Goal: Task Accomplishment & Management: Manage account settings

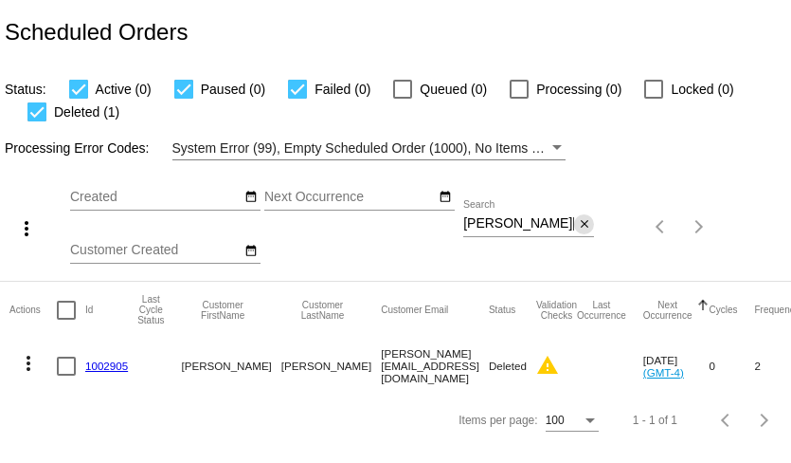
click at [586, 225] on mat-icon "close" at bounding box center [584, 224] width 13 height 15
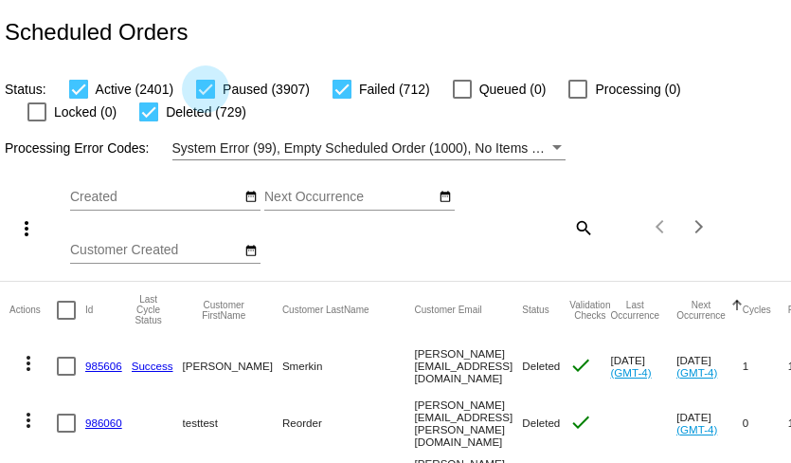
click at [206, 90] on div at bounding box center [205, 89] width 19 height 19
click at [206, 99] on input "Paused (3907)" at bounding box center [205, 99] width 1 height 1
checkbox input "false"
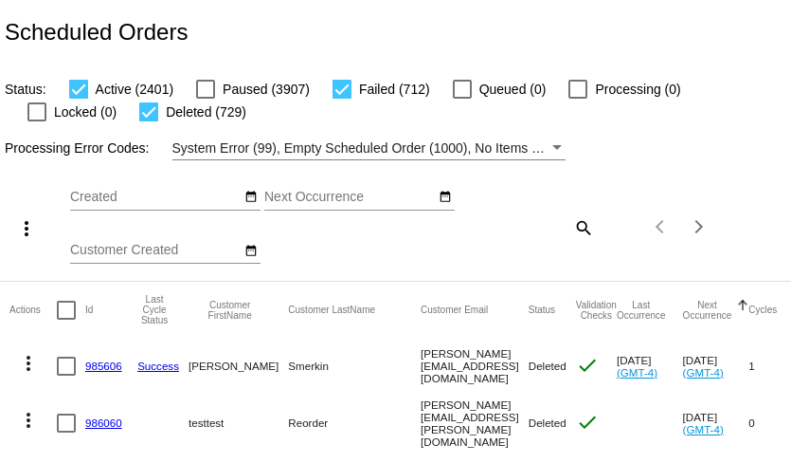
click at [139, 115] on div at bounding box center [148, 111] width 19 height 19
click at [148, 121] on input "Deleted (729)" at bounding box center [148, 121] width 1 height 1
checkbox input "false"
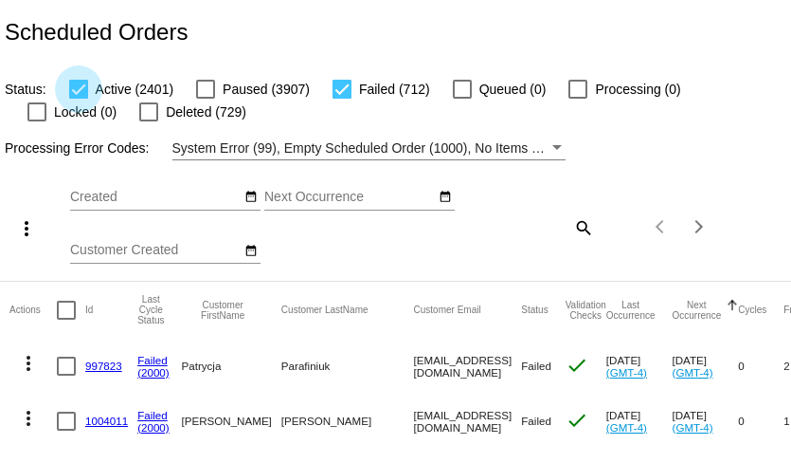
click at [82, 92] on div at bounding box center [78, 89] width 19 height 19
click at [79, 99] on input "Active (2401)" at bounding box center [78, 99] width 1 height 1
checkbox input "false"
click at [64, 312] on div at bounding box center [66, 309] width 19 height 19
click at [65, 319] on input "checkbox" at bounding box center [65, 319] width 1 height 1
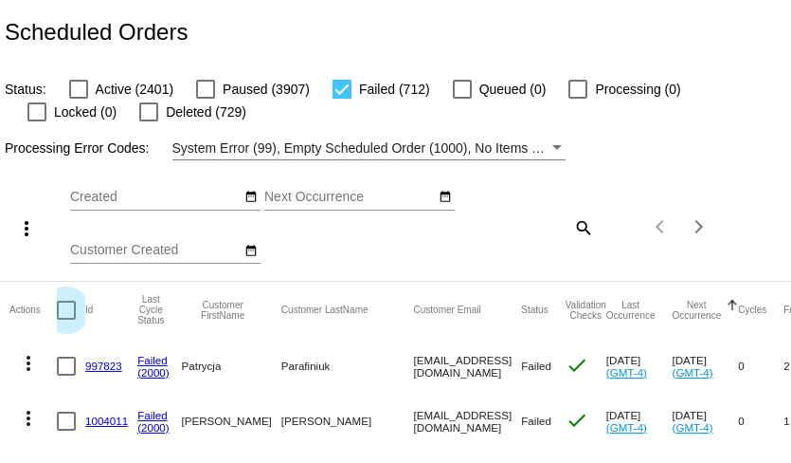
checkbox input "true"
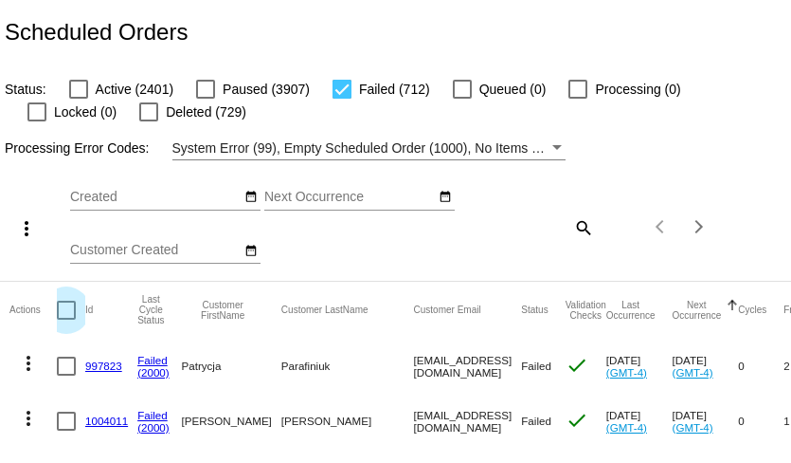
checkbox input "true"
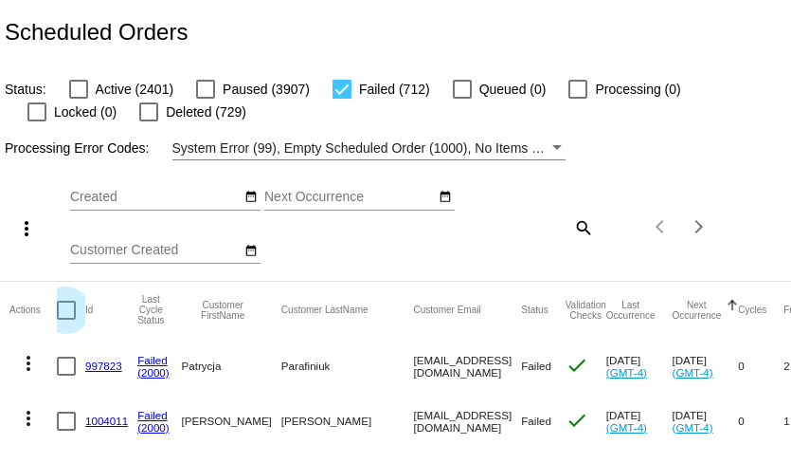
checkbox input "true"
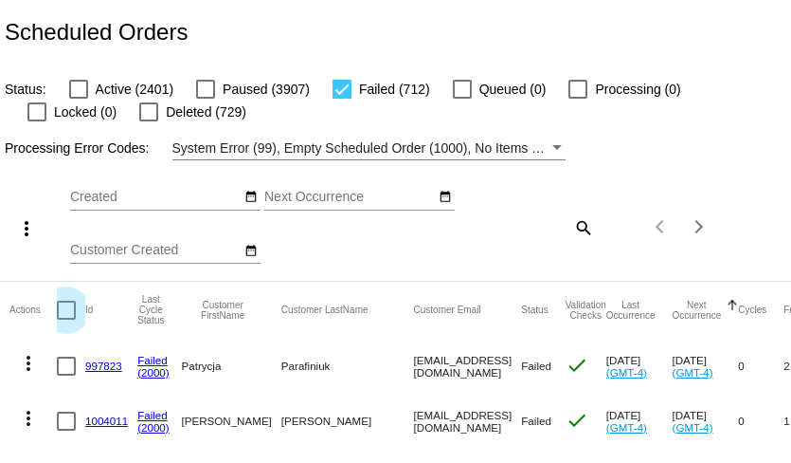
checkbox input "true"
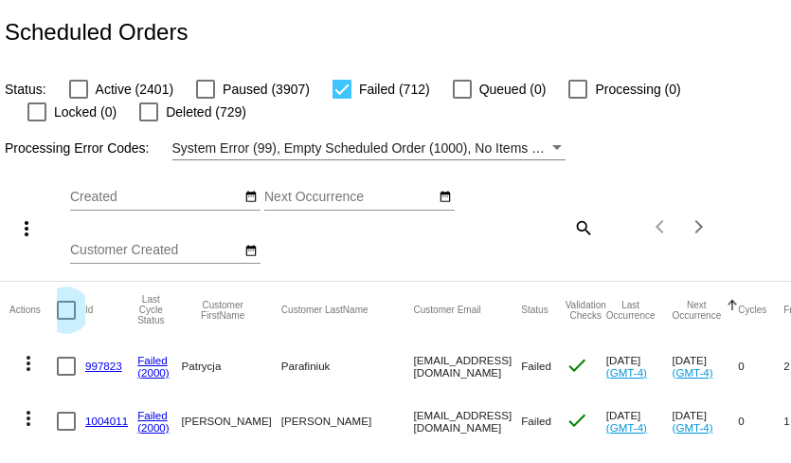
checkbox input "true"
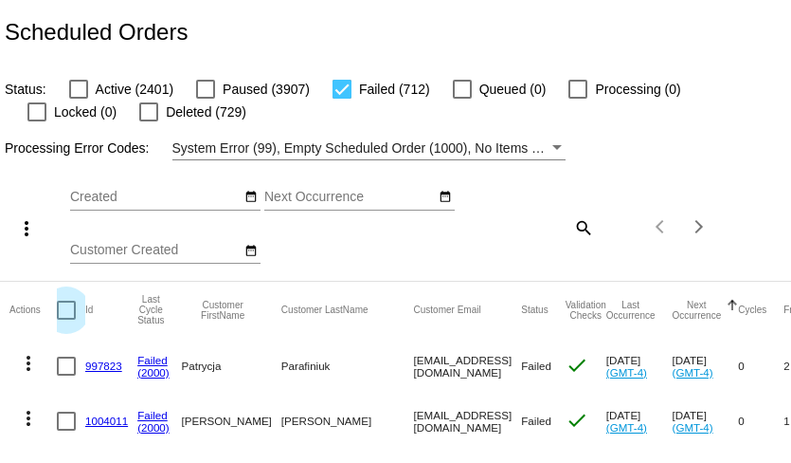
checkbox input "true"
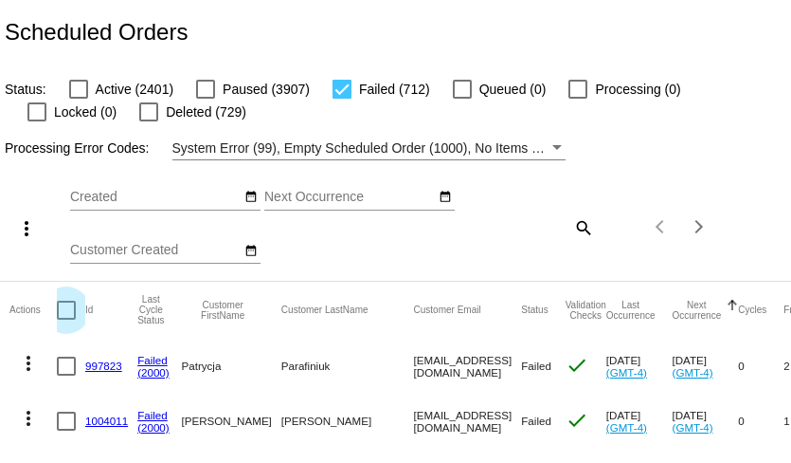
checkbox input "true"
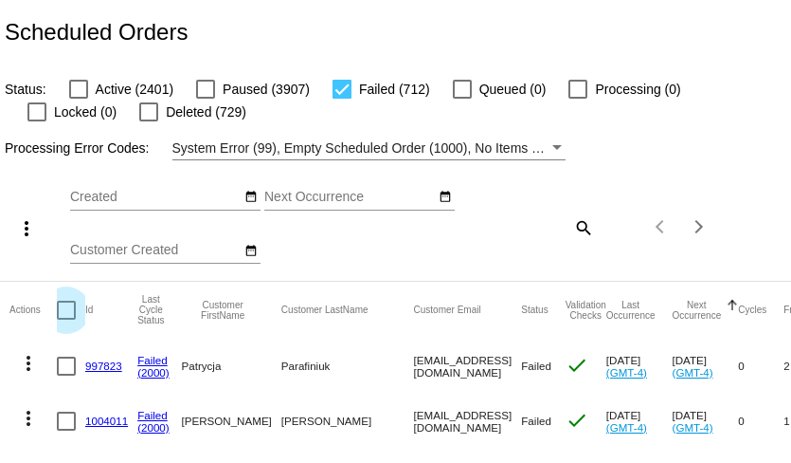
checkbox input "true"
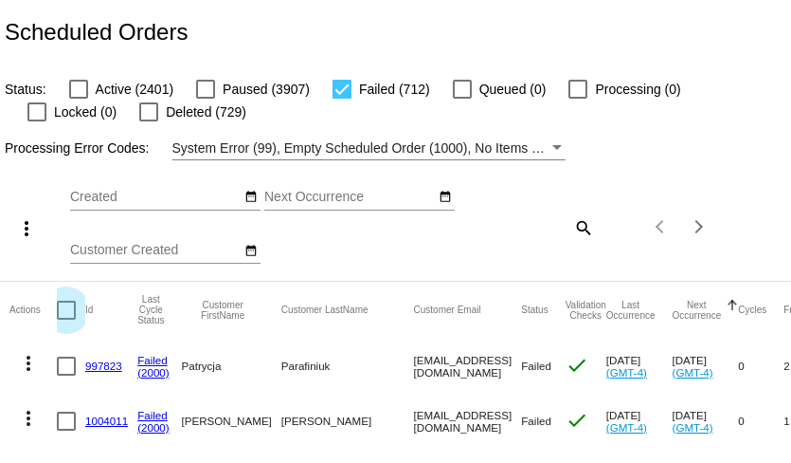
checkbox input "true"
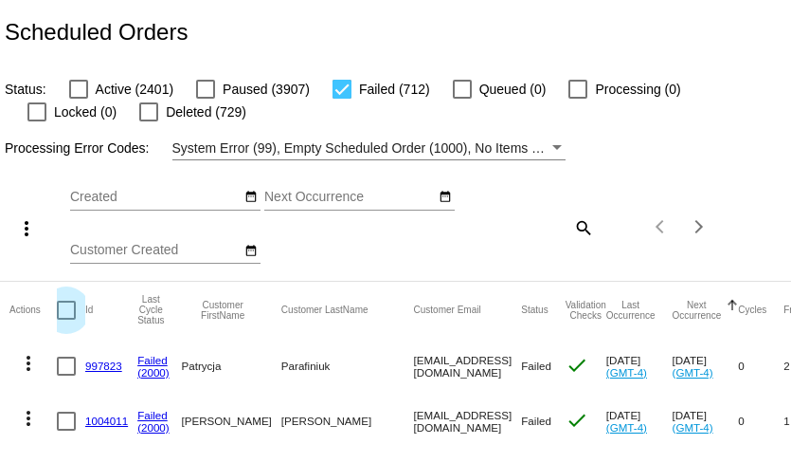
checkbox input "true"
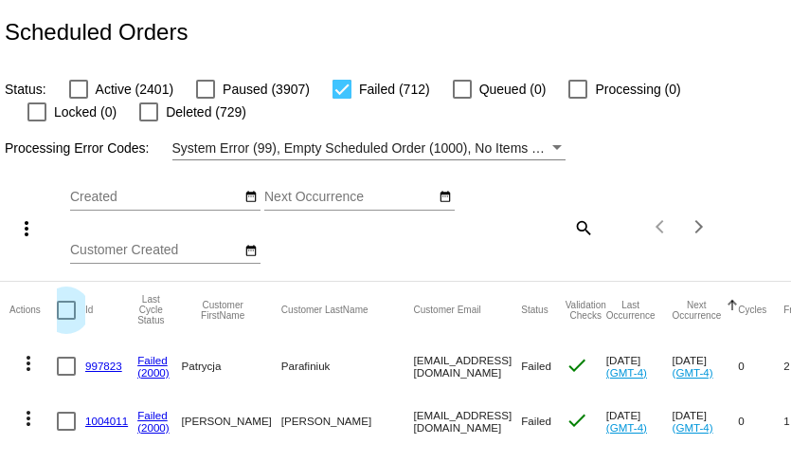
checkbox input "true"
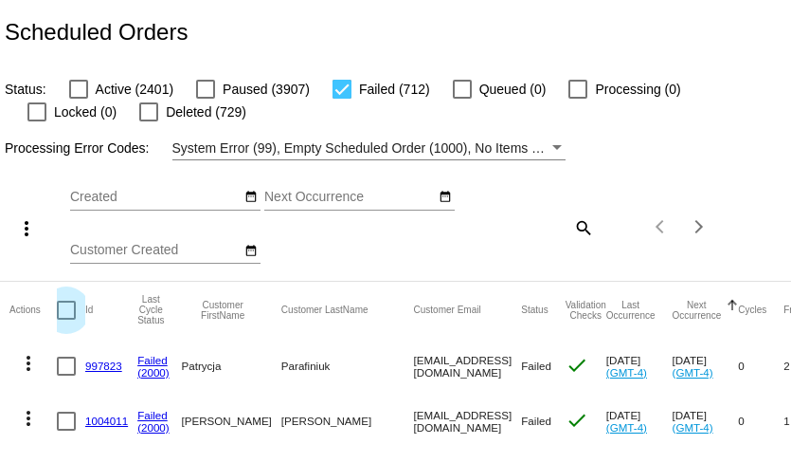
checkbox input "true"
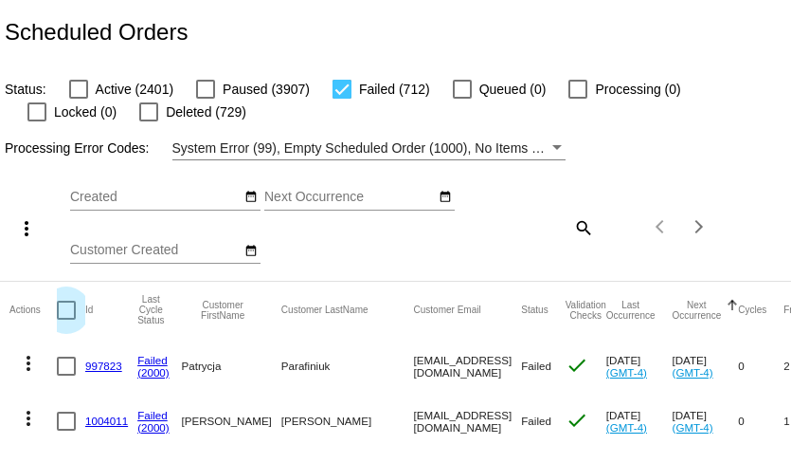
checkbox input "true"
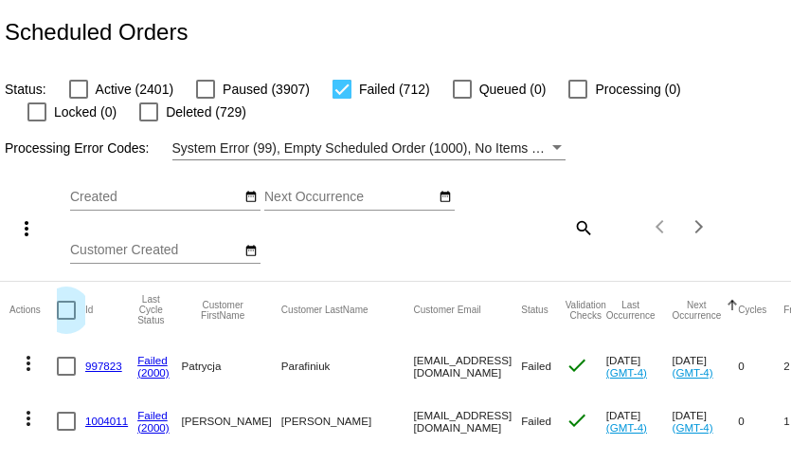
checkbox input "true"
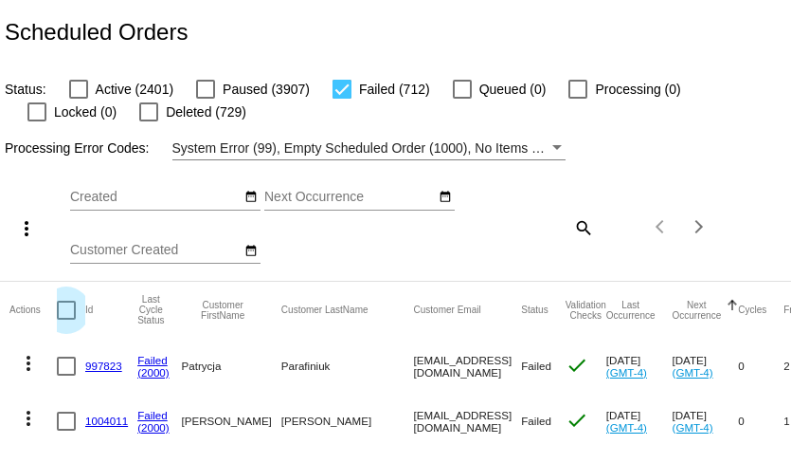
checkbox input "true"
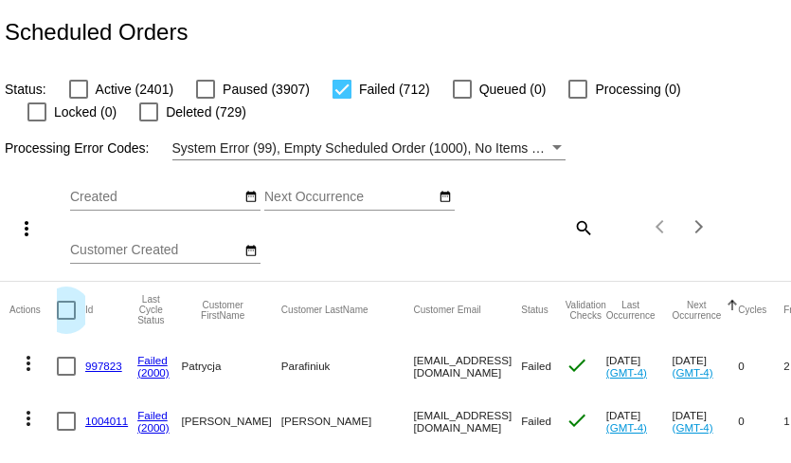
checkbox input "true"
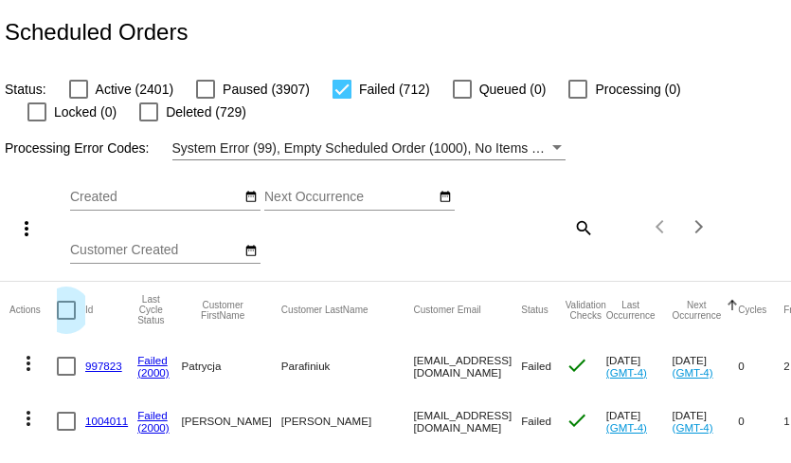
checkbox input "true"
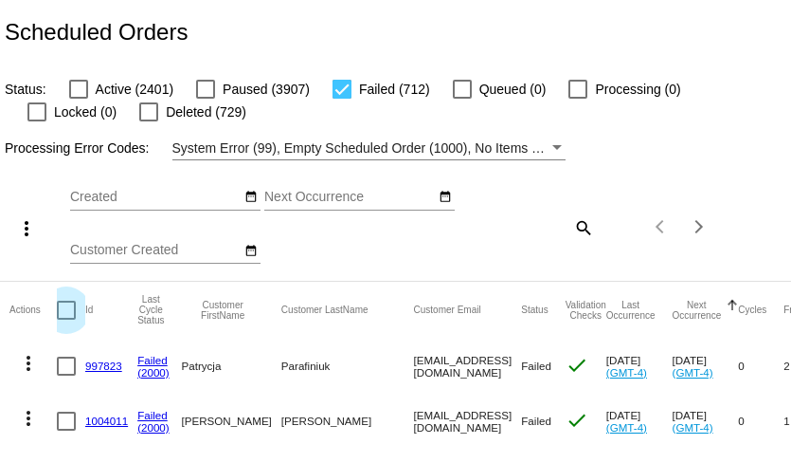
checkbox input "true"
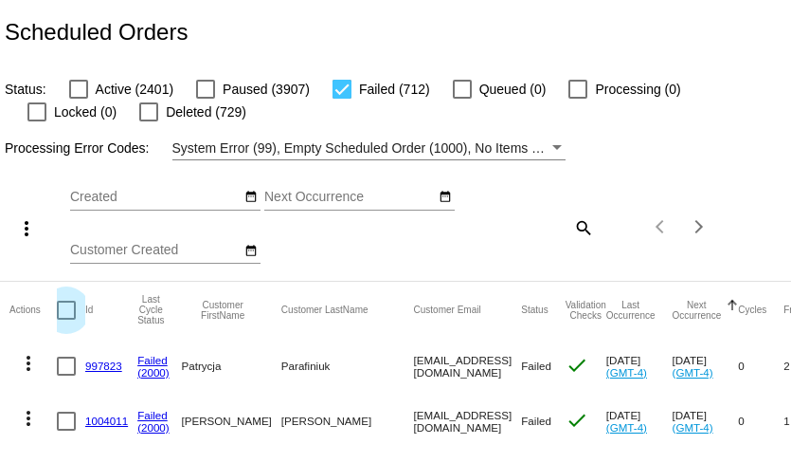
checkbox input "true"
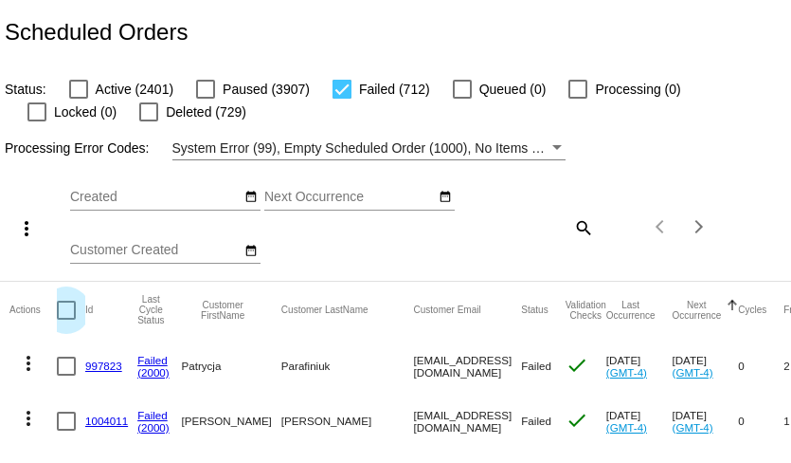
checkbox input "true"
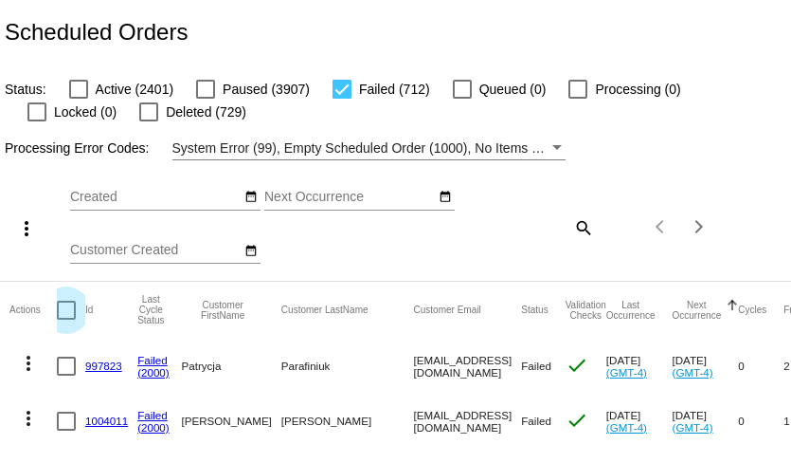
checkbox input "true"
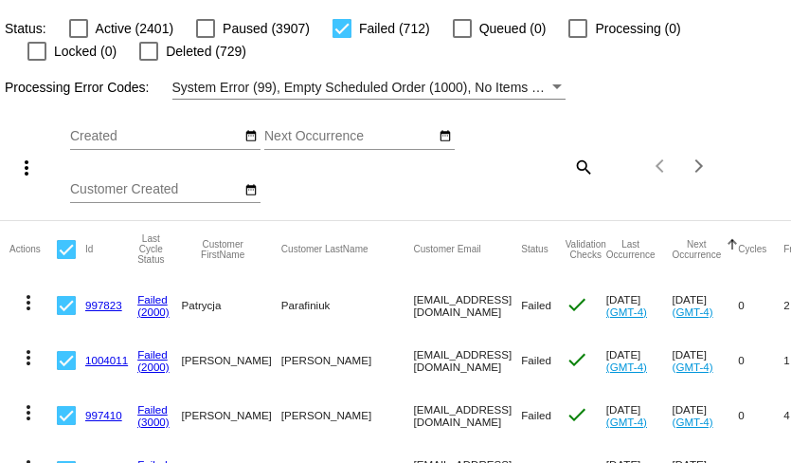
scroll to position [88, 0]
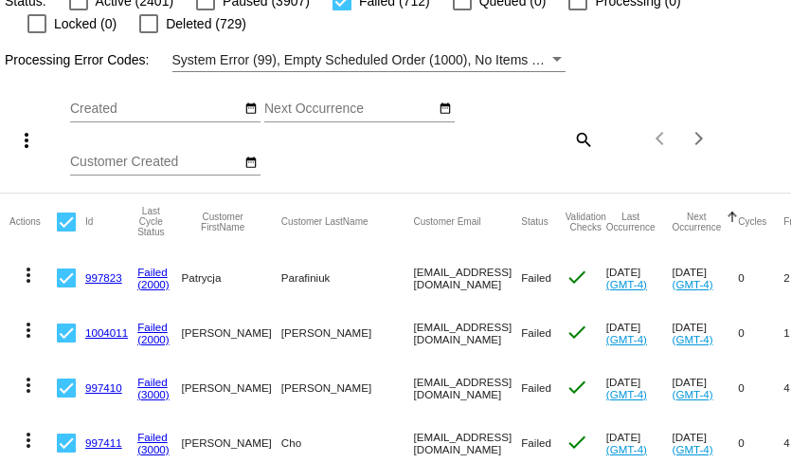
click at [25, 145] on mat-icon "more_vert" at bounding box center [26, 140] width 23 height 23
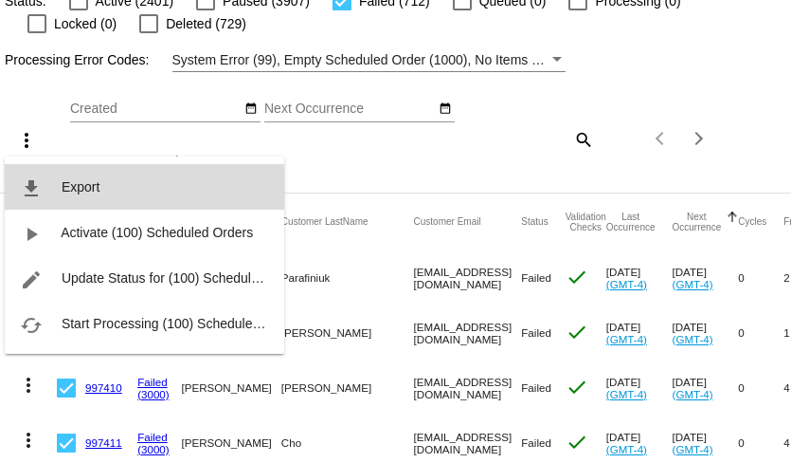
click at [82, 189] on span "Export" at bounding box center [81, 186] width 38 height 15
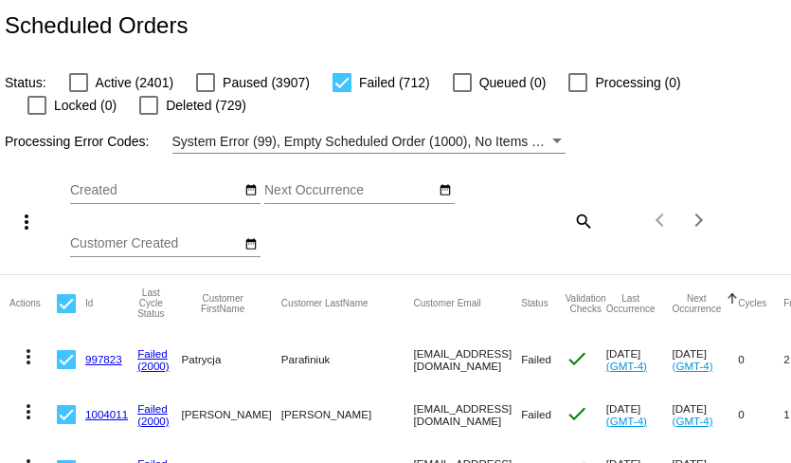
scroll to position [0, 0]
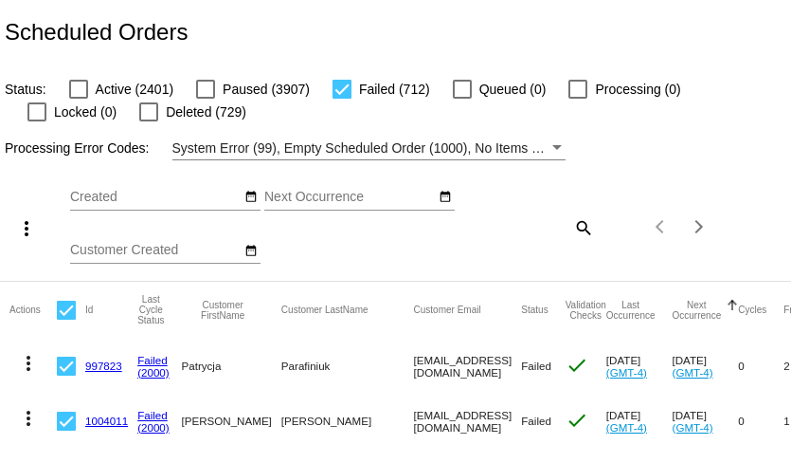
click at [582, 221] on mat-icon "search" at bounding box center [582, 226] width 23 height 29
click at [537, 219] on input "Search" at bounding box center [528, 223] width 131 height 15
paste input "B4evergr8full@gmail.com"
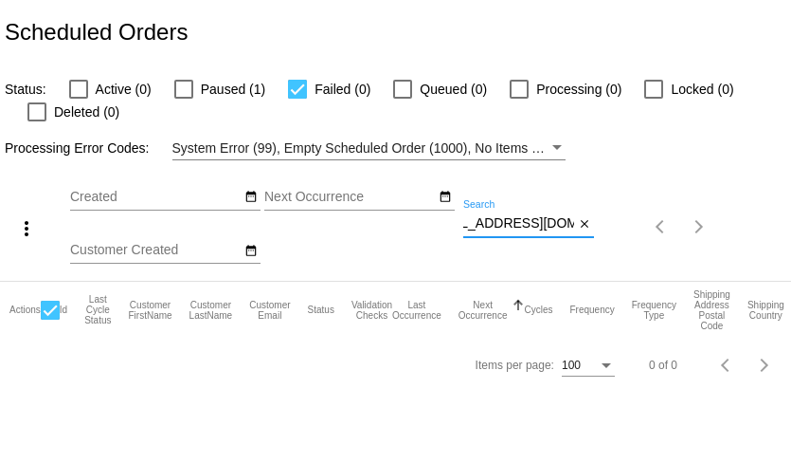
type input "B4evergr8full@gmail.com"
click at [185, 97] on div at bounding box center [183, 89] width 19 height 19
click at [184, 99] on input "Paused (1)" at bounding box center [183, 99] width 1 height 1
checkbox input "true"
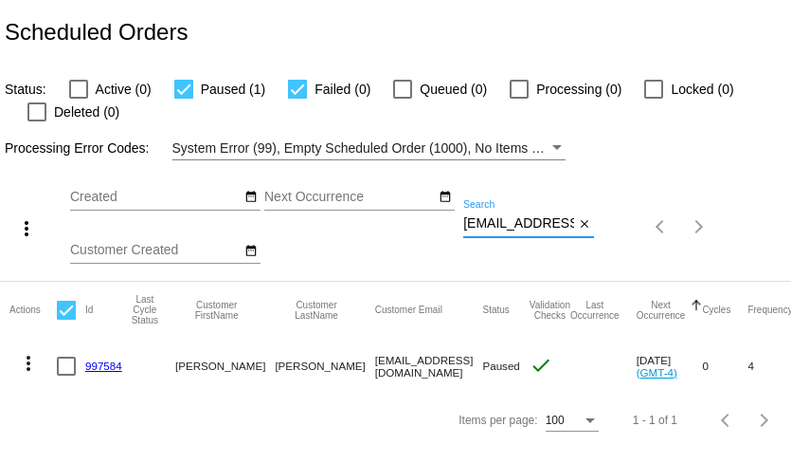
click at [486, 227] on input "B4evergr8full@gmail.com" at bounding box center [518, 223] width 111 height 15
paste input "mnstirlmom"
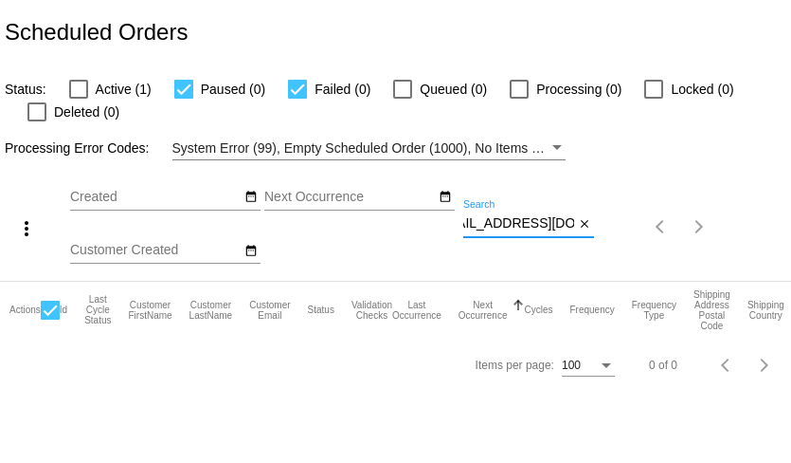
type input "mnstirlmom@gmail.com"
click at [77, 88] on div at bounding box center [78, 89] width 19 height 19
click at [78, 99] on input "Active (1)" at bounding box center [78, 99] width 1 height 1
checkbox input "true"
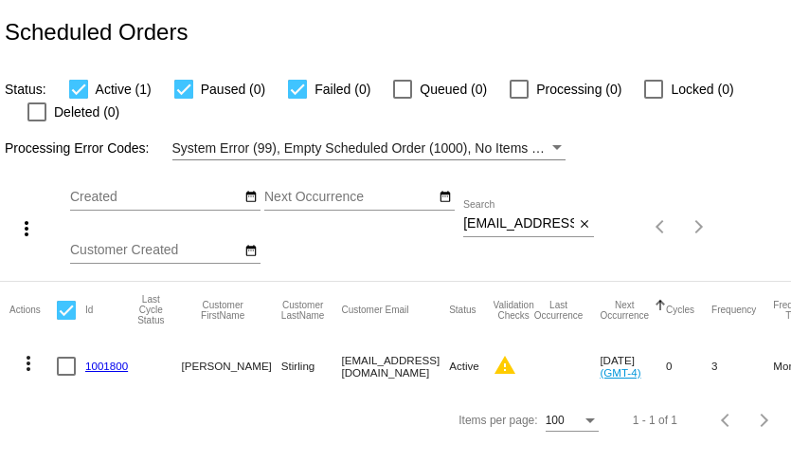
click at [115, 368] on link "1001800" at bounding box center [106, 365] width 43 height 12
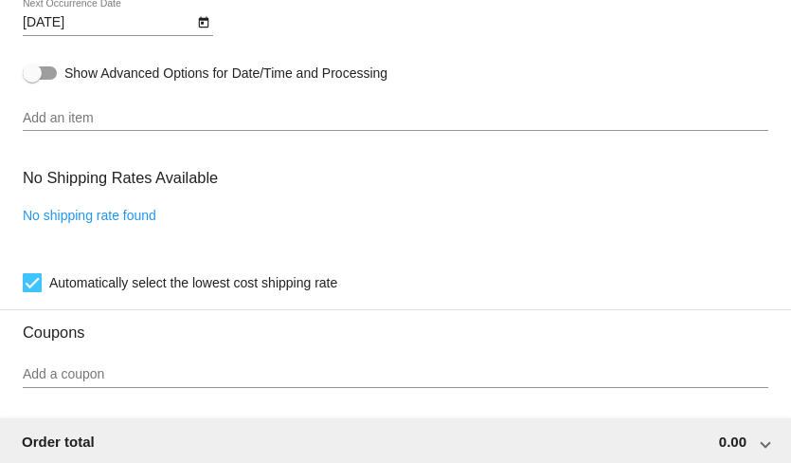
scroll to position [1096, 0]
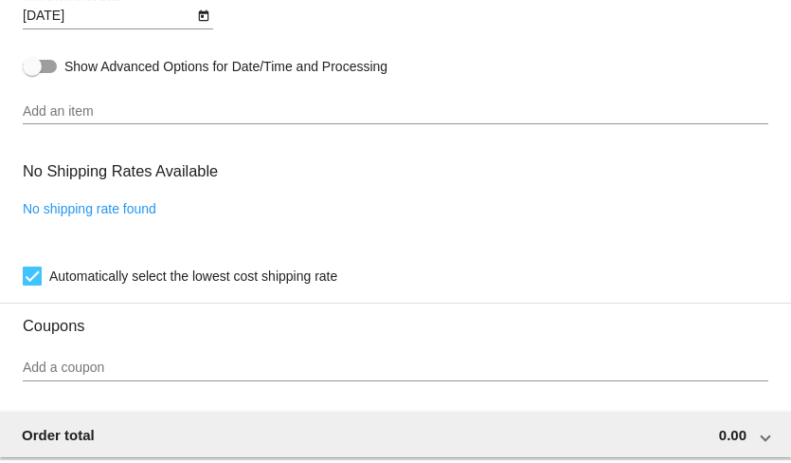
click at [114, 119] on input "Add an item" at bounding box center [396, 111] width 746 height 15
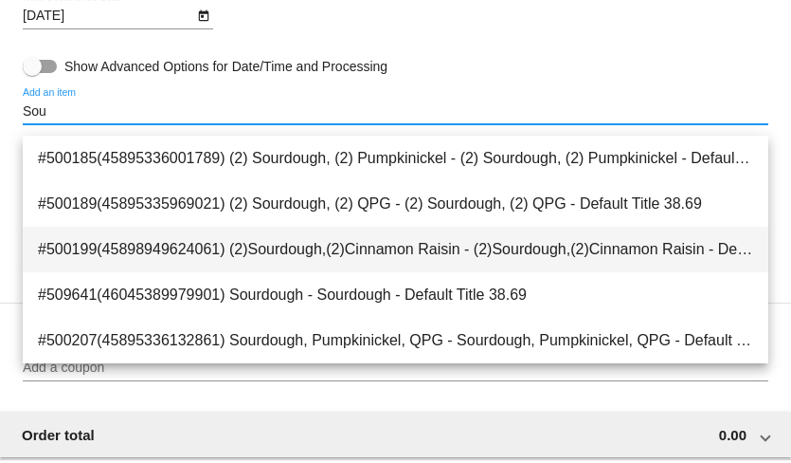
type input "Sou"
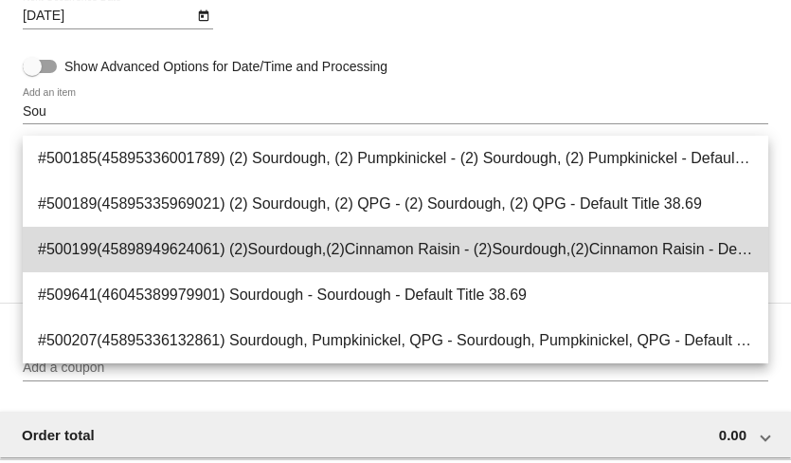
click at [203, 241] on span "#500199(45898949624061) (2)Sourdough,(2)Cinnamon Raisin - (2)Sourdough,(2)Cinna…" at bounding box center [396, 249] width 716 height 45
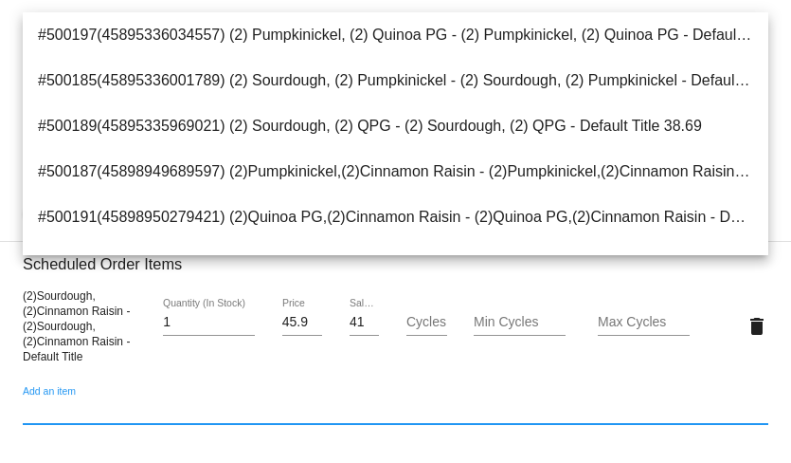
scroll to position [943, 0]
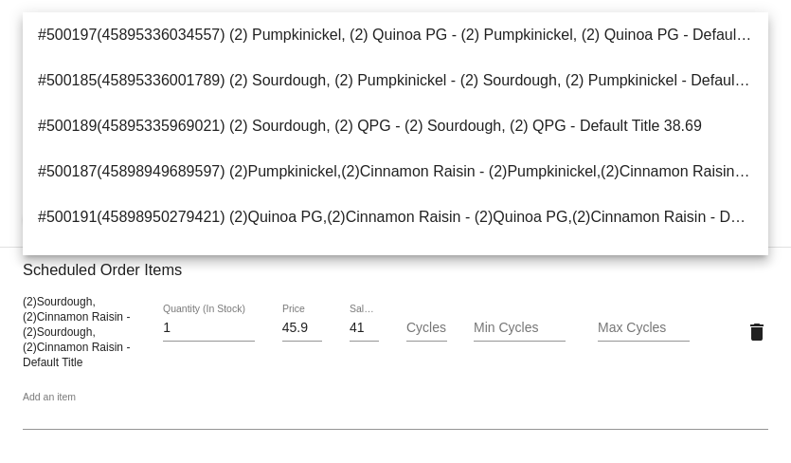
click at [306, 369] on div "(2)Sourdough,(2)Cinnamon Raisin - (2)Sourdough,(2)Cinnamon Raisin - Default Tit…" at bounding box center [396, 331] width 746 height 76
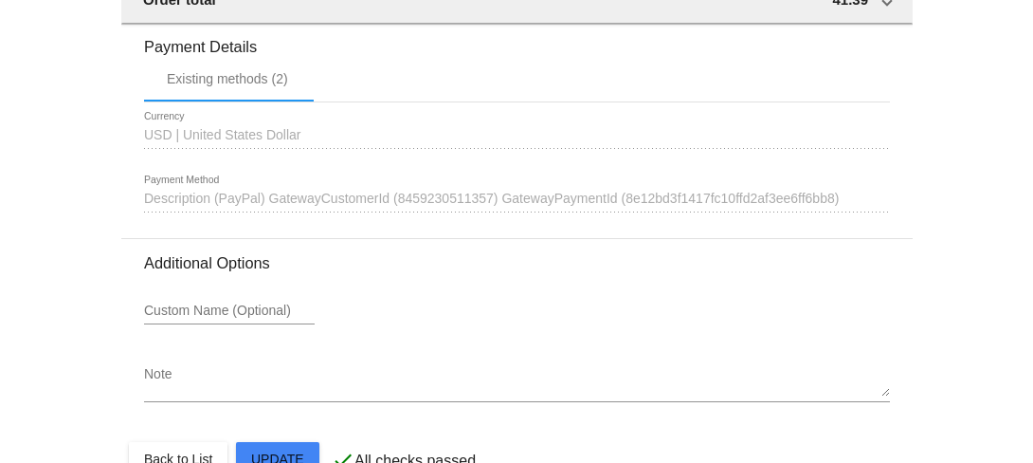
scroll to position [1666, 0]
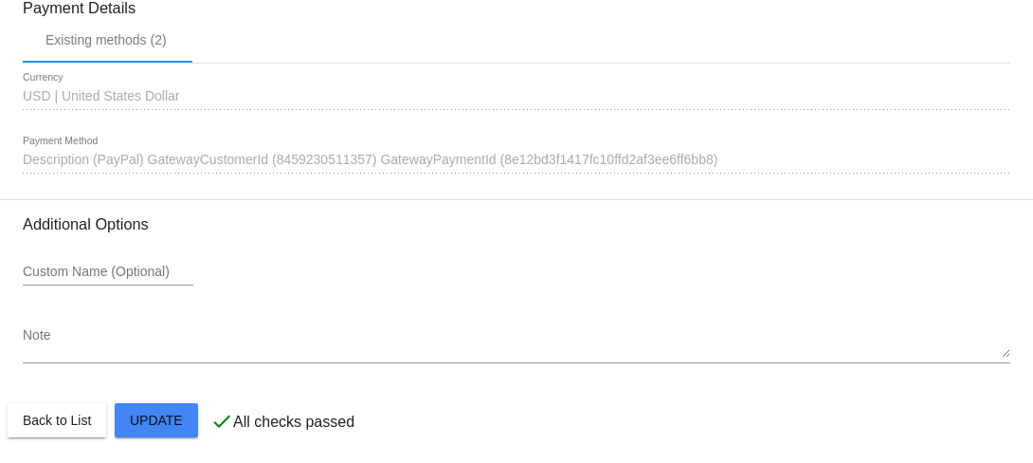
click at [749, 173] on div "1640930 Description (PayPal) GatewayCustomerId (8459230511357) GatewayPaymentId…" at bounding box center [517, 154] width 988 height 37
click at [692, 167] on span "Description (PayPal) GatewayCustomerId (8459230511357) GatewayPaymentId (8e12bd…" at bounding box center [370, 159] width 695 height 15
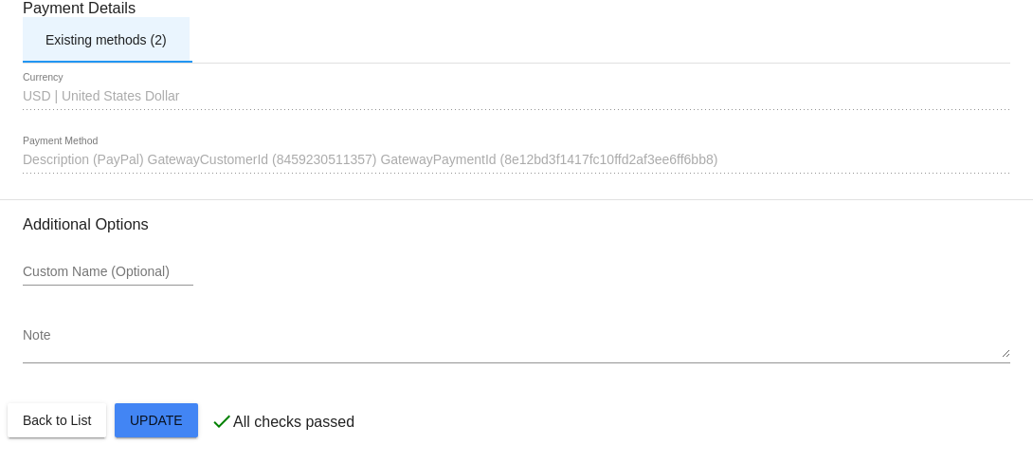
click at [155, 47] on div "Existing methods (2)" at bounding box center [105, 39] width 121 height 15
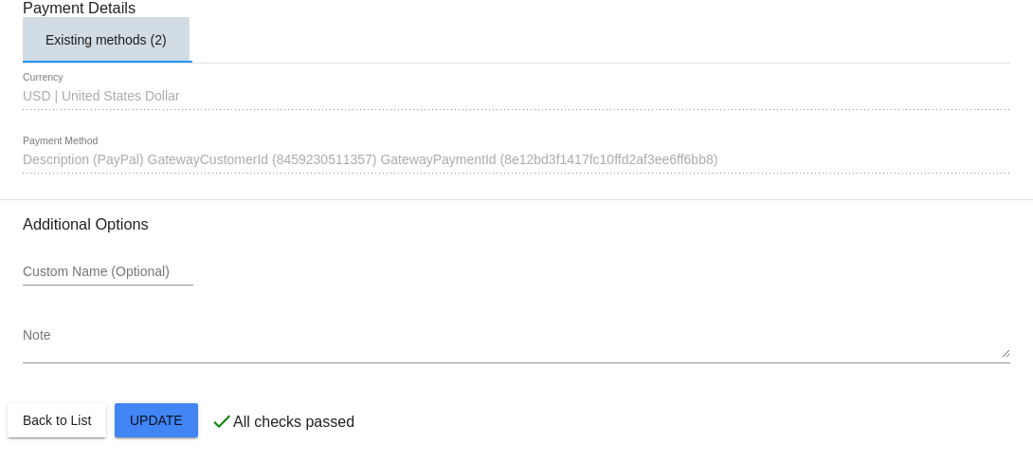
click at [155, 47] on div "Existing methods (2)" at bounding box center [105, 39] width 121 height 15
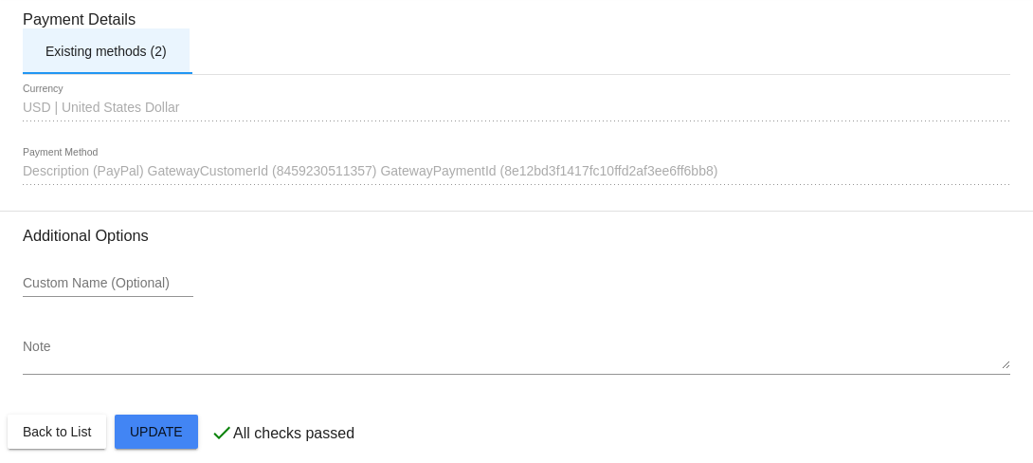
scroll to position [1730, 0]
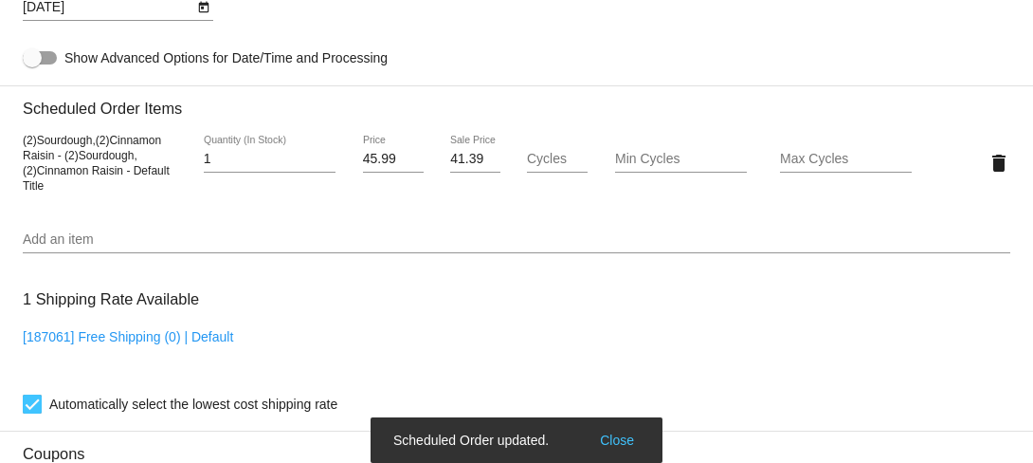
scroll to position [1061, 0]
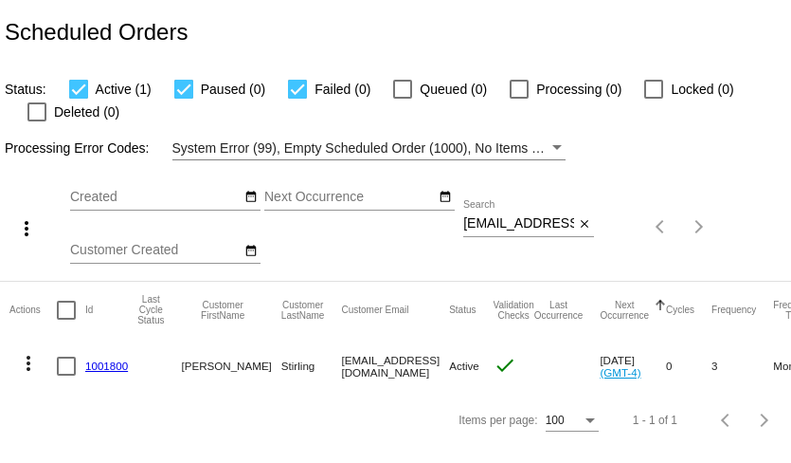
click at [510, 224] on input "[EMAIL_ADDRESS][DOMAIN_NAME]" at bounding box center [518, 223] width 111 height 15
paste input "crvallino"
type input "crvallino@gmail.com"
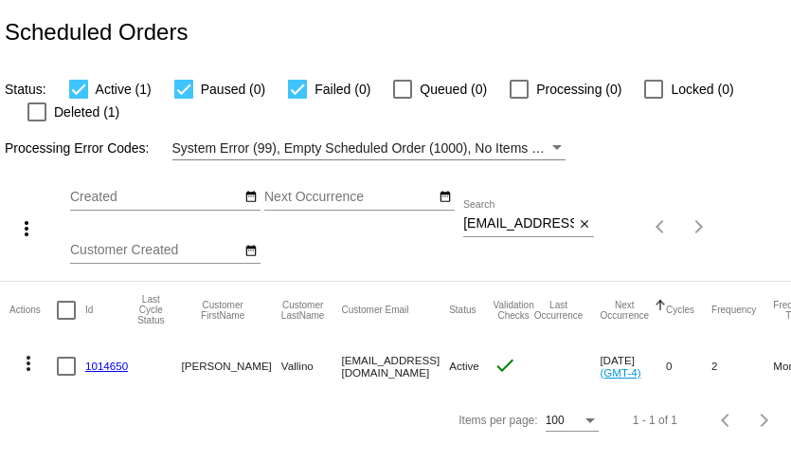
click at [495, 227] on input "crvallino@gmail.com" at bounding box center [518, 223] width 111 height 15
paste input "sally.bohman"
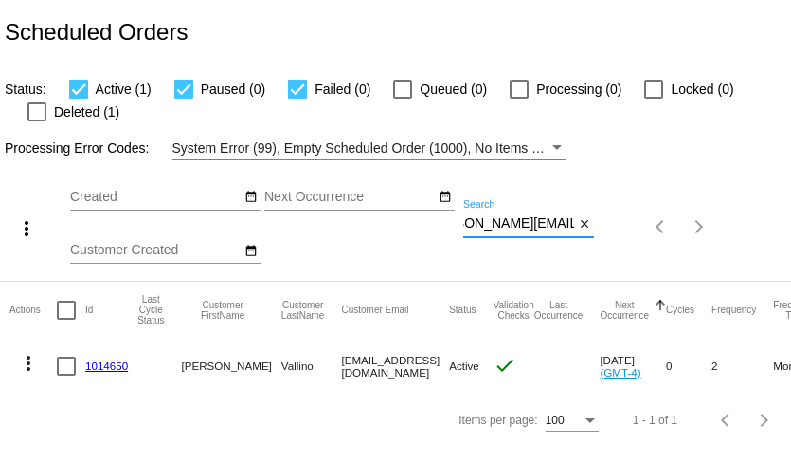
type input "sally.bohman@gmail.com"
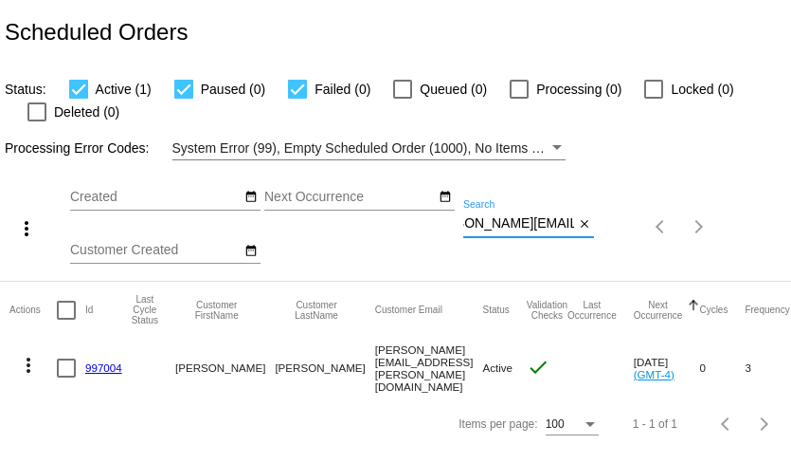
click at [31, 367] on mat-icon "more_vert" at bounding box center [28, 365] width 23 height 23
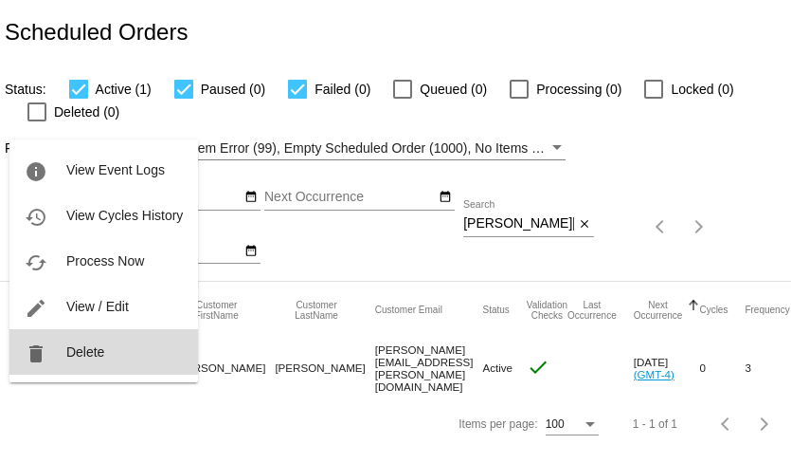
click at [74, 356] on span "Delete" at bounding box center [85, 351] width 38 height 15
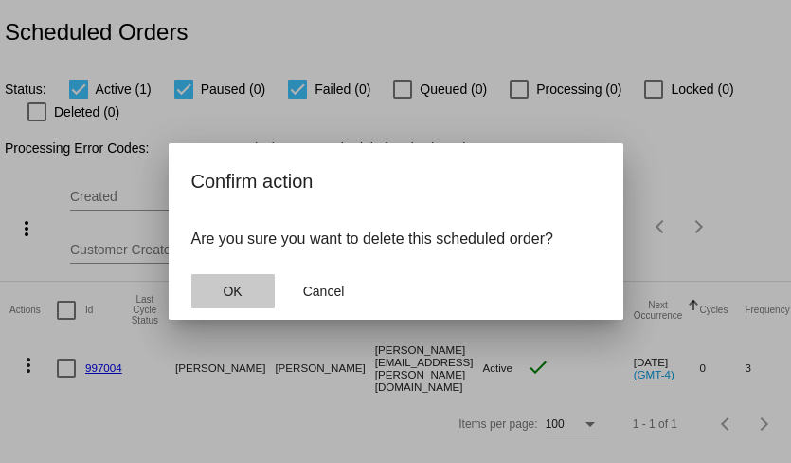
click at [243, 286] on button "OK" at bounding box center [232, 291] width 83 height 34
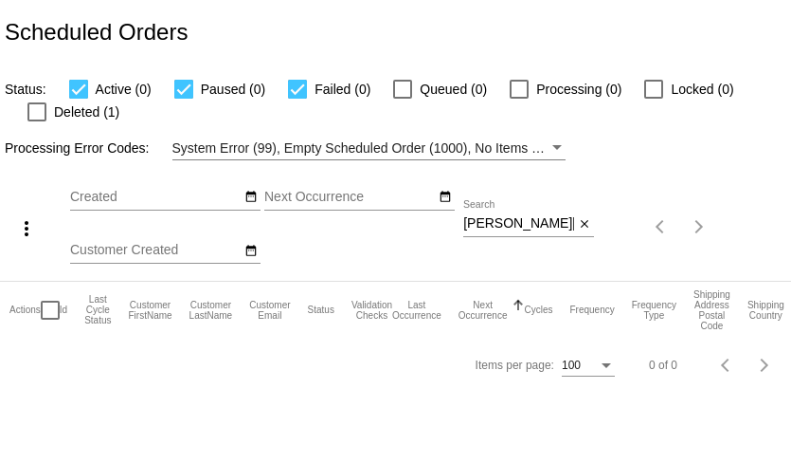
click at [517, 219] on input "[PERSON_NAME][EMAIL_ADDRESS][PERSON_NAME][DOMAIN_NAME]" at bounding box center [518, 223] width 111 height 15
paste input "[PERSON_NAME][EMAIL_ADDRESS]"
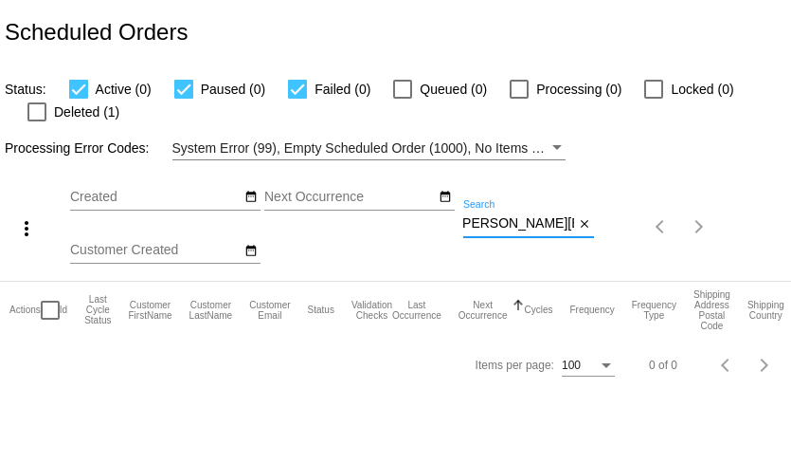
type input "[PERSON_NAME][EMAIL_ADDRESS][DOMAIN_NAME]"
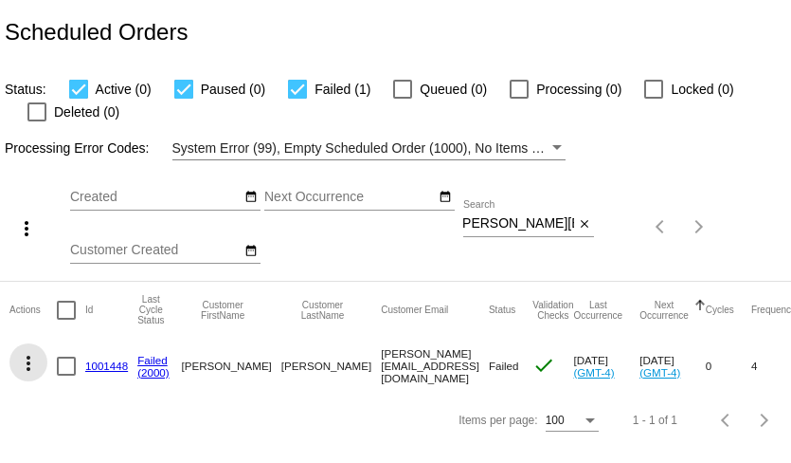
click at [28, 363] on mat-icon "more_vert" at bounding box center [28, 363] width 23 height 23
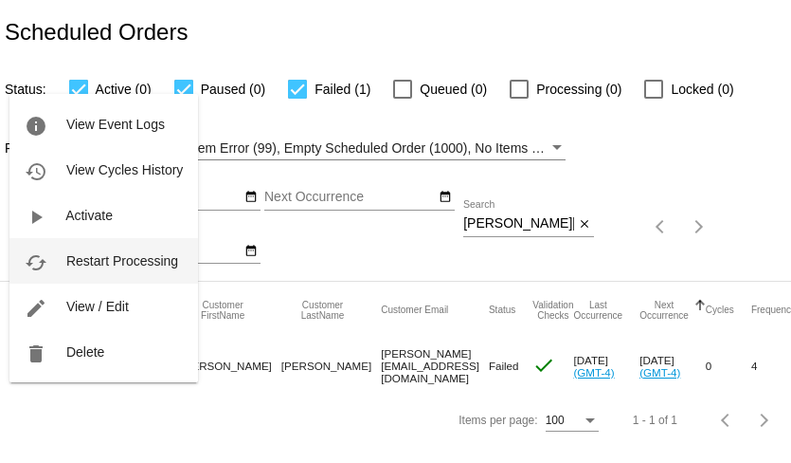
click at [101, 277] on button "cached Restart Processing" at bounding box center [103, 260] width 189 height 45
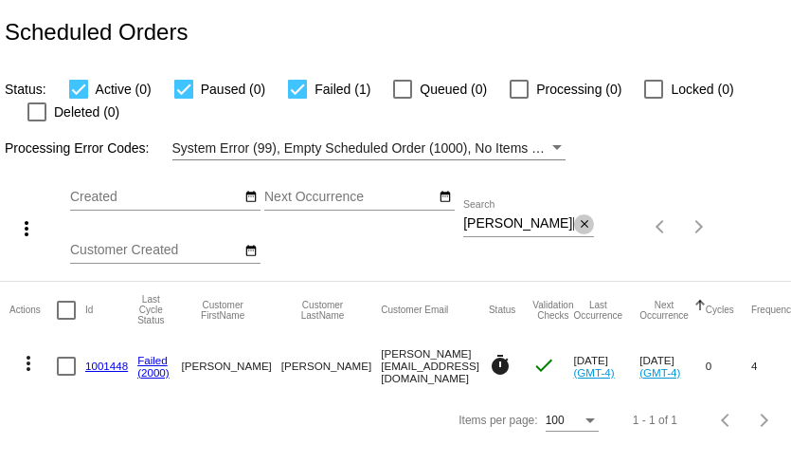
click at [585, 222] on mat-icon "close" at bounding box center [584, 224] width 13 height 15
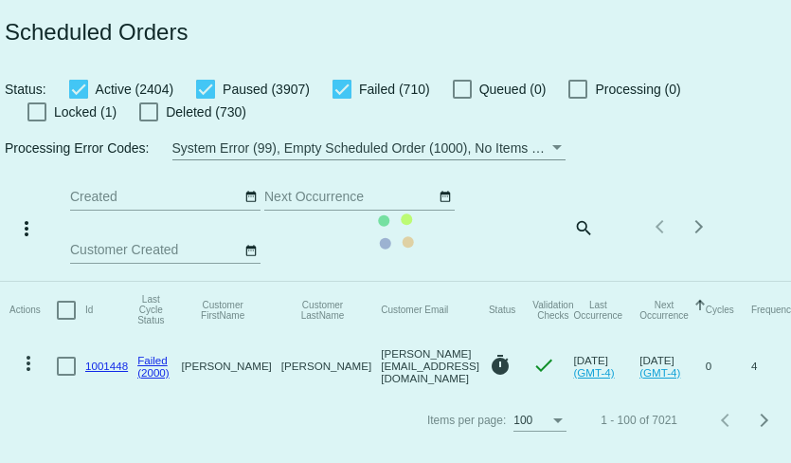
click at [208, 281] on mat-table "Actions Id Last Cycle Status Customer FirstName Customer LastName Customer Emai…" at bounding box center [412, 337] width 825 height 112
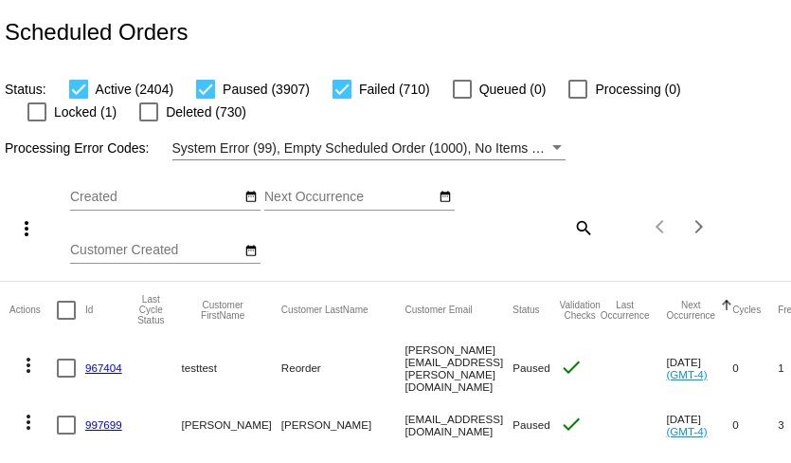
click at [208, 91] on div at bounding box center [205, 89] width 19 height 19
click at [206, 99] on input "Paused (3907)" at bounding box center [205, 99] width 1 height 1
checkbox input "false"
click at [84, 92] on div at bounding box center [78, 89] width 19 height 19
click at [79, 99] on input "Active (2404)" at bounding box center [78, 99] width 1 height 1
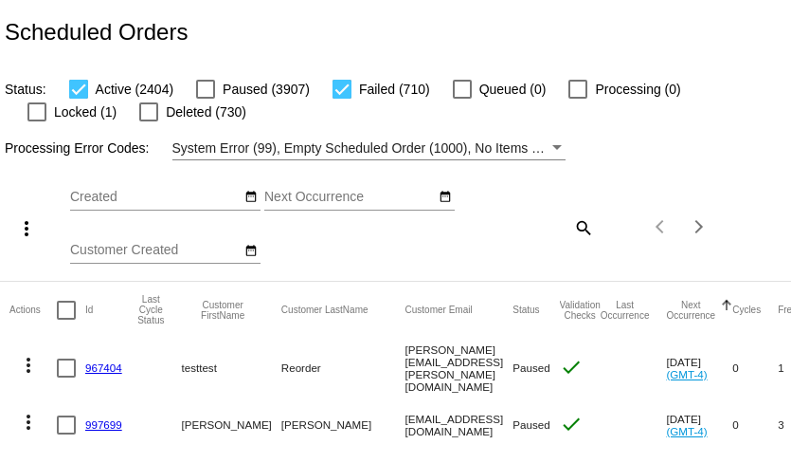
checkbox input "false"
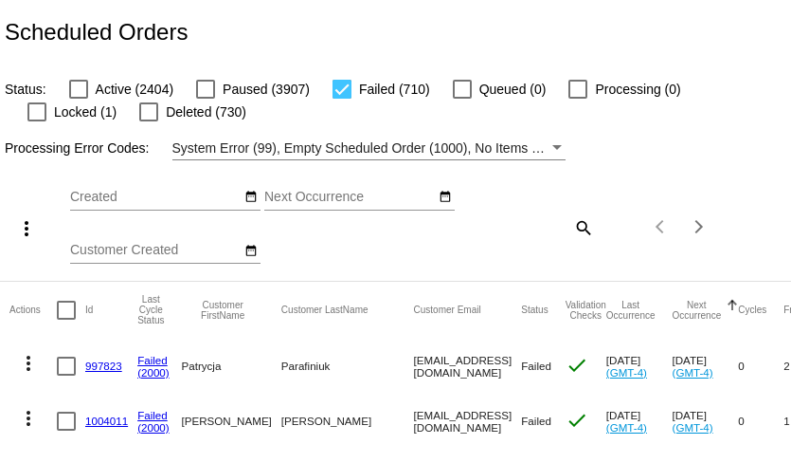
click at [71, 307] on div at bounding box center [66, 309] width 19 height 19
click at [66, 319] on input "checkbox" at bounding box center [65, 319] width 1 height 1
checkbox input "true"
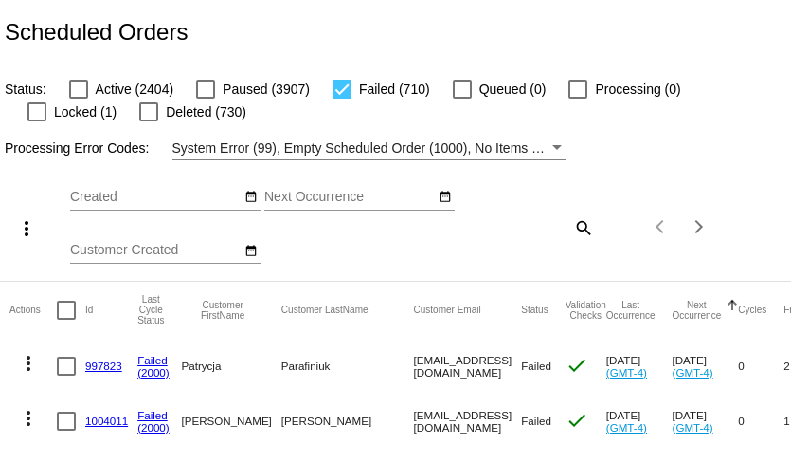
checkbox input "true"
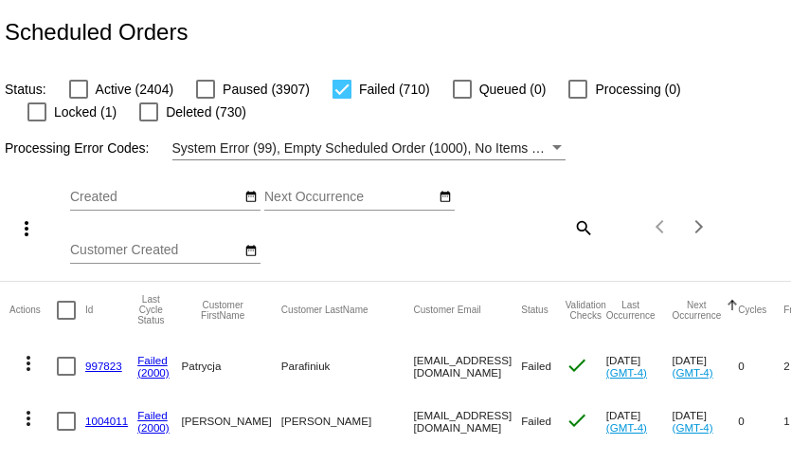
checkbox input "true"
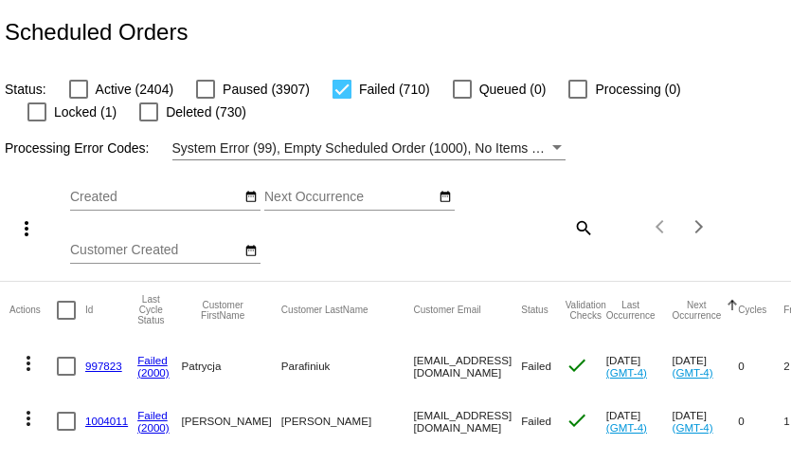
checkbox input "true"
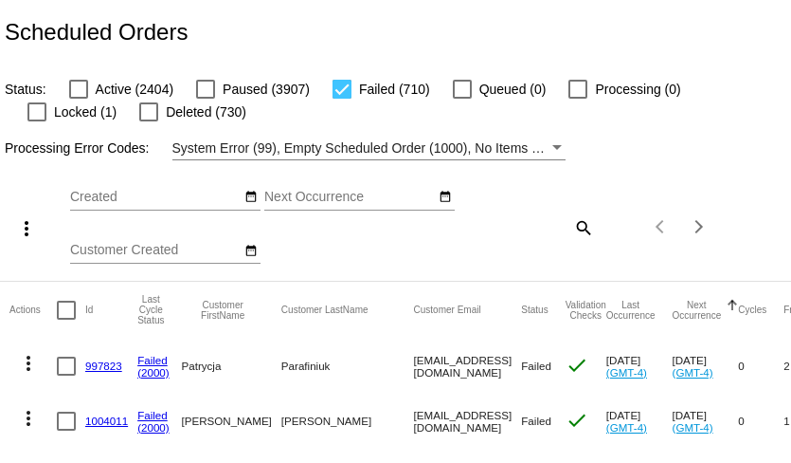
checkbox input "true"
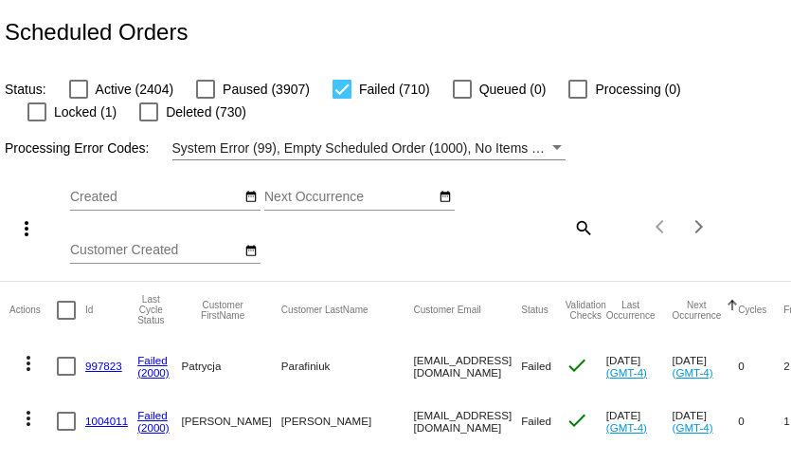
checkbox input "true"
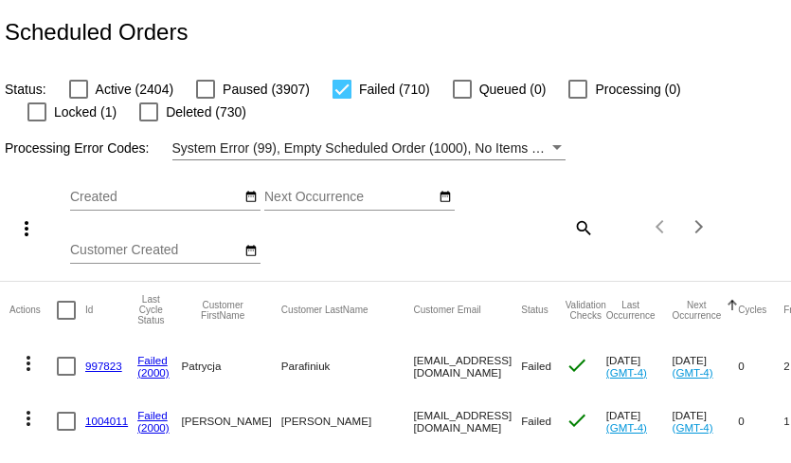
checkbox input "true"
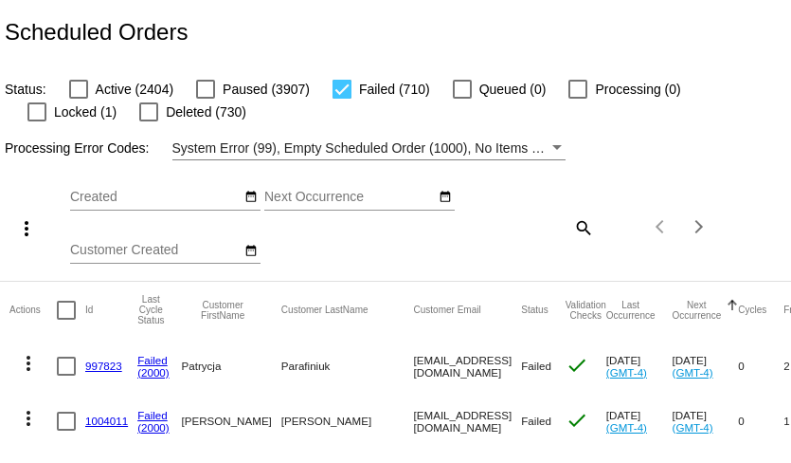
checkbox input "true"
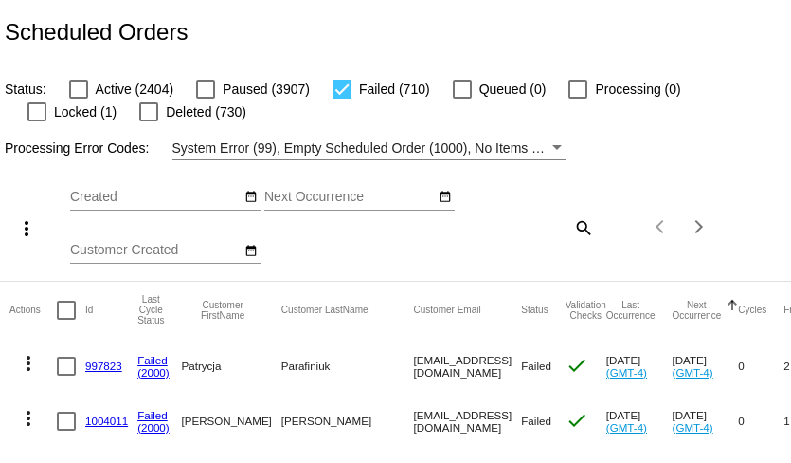
checkbox input "true"
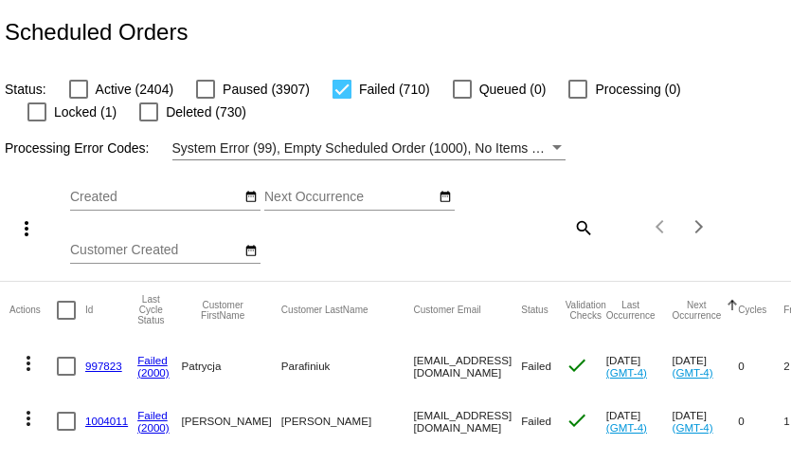
checkbox input "true"
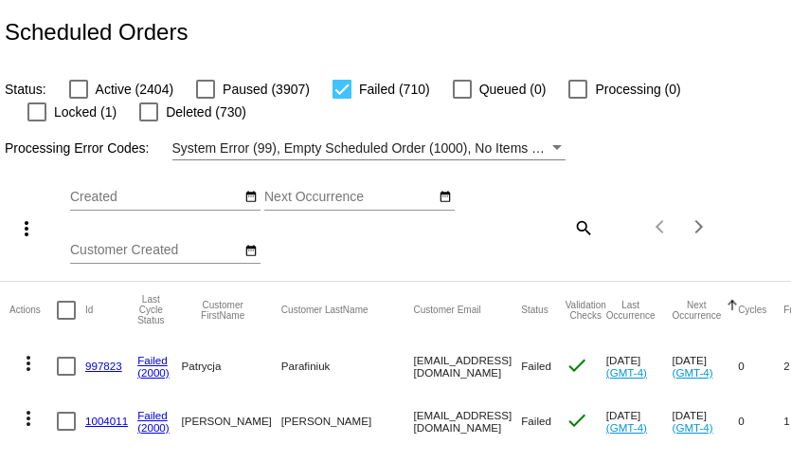
checkbox input "true"
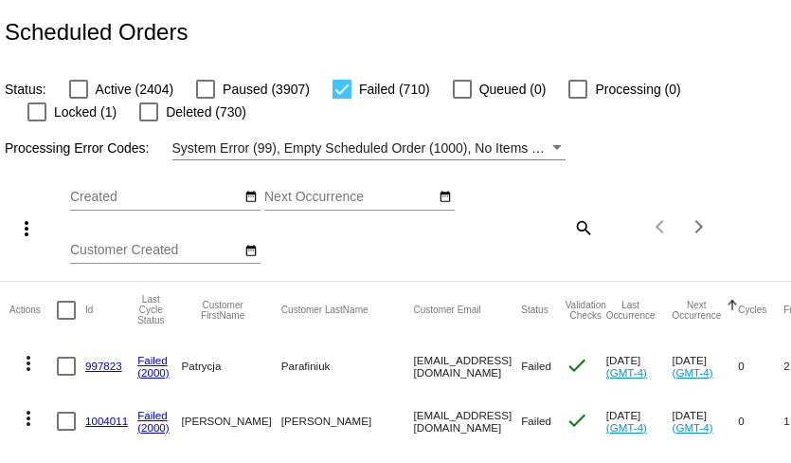
checkbox input "true"
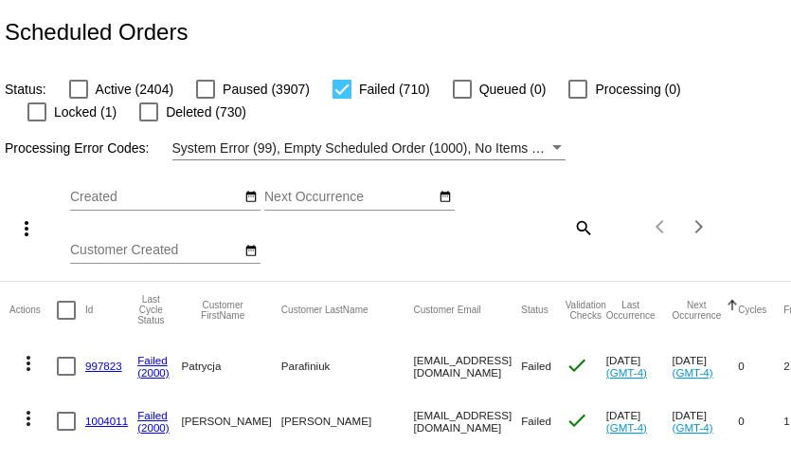
checkbox input "true"
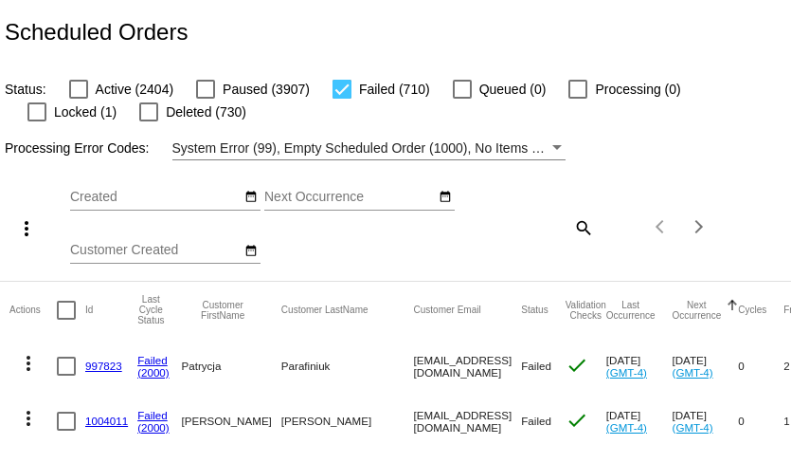
checkbox input "true"
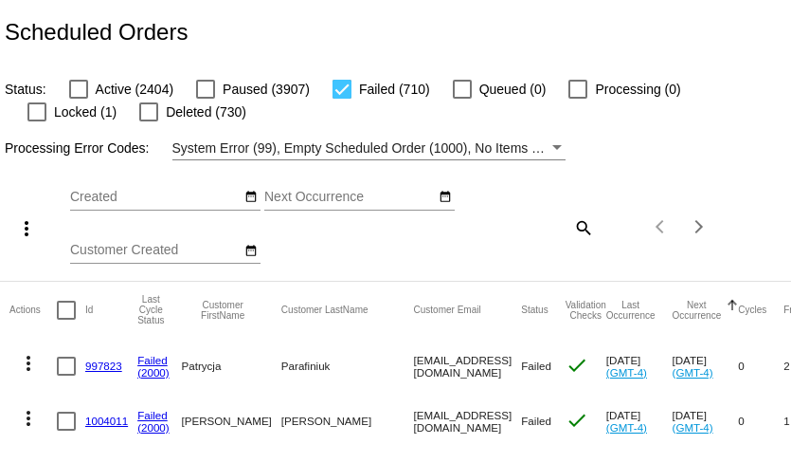
checkbox input "true"
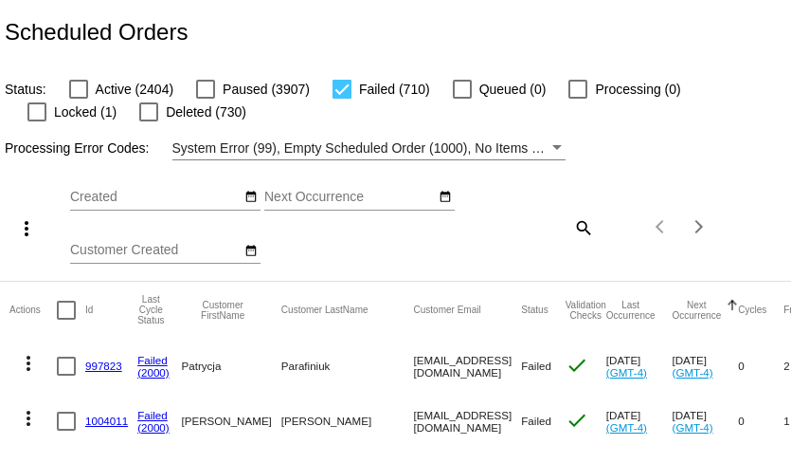
checkbox input "true"
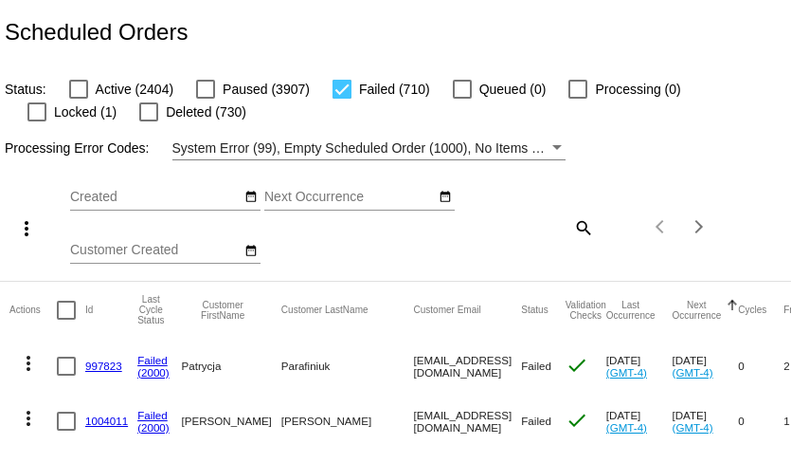
checkbox input "true"
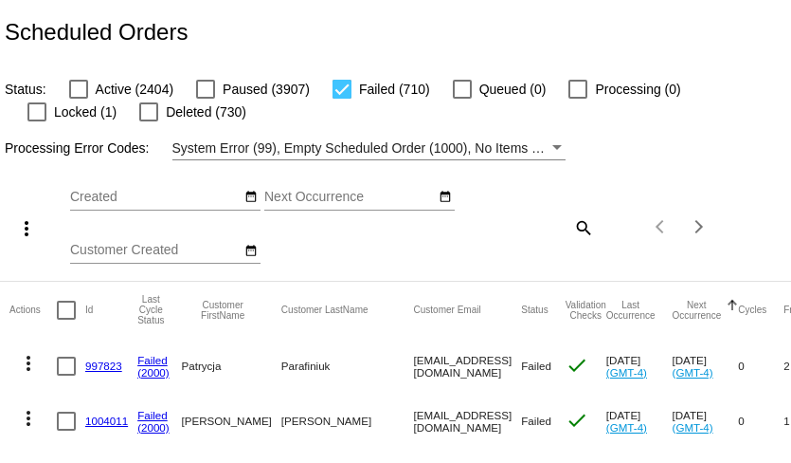
checkbox input "true"
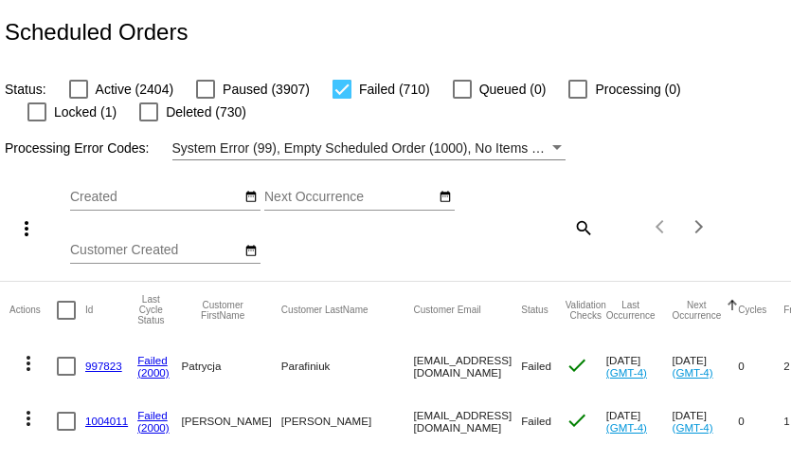
checkbox input "true"
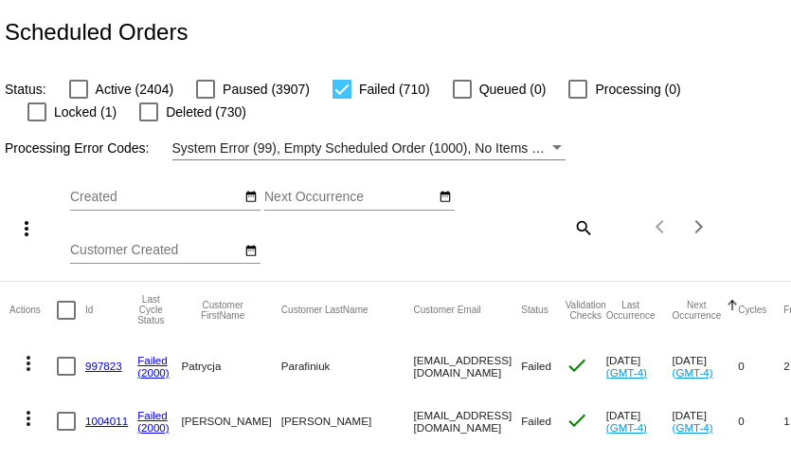
checkbox input "true"
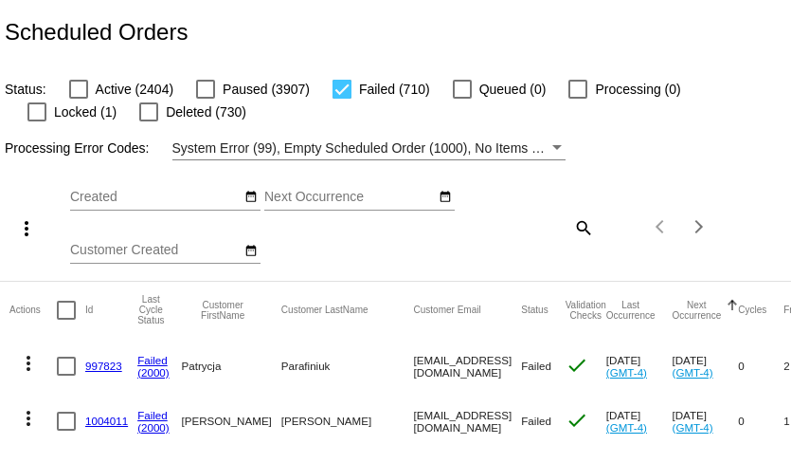
checkbox input "true"
click at [26, 231] on mat-icon "more_vert" at bounding box center [26, 228] width 23 height 23
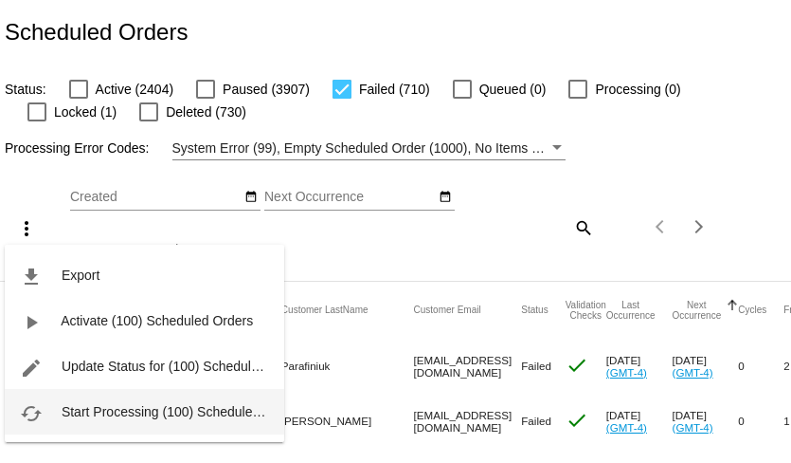
click at [102, 415] on span "Start Processing (100) Scheduled Orders" at bounding box center [183, 411] width 243 height 15
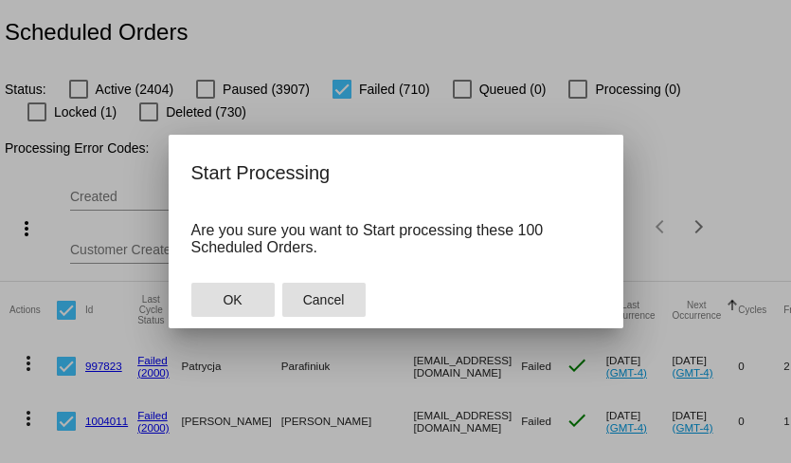
click at [318, 304] on span "Cancel" at bounding box center [324, 299] width 42 height 15
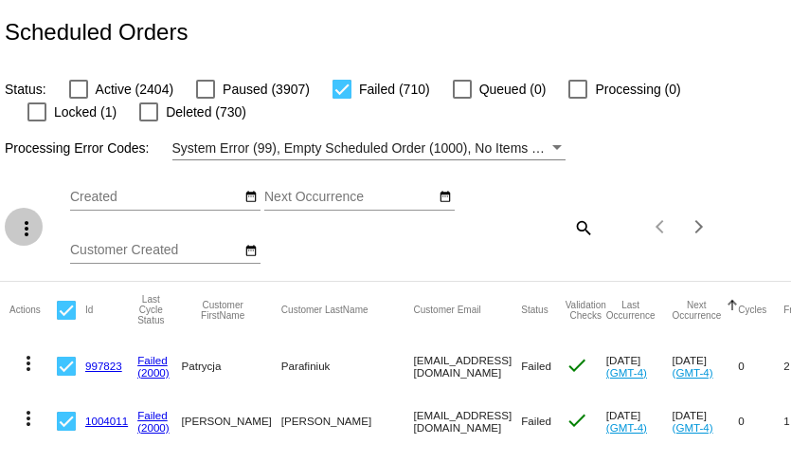
click at [28, 238] on mat-icon "more_vert" at bounding box center [26, 228] width 23 height 23
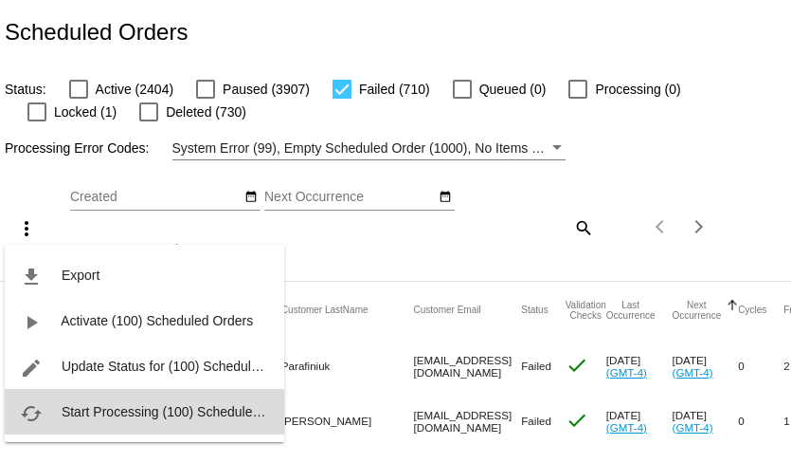
click at [129, 415] on span "Start Processing (100) Scheduled Orders" at bounding box center [183, 411] width 243 height 15
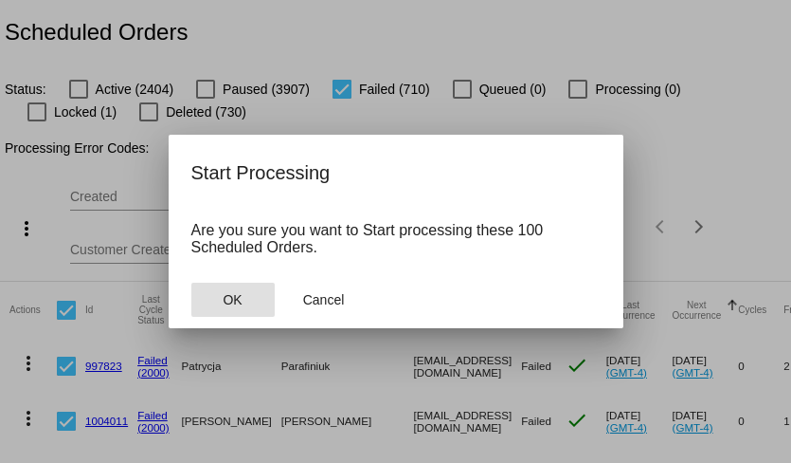
click at [244, 314] on button "OK" at bounding box center [232, 299] width 83 height 34
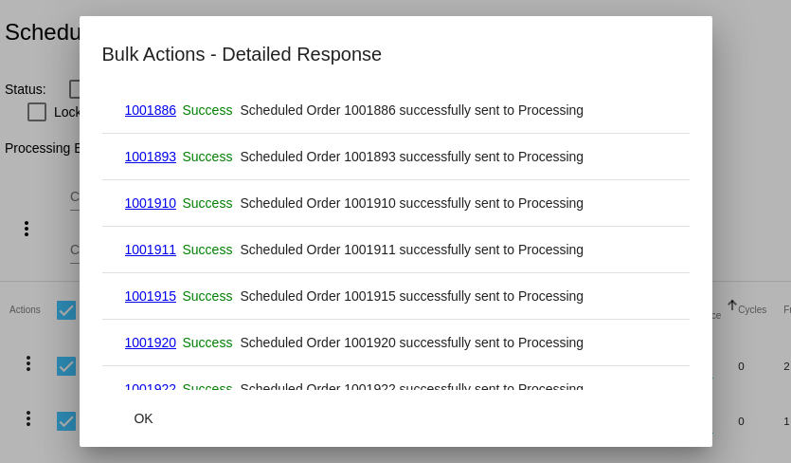
scroll to position [4521, 0]
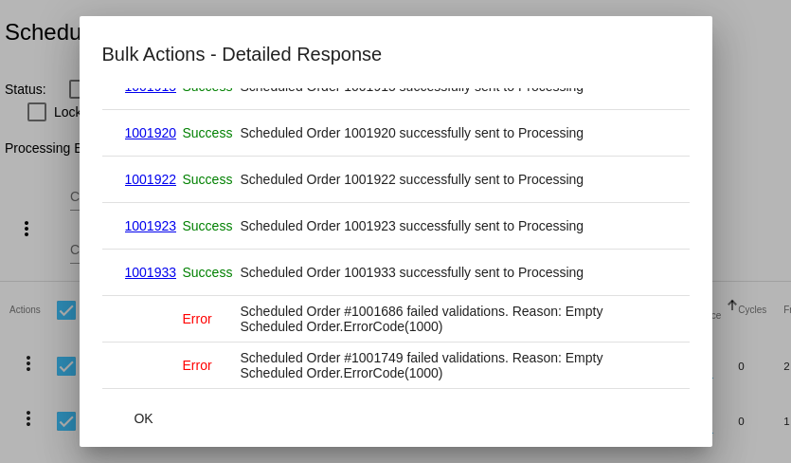
click at [380, 303] on mat-cell "Scheduled Order #1001686 failed validations. Reason: Empty Scheduled Order.Erro…" at bounding box center [454, 318] width 426 height 30
copy mat-cell "1001686"
click at [397, 359] on mat-cell "Scheduled Order #1001749 failed validations. Reason: Empty Scheduled Order.Erro…" at bounding box center [454, 365] width 426 height 30
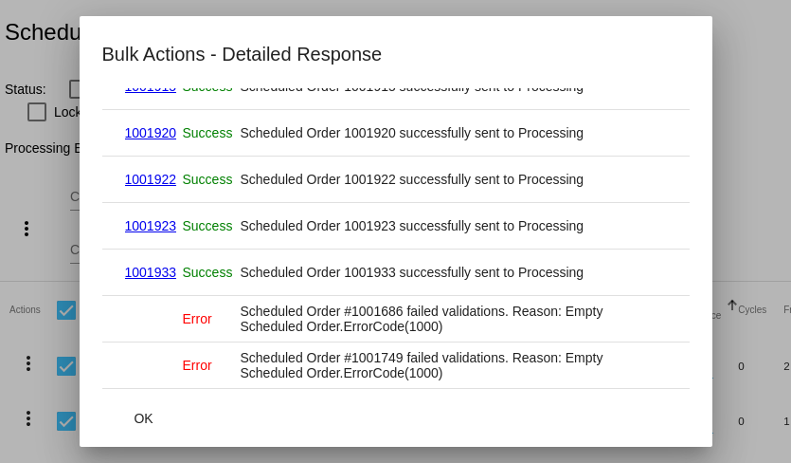
copy mat-cell "1001749"
click at [150, 419] on span "OK" at bounding box center [143, 417] width 19 height 15
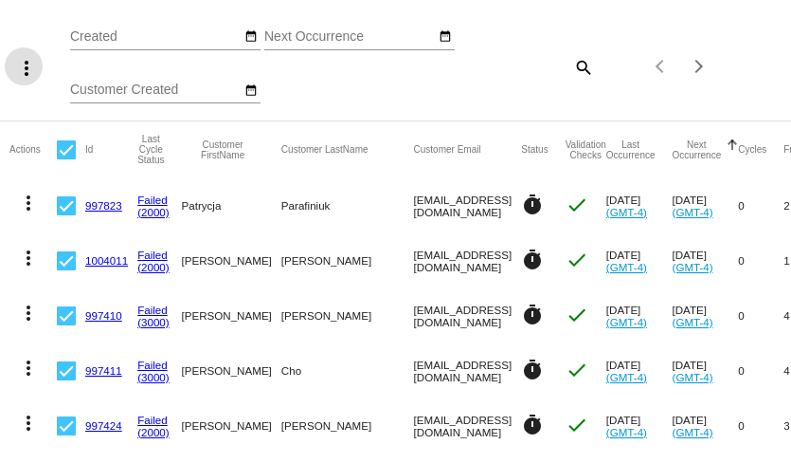
scroll to position [0, 0]
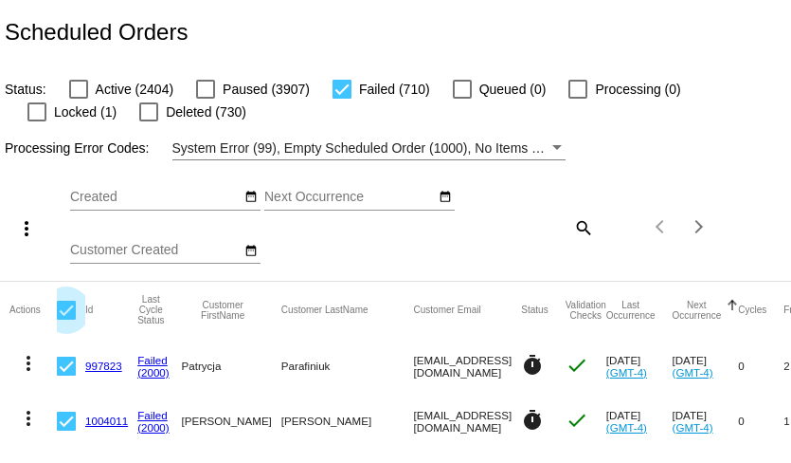
click at [62, 311] on div at bounding box center [66, 309] width 19 height 19
click at [65, 319] on input "checkbox" at bounding box center [65, 319] width 1 height 1
checkbox input "false"
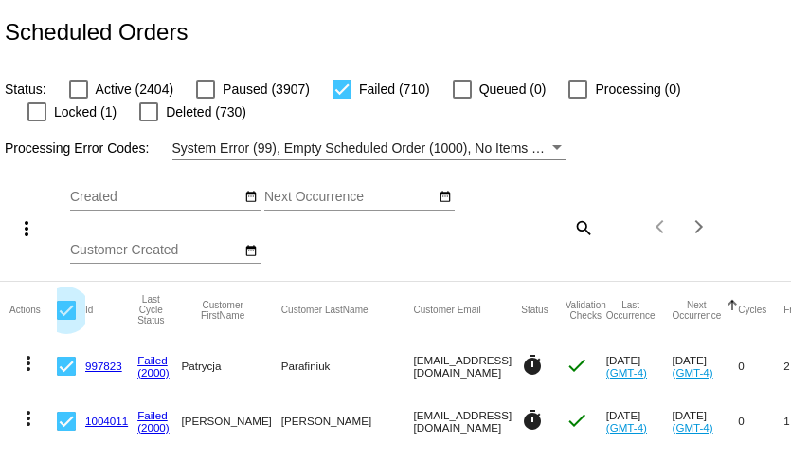
checkbox input "false"
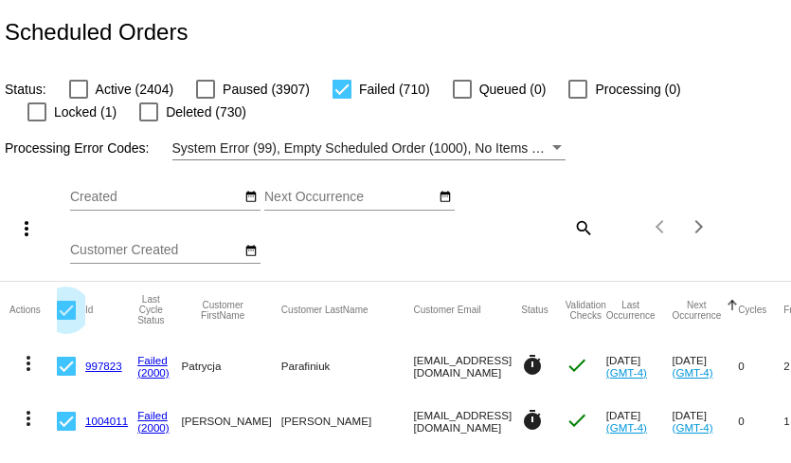
checkbox input "false"
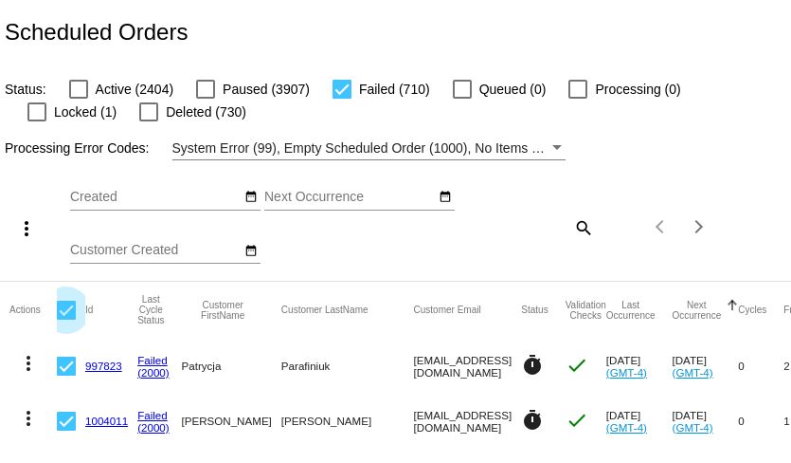
checkbox input "false"
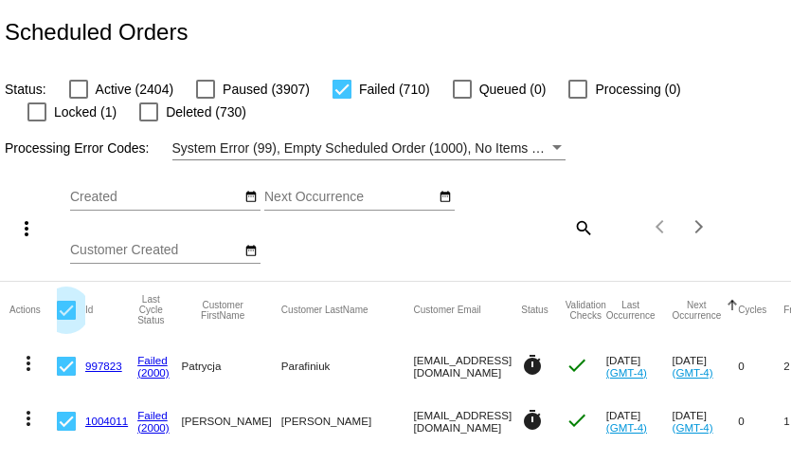
checkbox input "false"
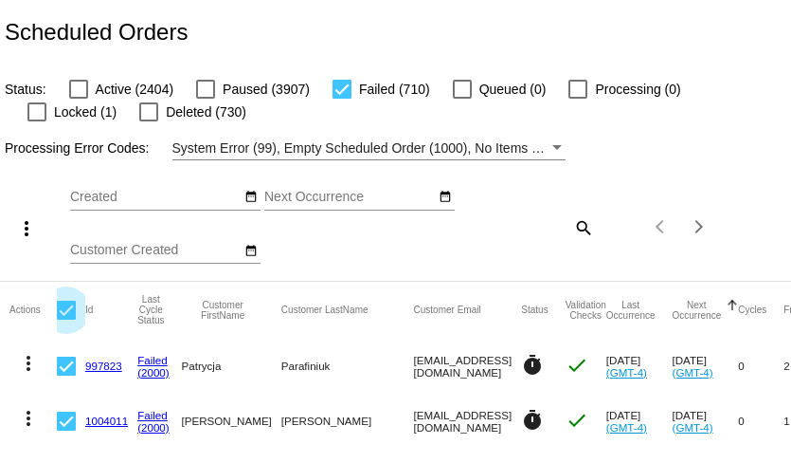
checkbox input "false"
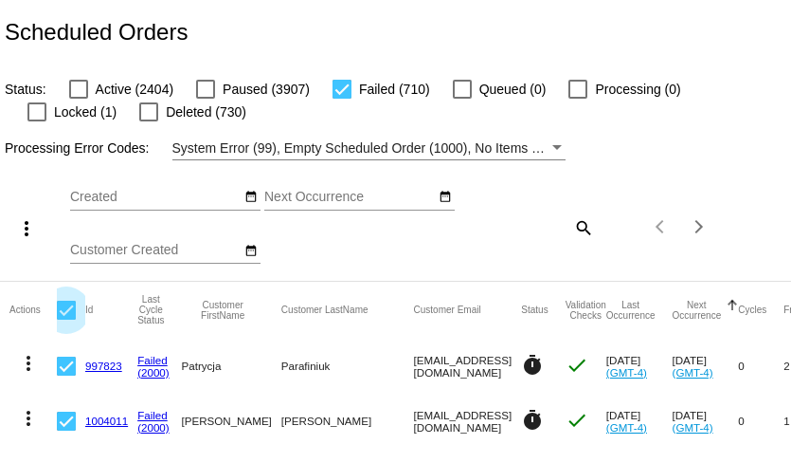
checkbox input "false"
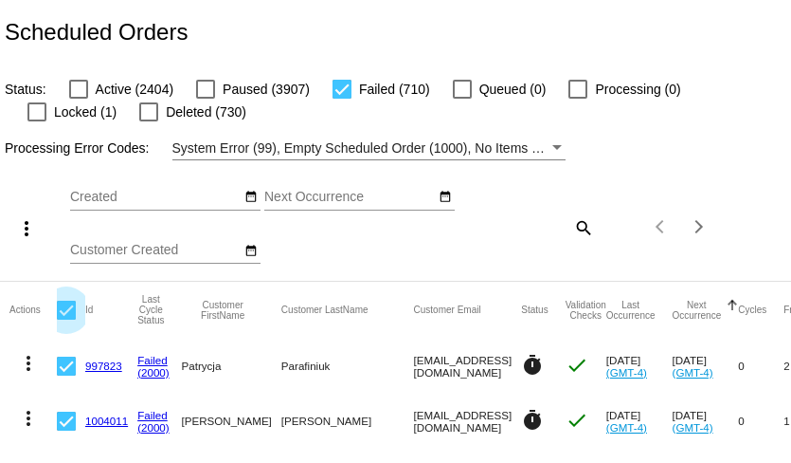
checkbox input "false"
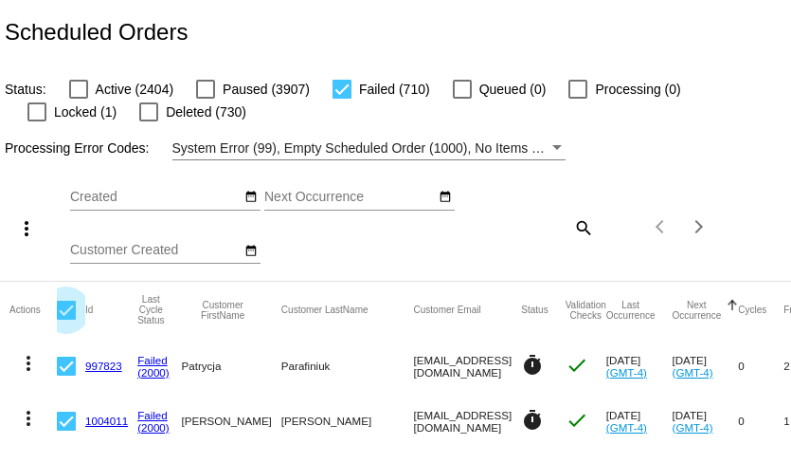
checkbox input "false"
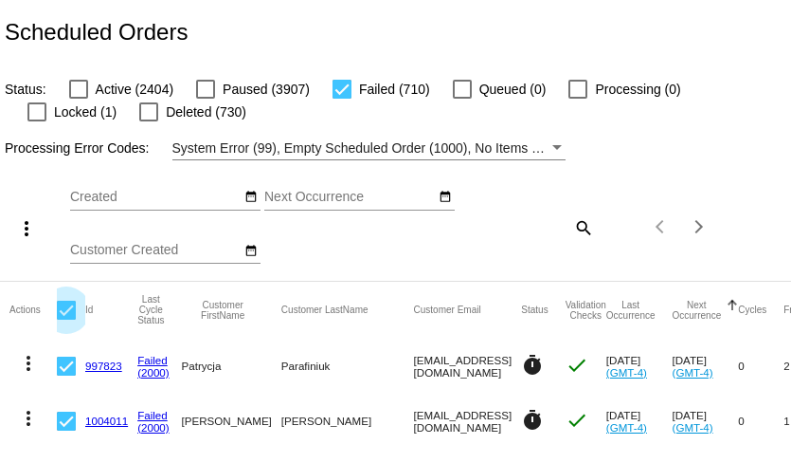
checkbox input "false"
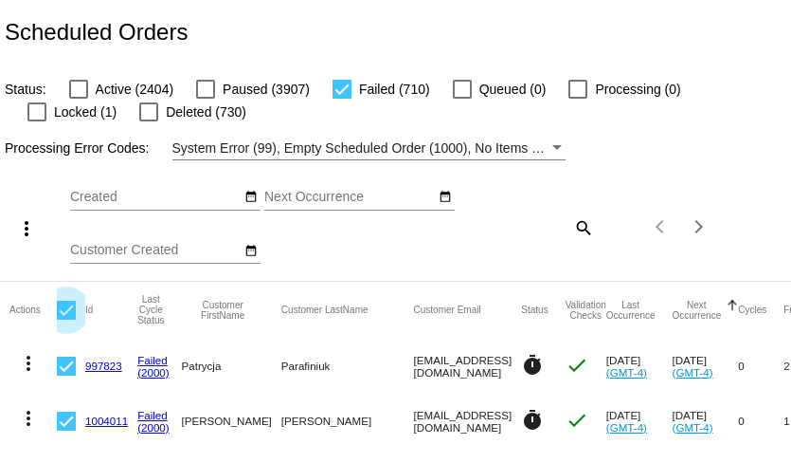
checkbox input "false"
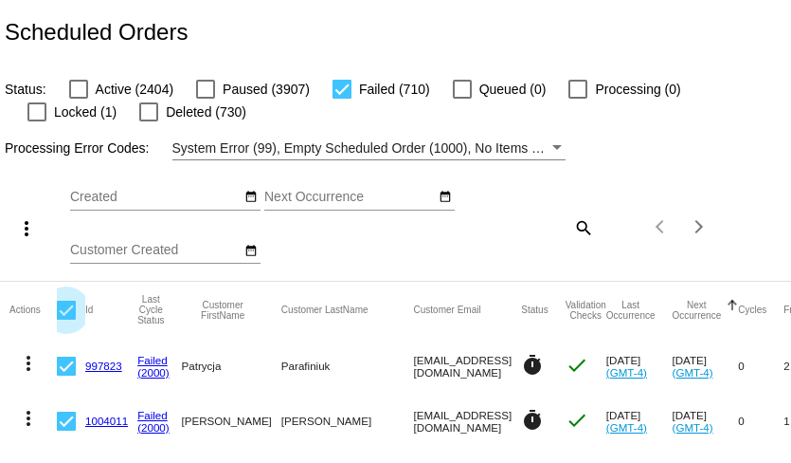
checkbox input "false"
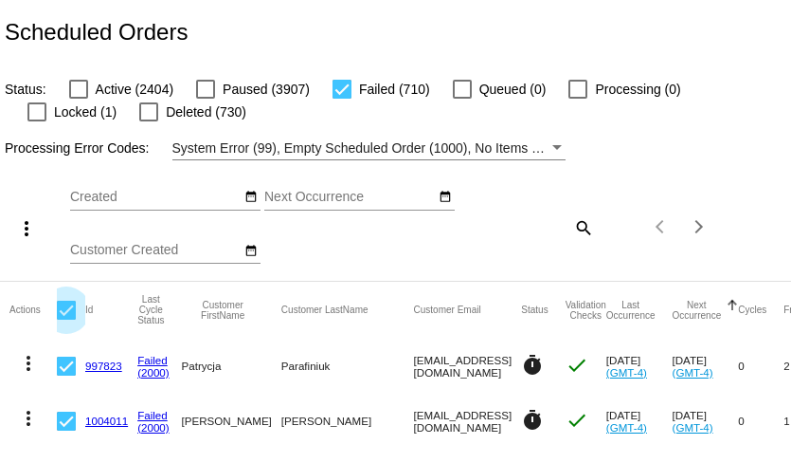
checkbox input "false"
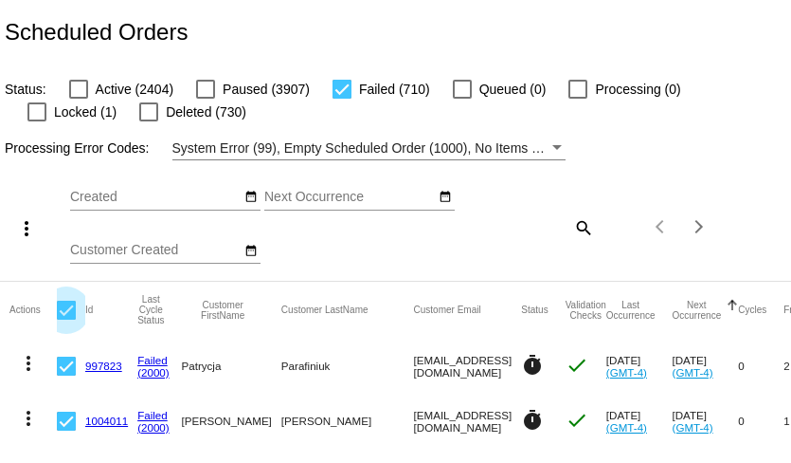
checkbox input "false"
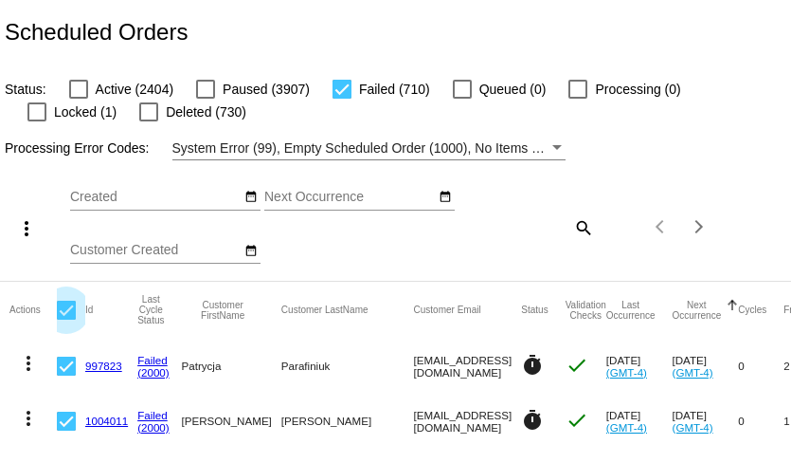
checkbox input "false"
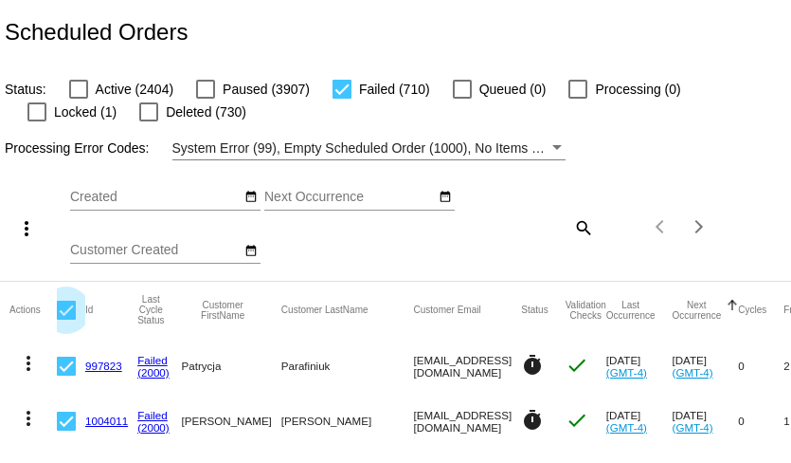
checkbox input "false"
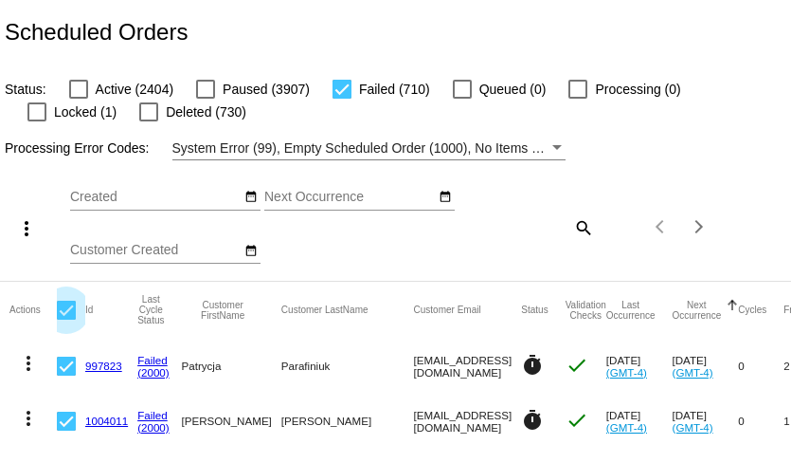
checkbox input "false"
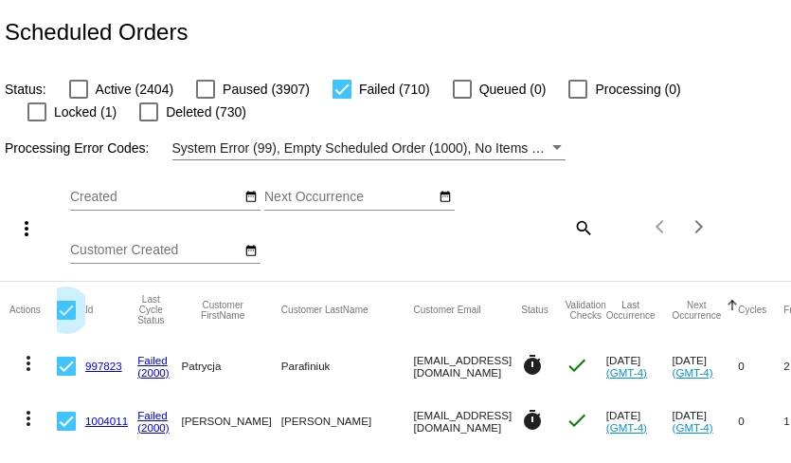
checkbox input "false"
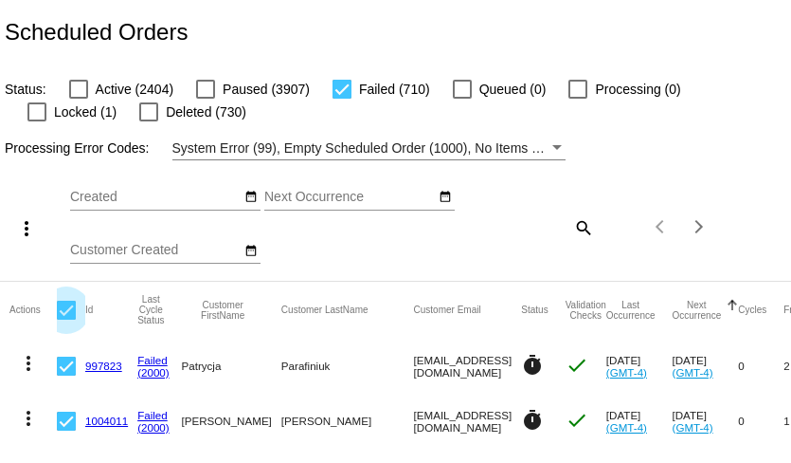
checkbox input "false"
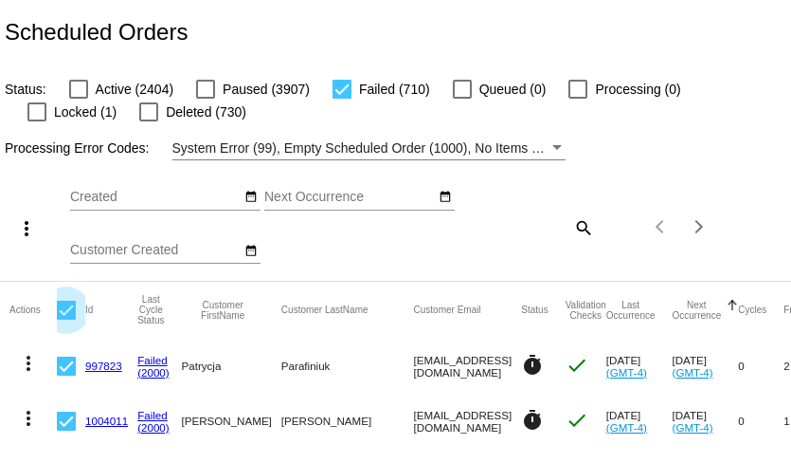
checkbox input "false"
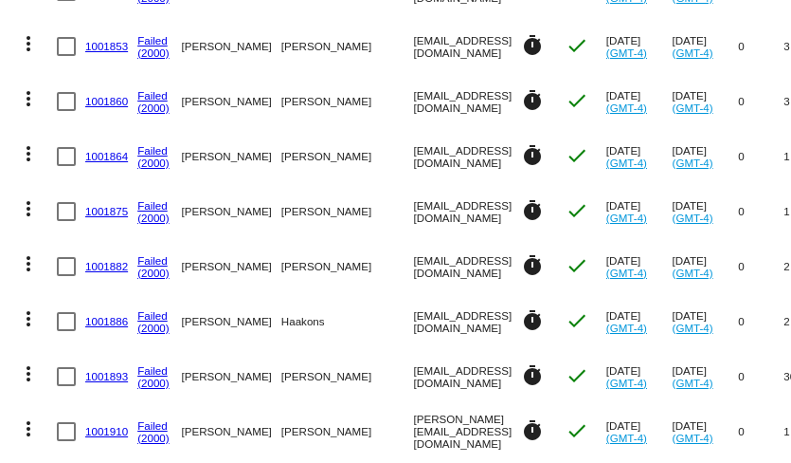
scroll to position [5427, 0]
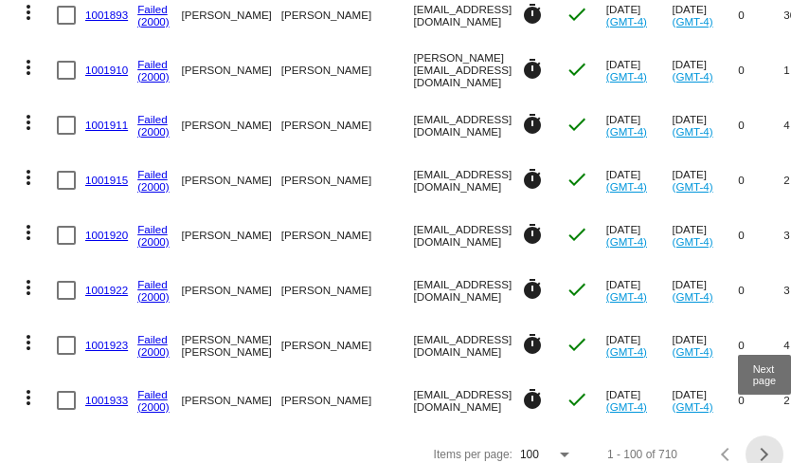
click at [765, 447] on div "Next page" at bounding box center [761, 453] width 13 height 13
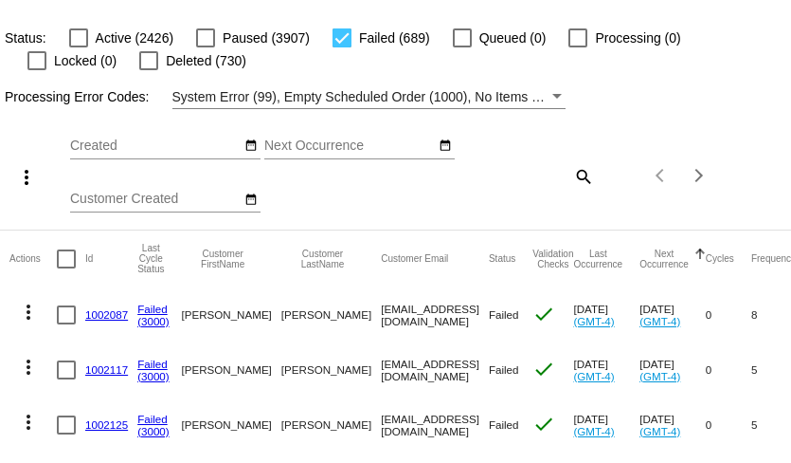
scroll to position [0, 0]
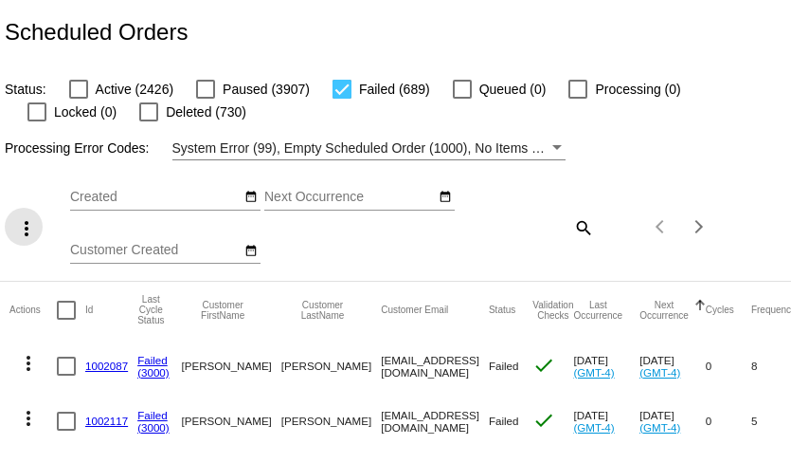
click at [23, 231] on mat-icon "more_vert" at bounding box center [26, 228] width 23 height 23
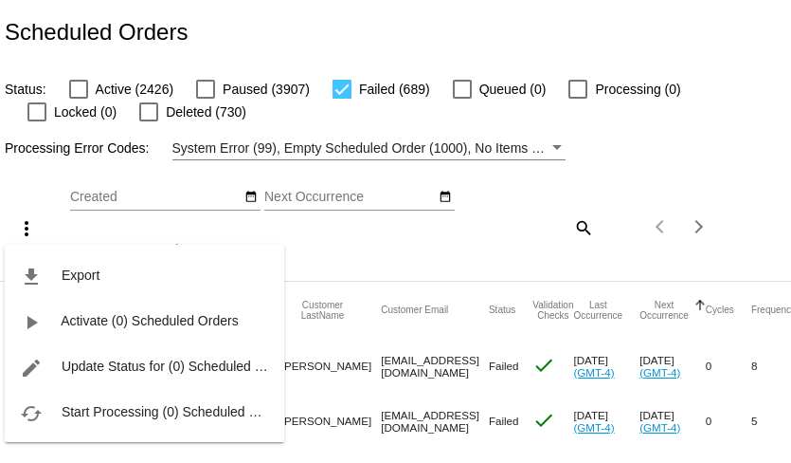
click at [63, 222] on div "file_download Export play_arrow Activate (0) Scheduled Orders edit Update Statu…" at bounding box center [145, 325] width 280 height 233
click at [88, 228] on div "file_download Export play_arrow Activate (0) Scheduled Orders edit Update Statu…" at bounding box center [145, 325] width 280 height 233
click at [379, 271] on div at bounding box center [395, 231] width 791 height 463
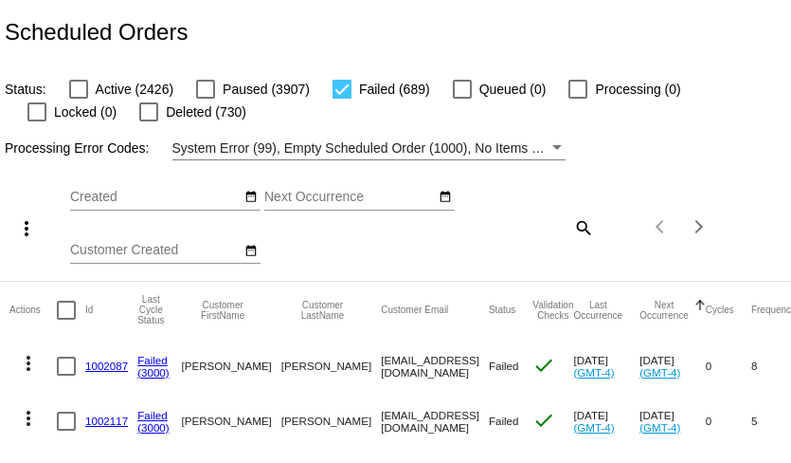
click at [64, 308] on div at bounding box center [66, 309] width 19 height 19
click at [65, 319] on input "checkbox" at bounding box center [65, 319] width 1 height 1
click at [23, 242] on button "more_vert" at bounding box center [24, 227] width 38 height 38
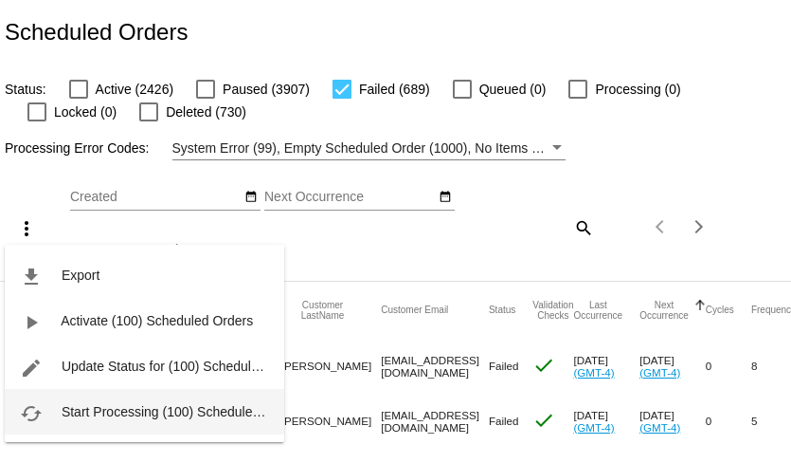
click at [81, 404] on span "Start Processing (100) Scheduled Orders" at bounding box center [183, 411] width 243 height 15
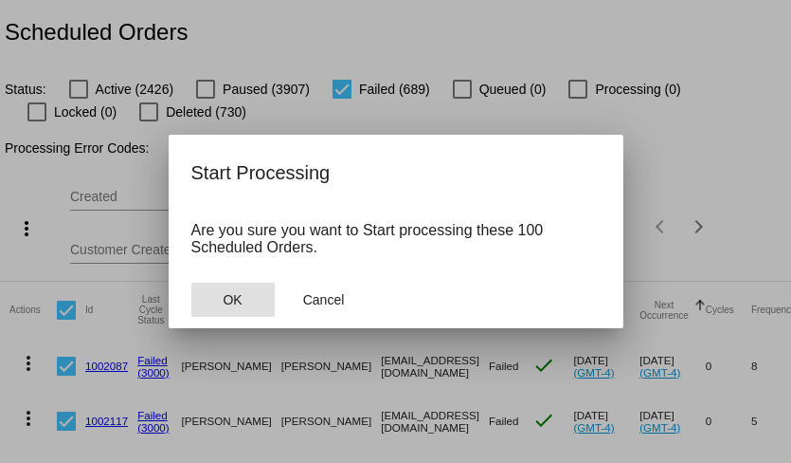
click at [237, 299] on span "OK" at bounding box center [232, 299] width 19 height 15
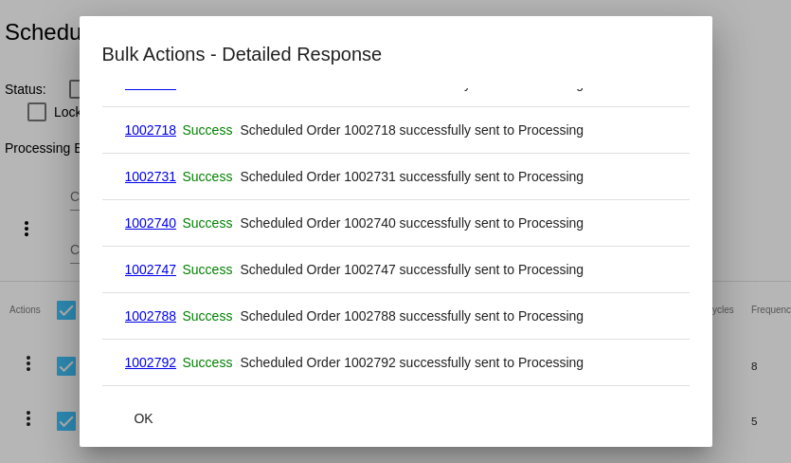
scroll to position [4428, 0]
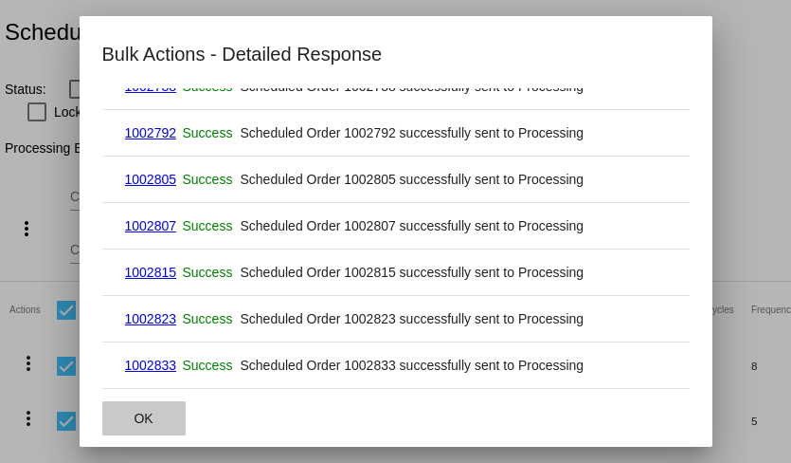
click at [151, 415] on span "OK" at bounding box center [143, 417] width 19 height 15
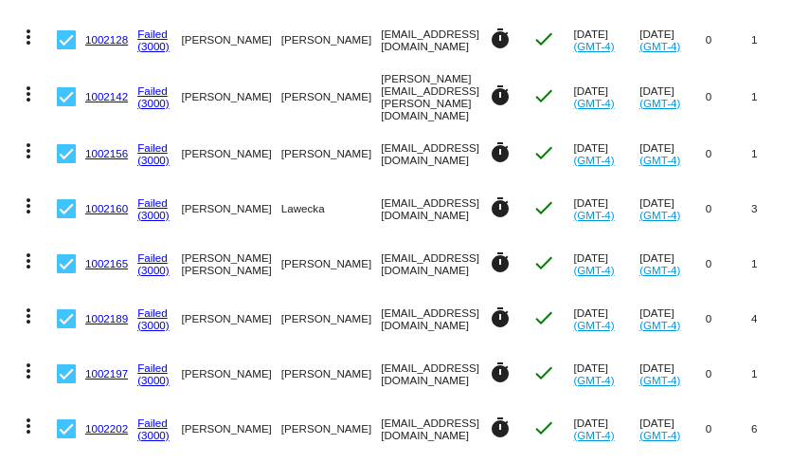
scroll to position [0, 0]
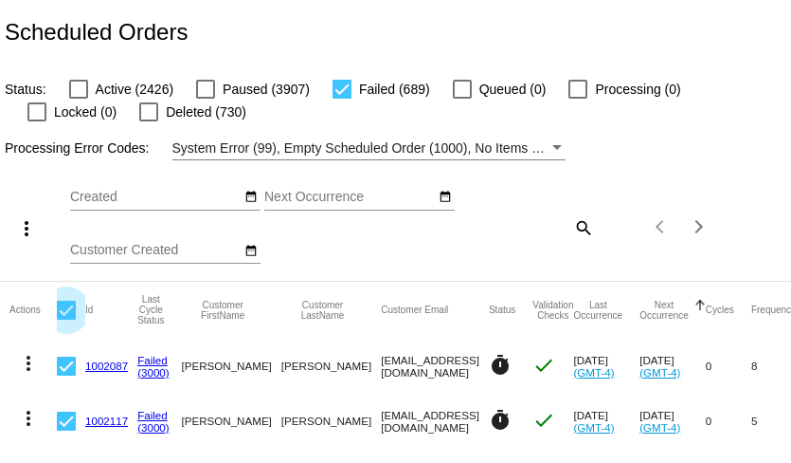
click at [67, 303] on div at bounding box center [66, 309] width 19 height 19
click at [66, 319] on input "checkbox" at bounding box center [65, 319] width 1 height 1
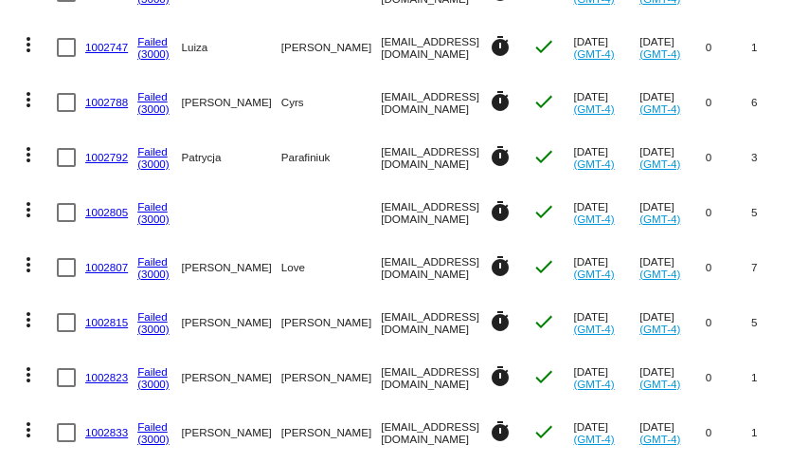
scroll to position [5427, 0]
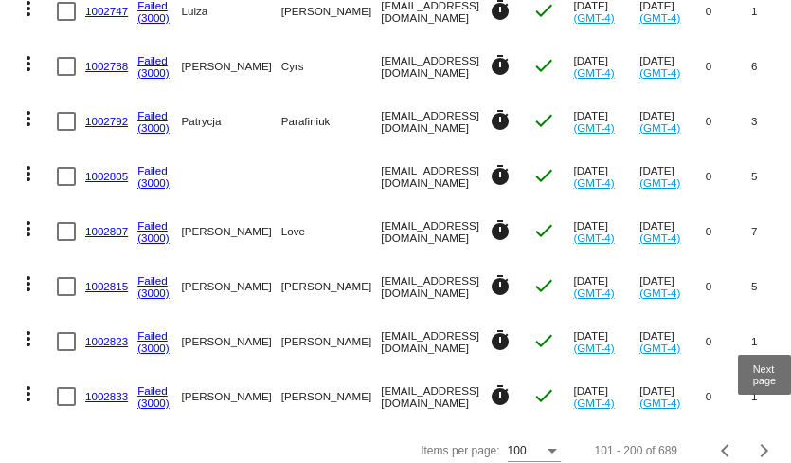
click at [765, 444] on div "Next page" at bounding box center [761, 450] width 13 height 13
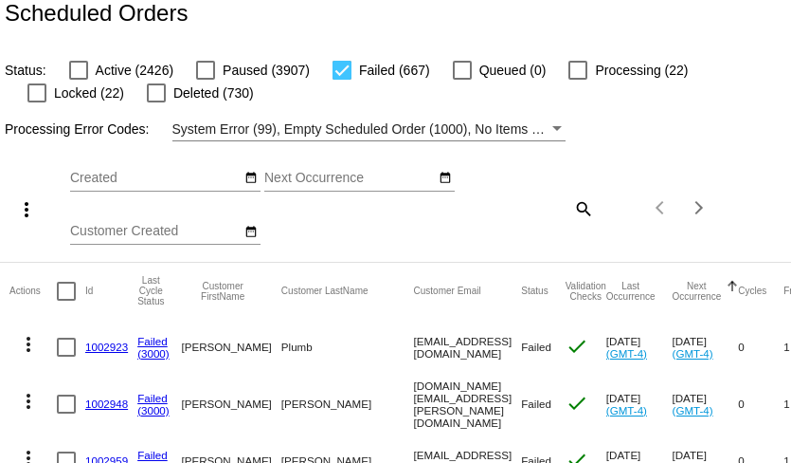
scroll to position [0, 0]
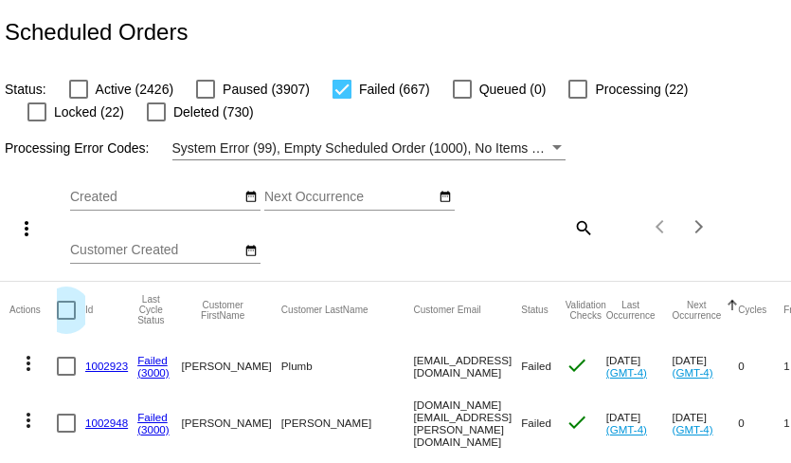
click at [65, 307] on div at bounding box center [66, 309] width 19 height 19
click at [65, 319] on input "checkbox" at bounding box center [65, 319] width 1 height 1
click at [30, 229] on mat-icon "more_vert" at bounding box center [26, 228] width 23 height 23
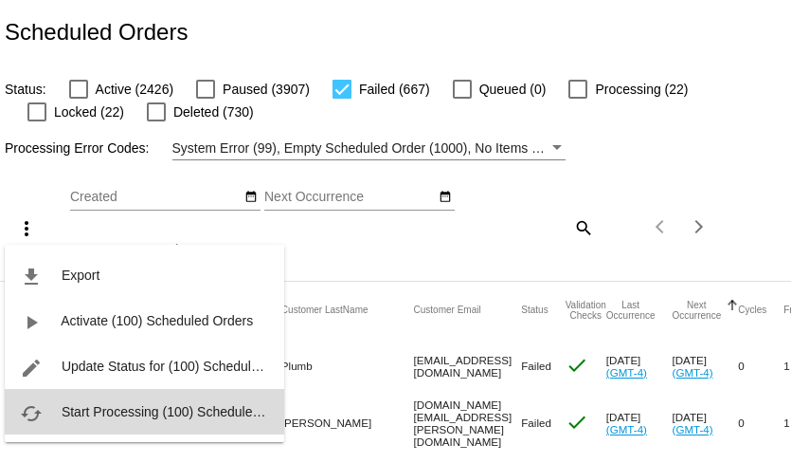
click at [93, 409] on span "Start Processing (100) Scheduled Orders" at bounding box center [183, 411] width 243 height 15
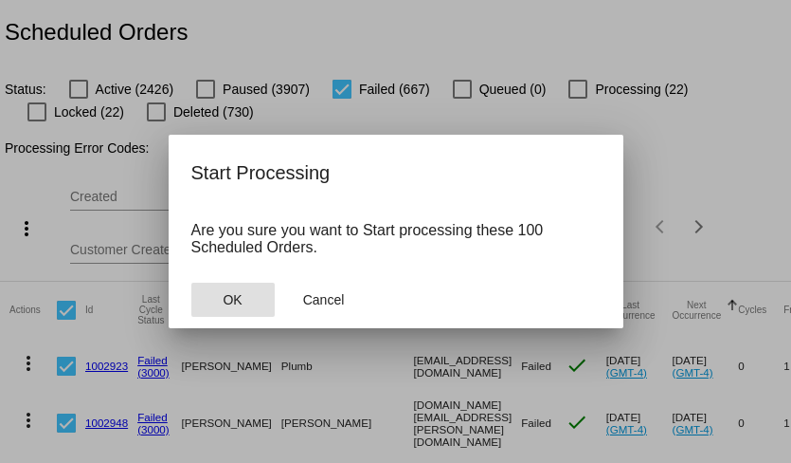
click at [232, 300] on span "OK" at bounding box center [232, 299] width 19 height 15
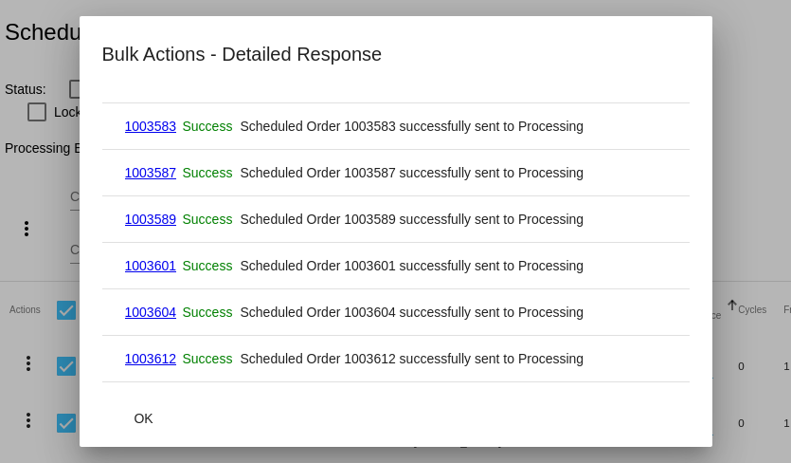
scroll to position [4474, 0]
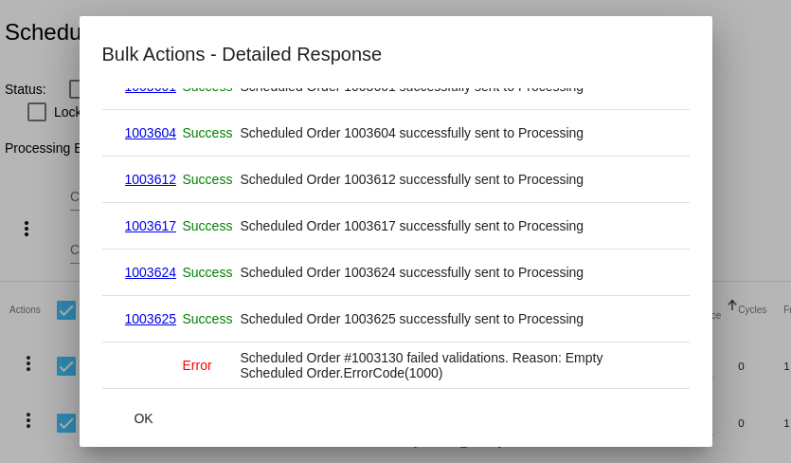
click at [360, 356] on mat-cell "Scheduled Order #1003130 failed validations. Reason: Empty Scheduled Order.Erro…" at bounding box center [454, 365] width 426 height 30
copy mat-cell "1003130"
click at [148, 422] on span "OK" at bounding box center [143, 417] width 19 height 15
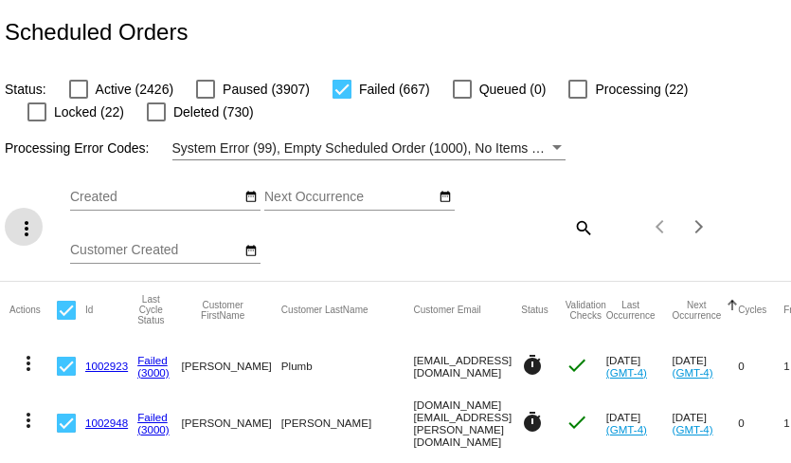
click at [66, 314] on div at bounding box center [66, 309] width 19 height 19
click at [66, 319] on input "checkbox" at bounding box center [65, 319] width 1 height 1
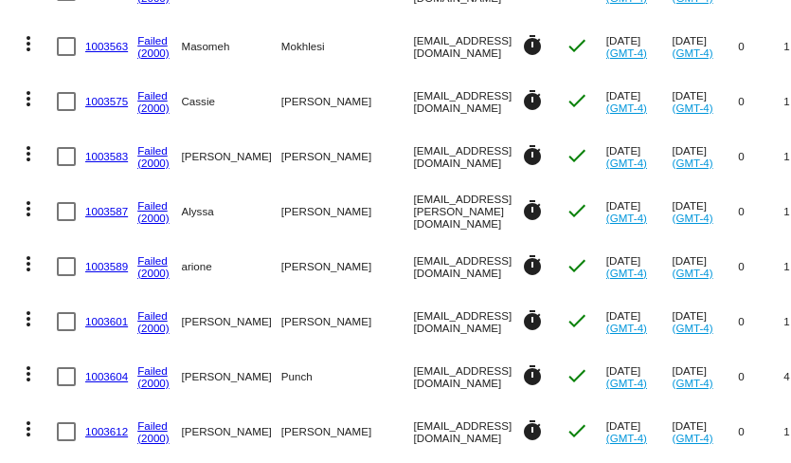
scroll to position [5427, 0]
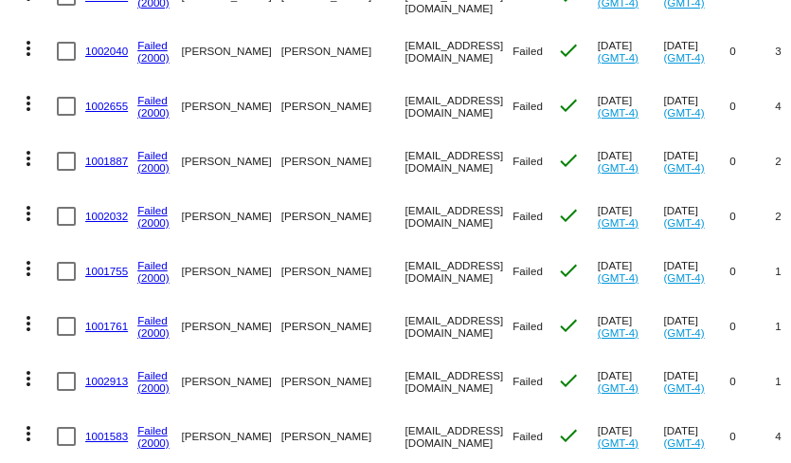
scroll to position [0, 0]
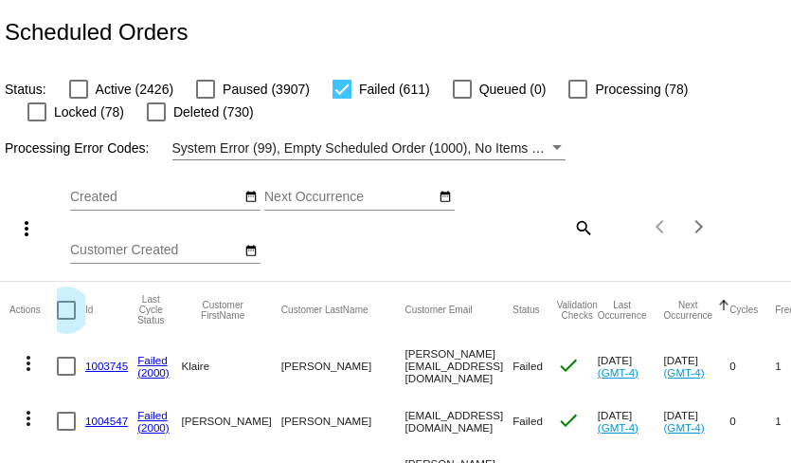
click at [66, 313] on div at bounding box center [66, 309] width 19 height 19
click at [66, 319] on input "checkbox" at bounding box center [65, 319] width 1 height 1
click at [24, 234] on mat-icon "more_vert" at bounding box center [26, 228] width 23 height 23
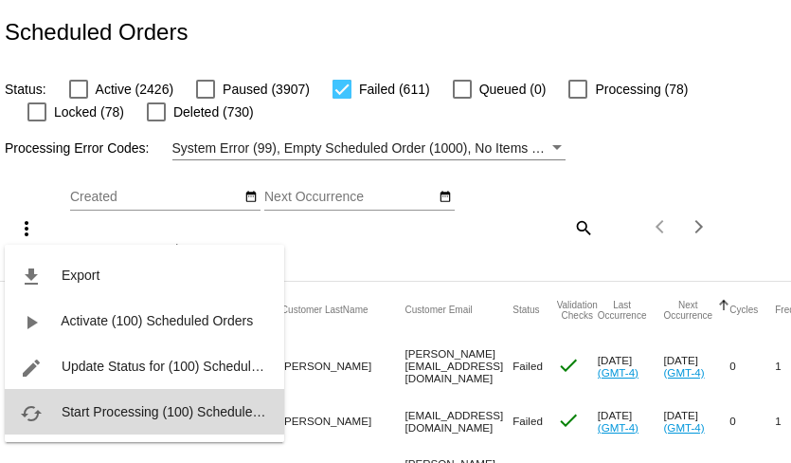
click at [86, 406] on span "Start Processing (100) Scheduled Orders" at bounding box center [183, 411] width 243 height 15
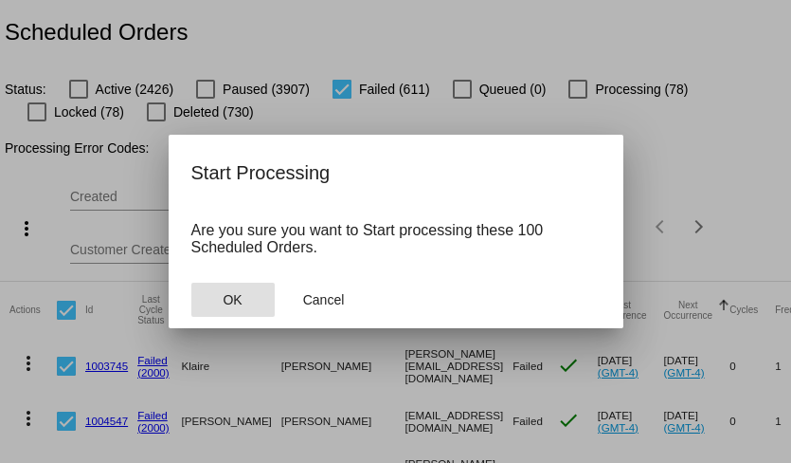
click at [227, 297] on span "OK" at bounding box center [232, 299] width 19 height 15
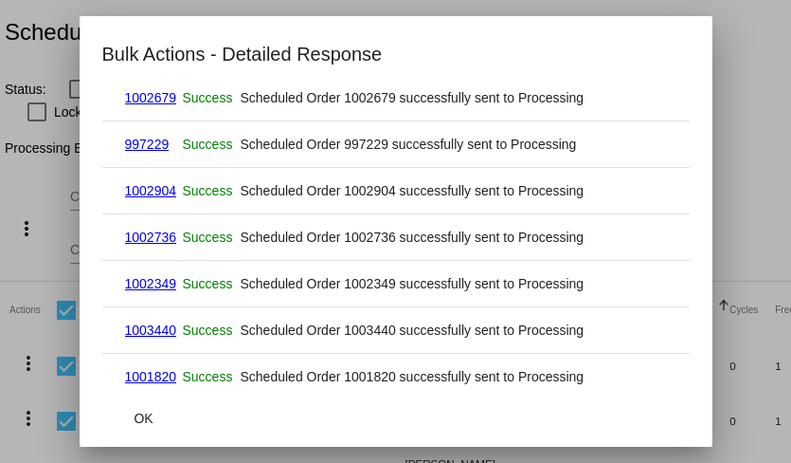
scroll to position [4428, 0]
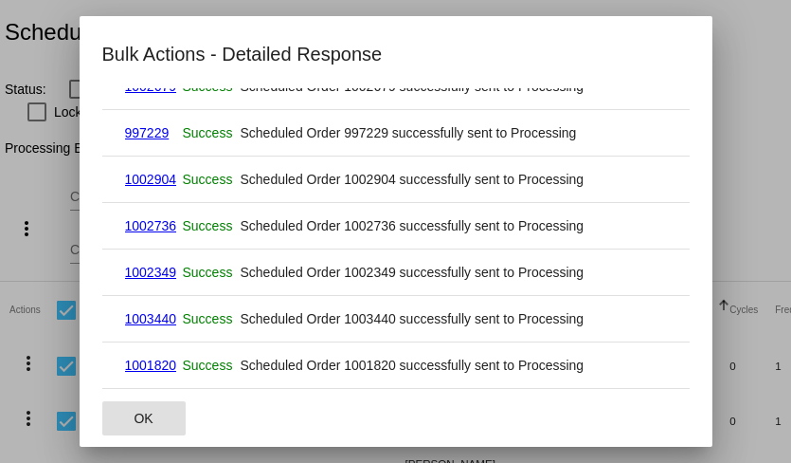
click at [146, 422] on span "OK" at bounding box center [143, 417] width 19 height 15
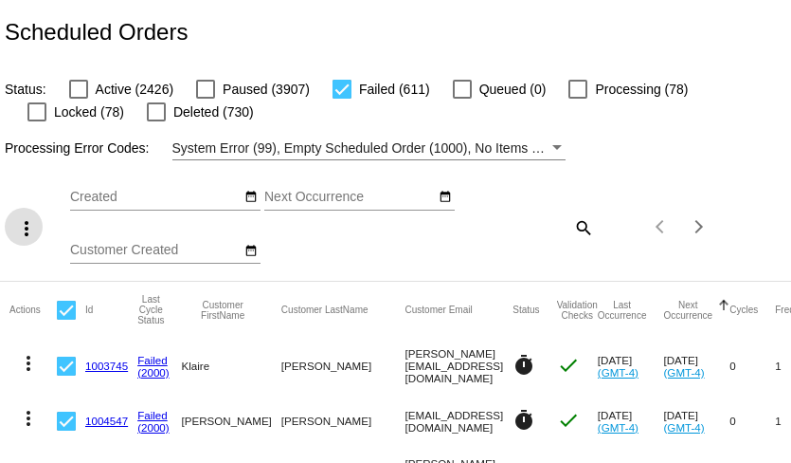
click at [66, 315] on div at bounding box center [66, 309] width 19 height 19
click at [66, 319] on input "checkbox" at bounding box center [65, 319] width 1 height 1
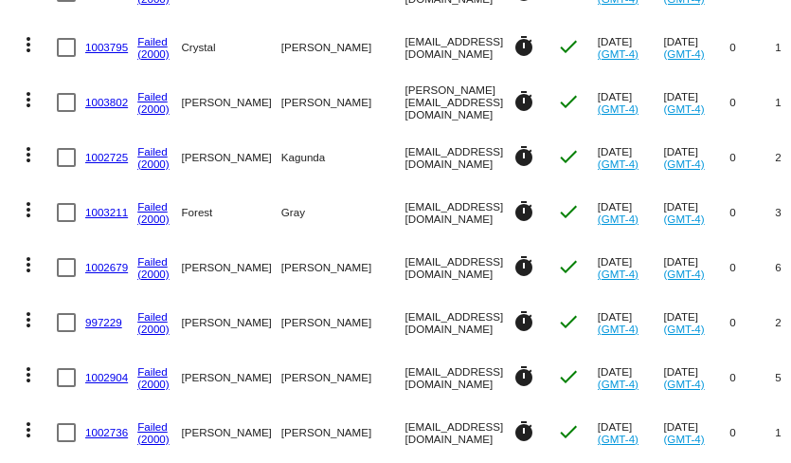
scroll to position [5427, 0]
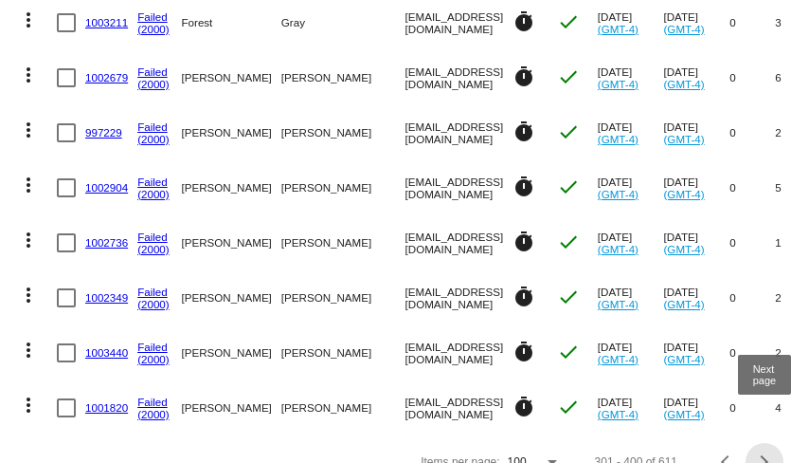
click at [767, 455] on div "Next page" at bounding box center [761, 461] width 13 height 13
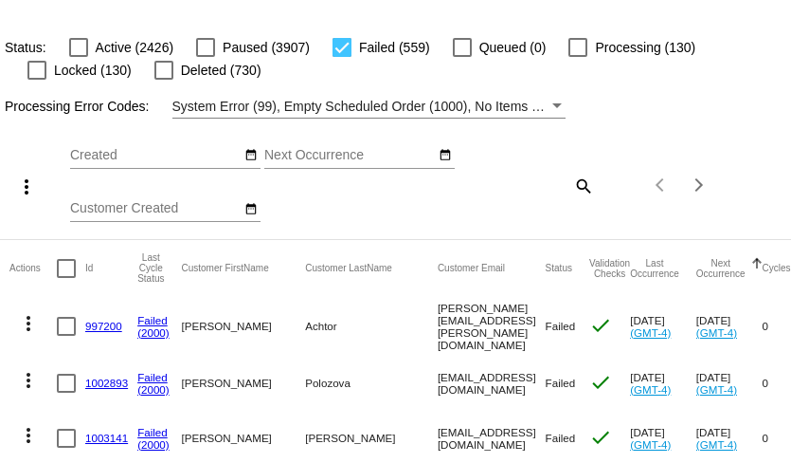
scroll to position [0, 0]
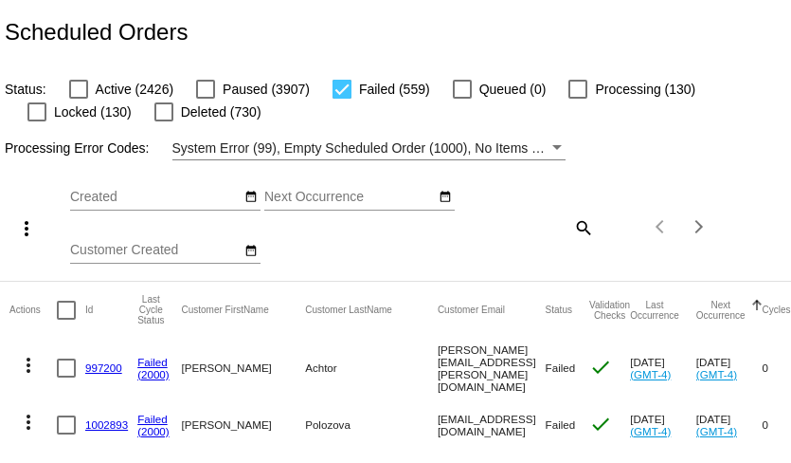
click at [66, 312] on div at bounding box center [66, 309] width 19 height 19
click at [66, 319] on input "checkbox" at bounding box center [65, 319] width 1 height 1
click at [27, 232] on mat-icon "more_vert" at bounding box center [26, 228] width 23 height 23
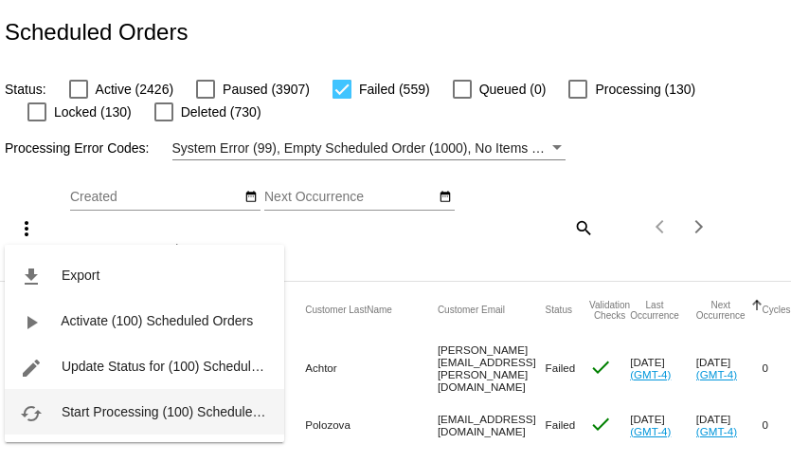
click at [97, 417] on span "Start Processing (100) Scheduled Orders" at bounding box center [183, 411] width 243 height 15
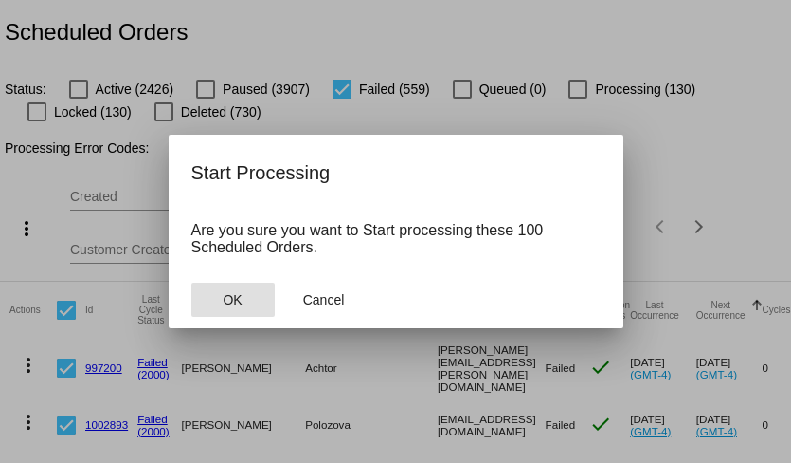
click at [229, 295] on span "OK" at bounding box center [232, 299] width 19 height 15
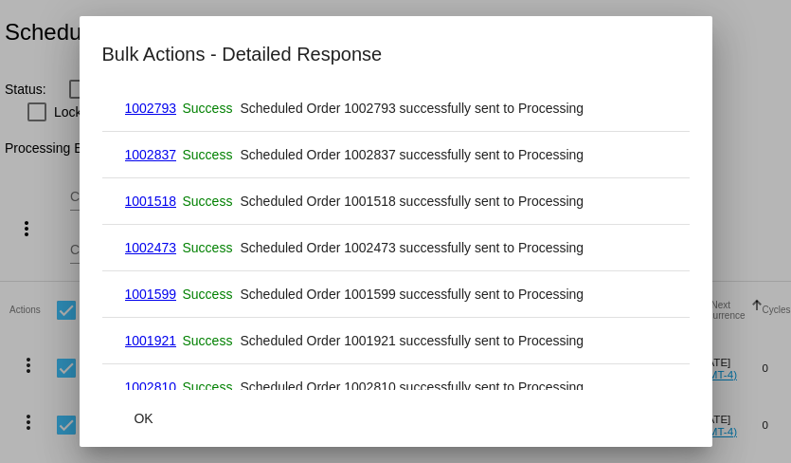
scroll to position [4474, 0]
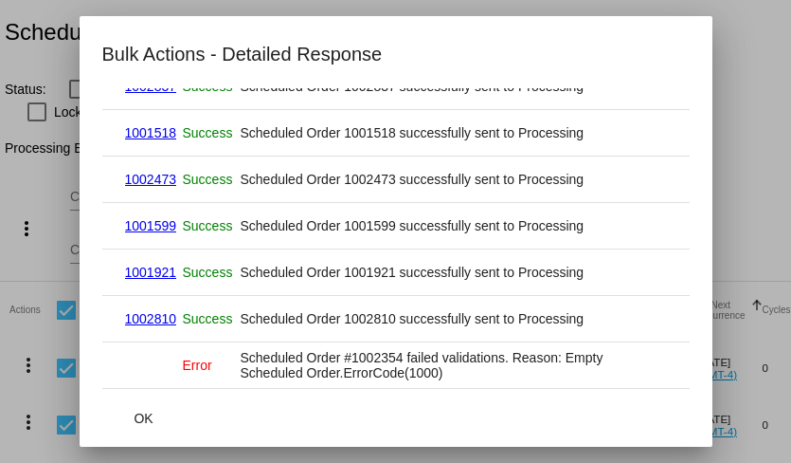
click at [370, 354] on mat-cell "Scheduled Order #1002354 failed validations. Reason: Empty Scheduled Order.Erro…" at bounding box center [454, 365] width 426 height 30
copy mat-cell "1002354"
click at [152, 416] on span "OK" at bounding box center [143, 417] width 19 height 15
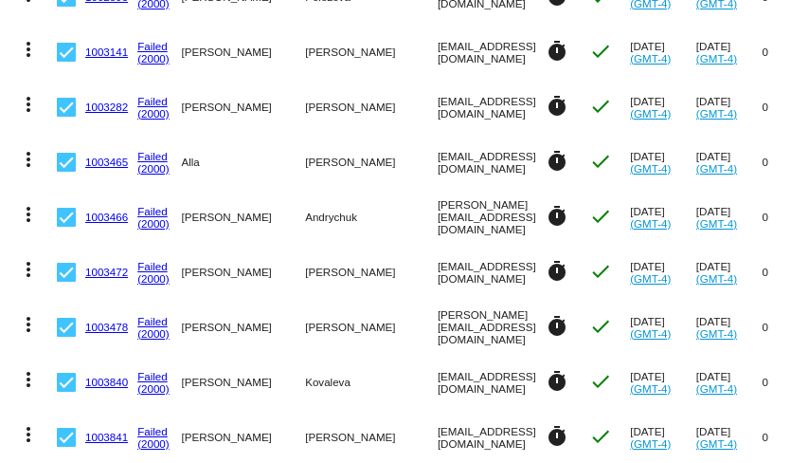
scroll to position [0, 0]
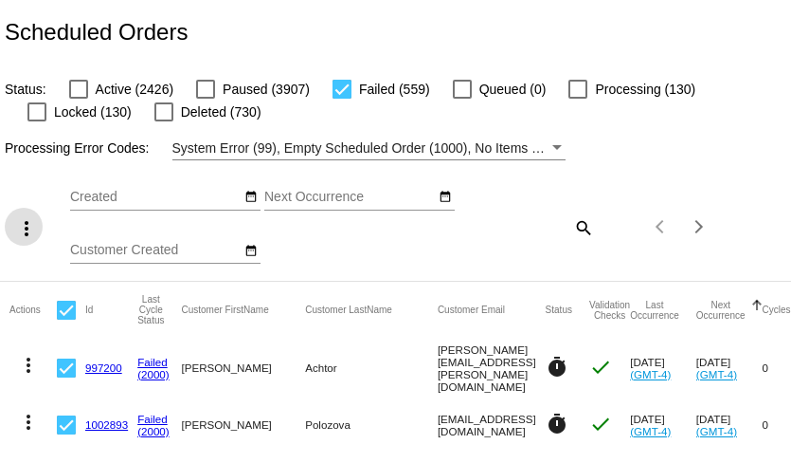
click at [67, 309] on div at bounding box center [66, 309] width 19 height 19
click at [66, 319] on input "checkbox" at bounding box center [65, 319] width 1 height 1
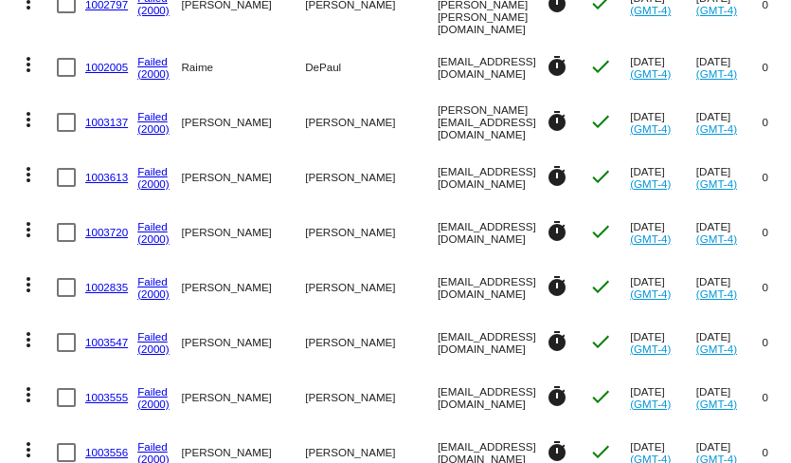
scroll to position [5427, 0]
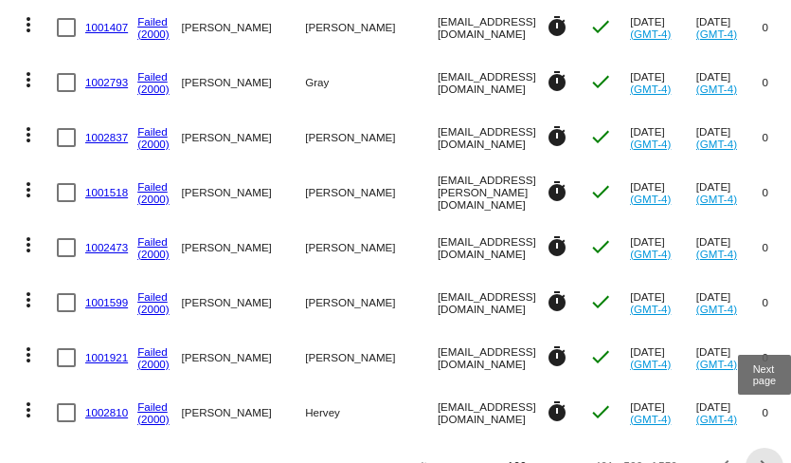
click at [764, 460] on div "Next page" at bounding box center [761, 466] width 13 height 13
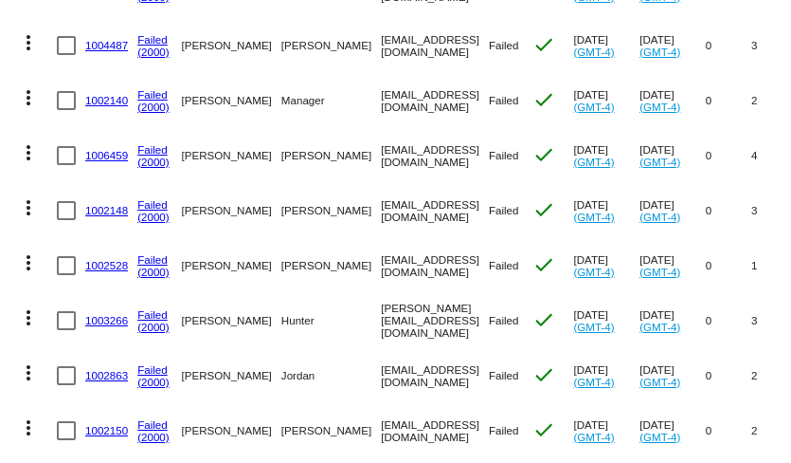
scroll to position [0, 0]
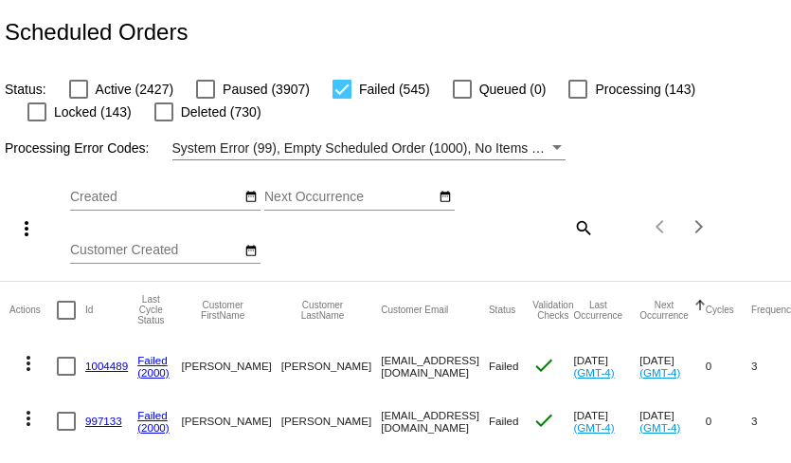
click at [68, 318] on div at bounding box center [66, 309] width 19 height 19
click at [66, 319] on input "checkbox" at bounding box center [65, 319] width 1 height 1
click at [24, 225] on mat-icon "more_vert" at bounding box center [26, 228] width 23 height 23
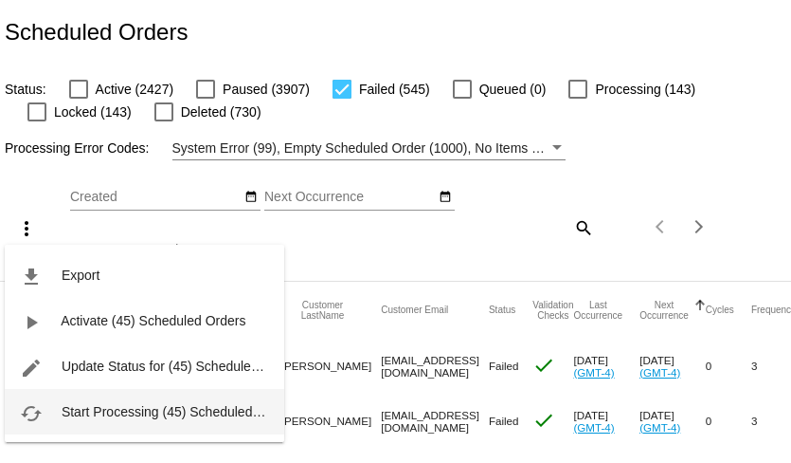
click at [103, 410] on span "Start Processing (45) Scheduled Orders" at bounding box center [179, 411] width 235 height 15
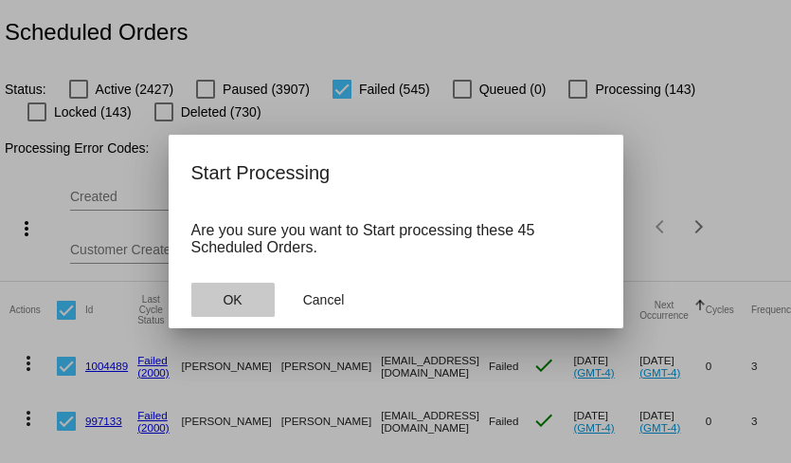
click at [227, 304] on span "OK" at bounding box center [232, 299] width 19 height 15
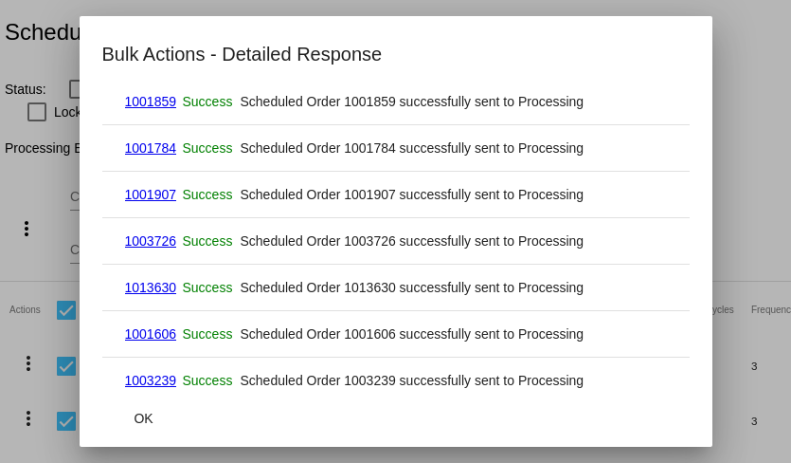
scroll to position [1920, 0]
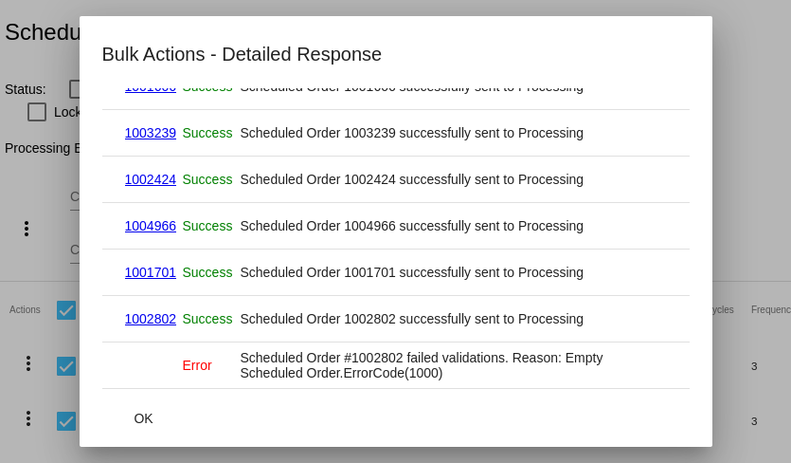
click at [371, 361] on mat-cell "Scheduled Order #1002802 failed validations. Reason: Empty Scheduled Order.Erro…" at bounding box center [454, 365] width 426 height 30
copy mat-cell "1002802"
click at [144, 410] on span "OK" at bounding box center [143, 417] width 19 height 15
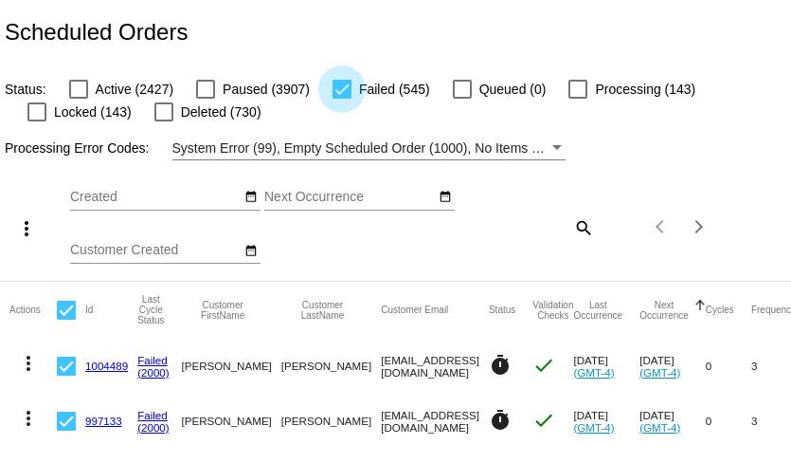
click at [342, 97] on div at bounding box center [342, 89] width 19 height 19
click at [342, 99] on input "Failed (545)" at bounding box center [341, 99] width 1 height 1
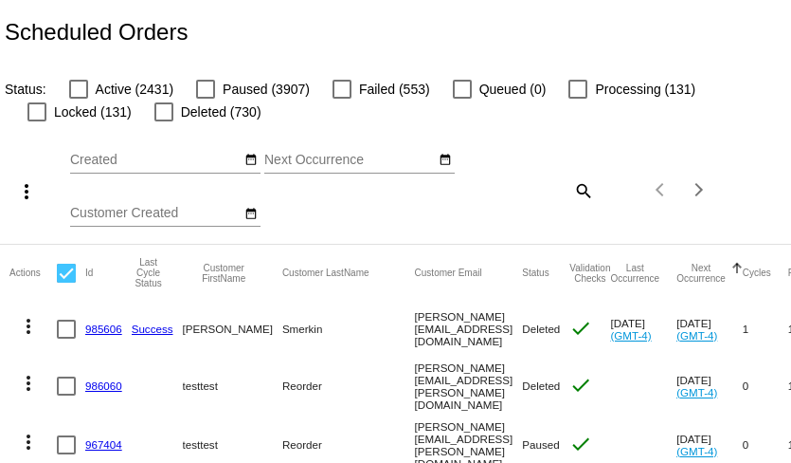
click at [342, 97] on div at bounding box center [342, 89] width 19 height 19
click at [342, 99] on input "Failed (553)" at bounding box center [341, 99] width 1 height 1
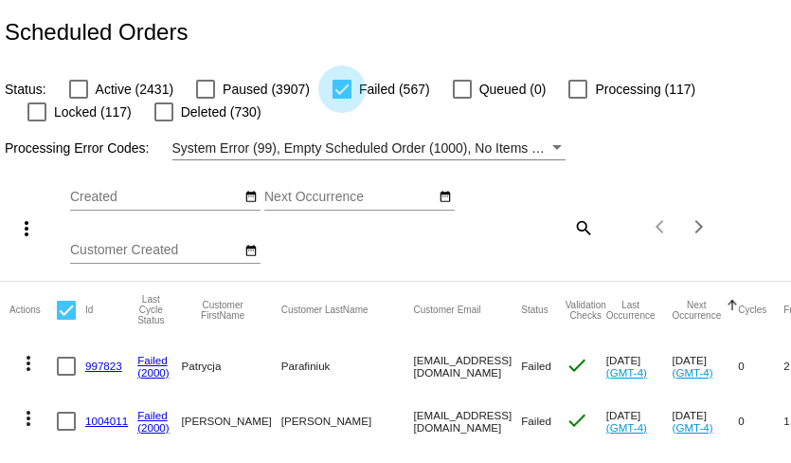
click at [342, 97] on div at bounding box center [342, 89] width 19 height 19
click at [342, 99] on input "Failed (567)" at bounding box center [341, 99] width 1 height 1
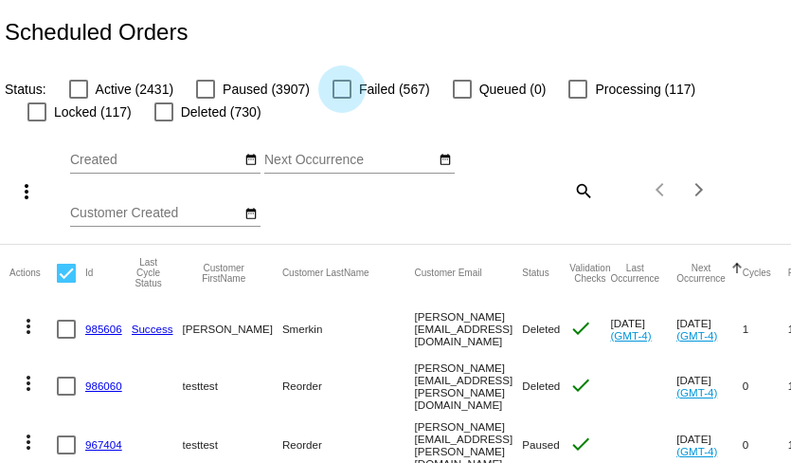
click at [342, 97] on div at bounding box center [342, 89] width 19 height 19
click at [342, 99] on input "Failed (567)" at bounding box center [341, 99] width 1 height 1
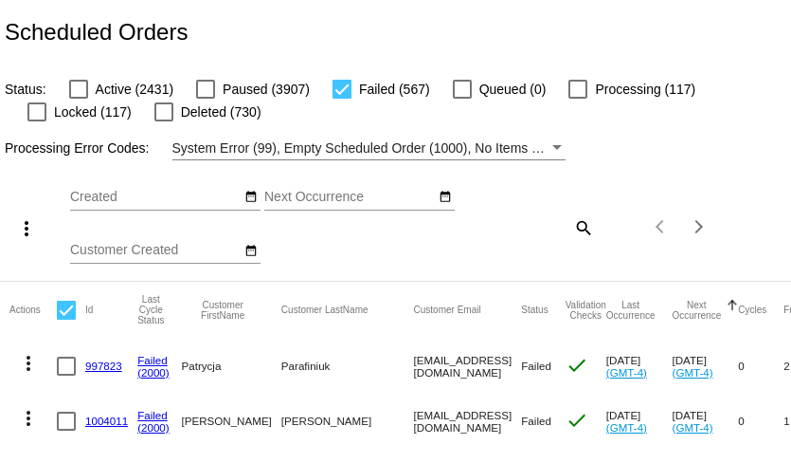
click at [342, 97] on div at bounding box center [342, 89] width 19 height 19
click at [342, 99] on input "Failed (567)" at bounding box center [341, 99] width 1 height 1
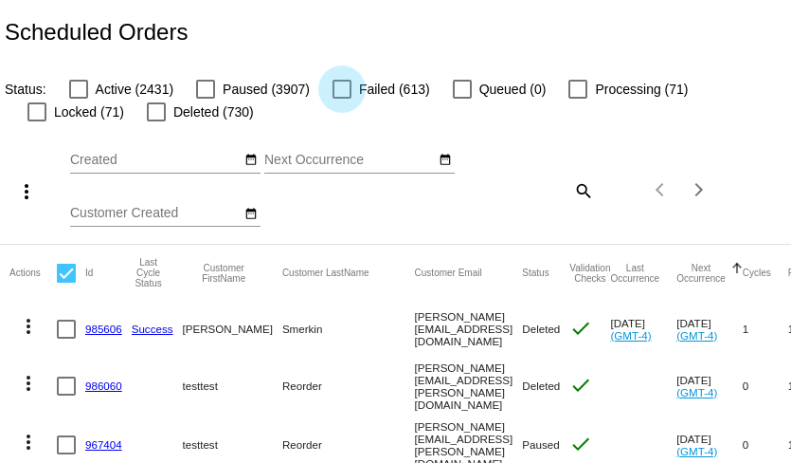
click at [339, 90] on div at bounding box center [342, 89] width 19 height 19
click at [341, 99] on input "Failed (613)" at bounding box center [341, 99] width 1 height 1
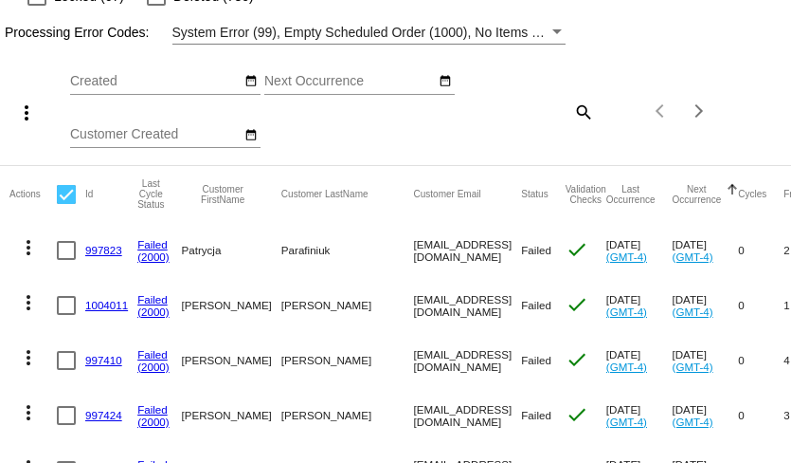
scroll to position [0, 0]
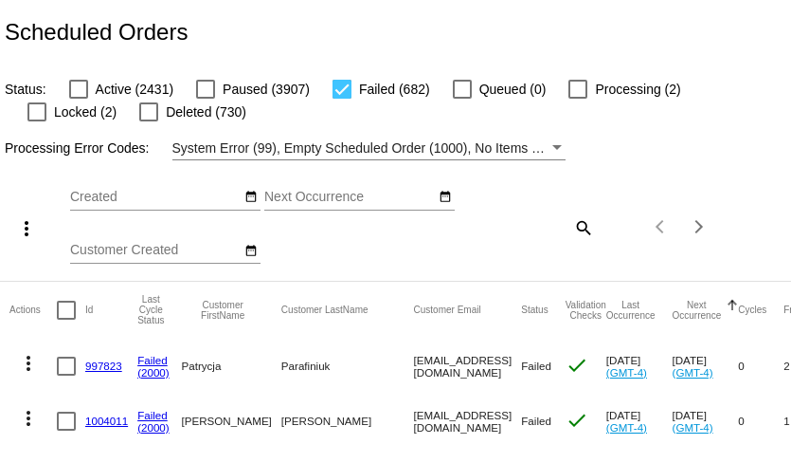
click at [584, 230] on mat-icon "search" at bounding box center [582, 226] width 23 height 29
click at [548, 222] on input "Search" at bounding box center [528, 223] width 131 height 15
paste input "[EMAIL_ADDRESS][DOMAIN_NAME]"
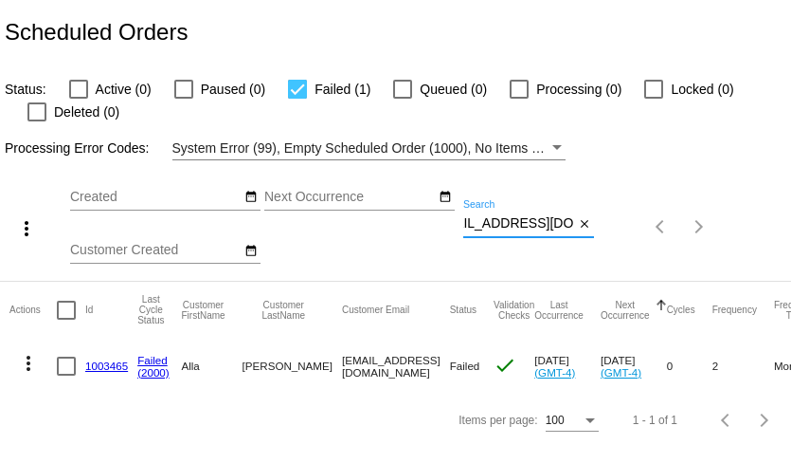
type input "[EMAIL_ADDRESS][DOMAIN_NAME]"
click at [27, 368] on mat-icon "more_vert" at bounding box center [28, 363] width 23 height 23
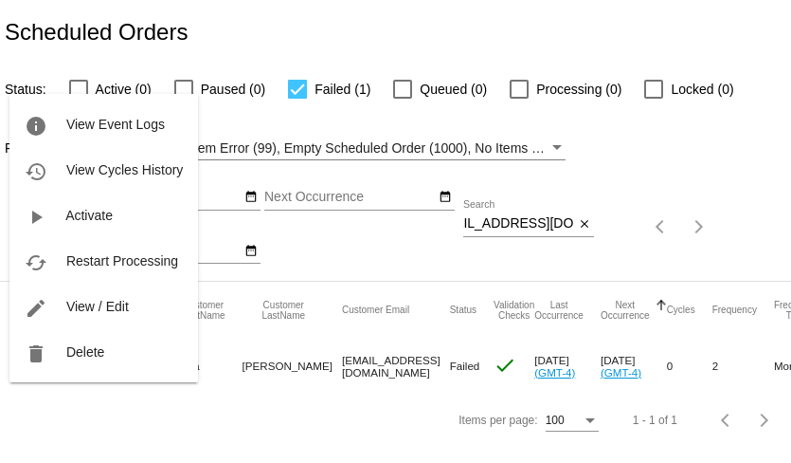
scroll to position [0, 0]
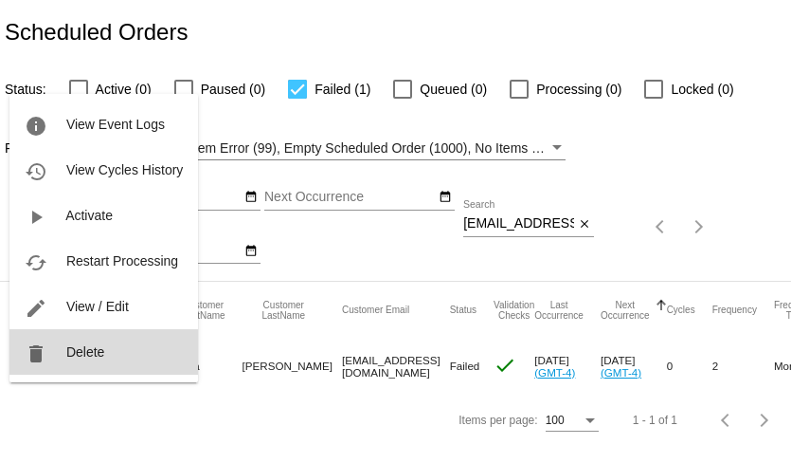
click at [72, 353] on span "Delete" at bounding box center [85, 351] width 38 height 15
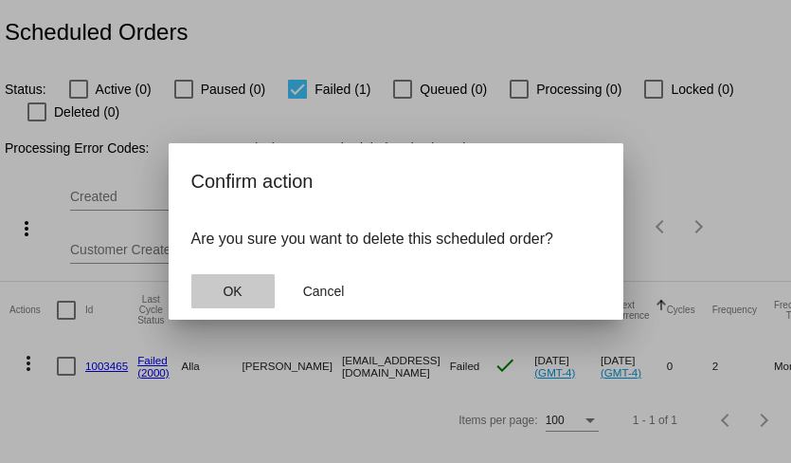
click at [245, 295] on button "OK" at bounding box center [232, 291] width 83 height 34
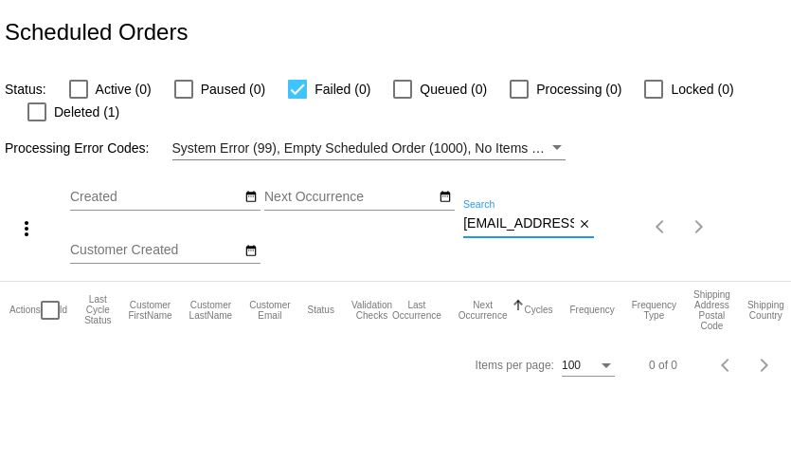
click at [487, 226] on input "[EMAIL_ADDRESS][DOMAIN_NAME]" at bounding box center [518, 223] width 111 height 15
paste input "ccbeachic"
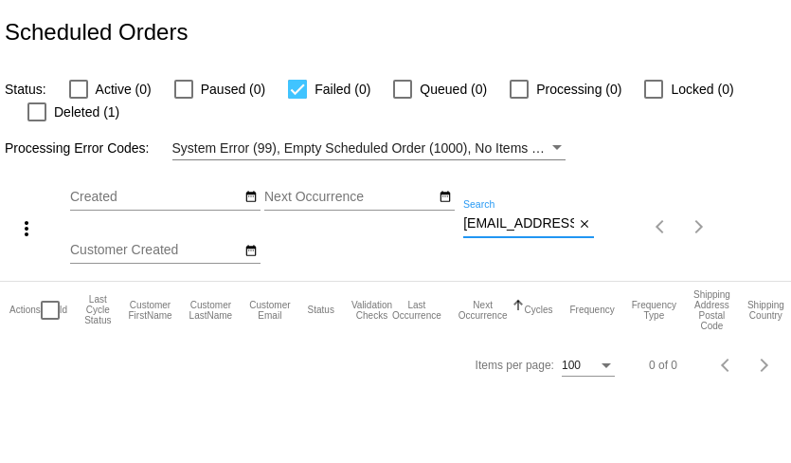
scroll to position [0, 22]
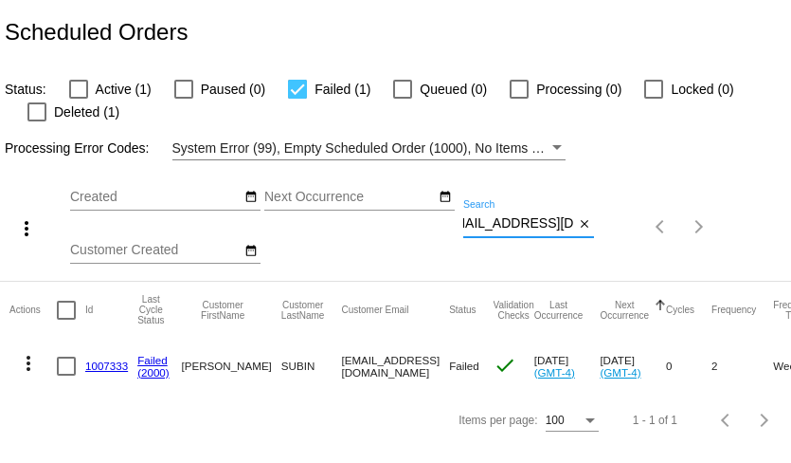
type input "[EMAIL_ADDRESS][DOMAIN_NAME]"
click at [80, 86] on div at bounding box center [78, 89] width 19 height 19
click at [79, 99] on input "Active (1)" at bounding box center [78, 99] width 1 height 1
checkbox input "true"
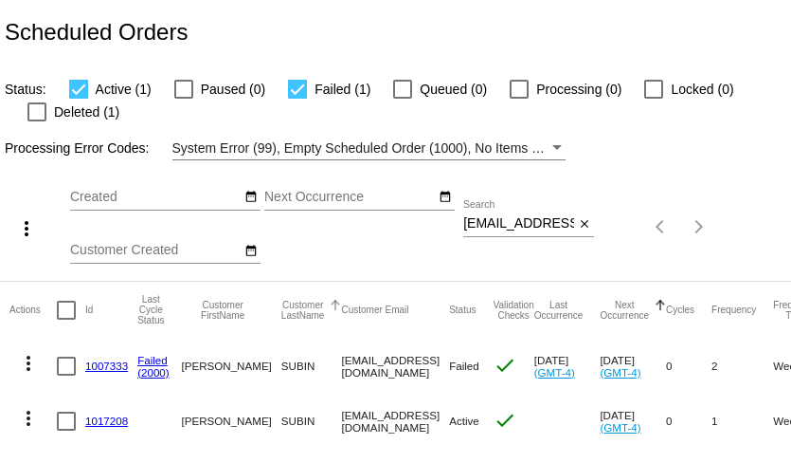
scroll to position [40, 0]
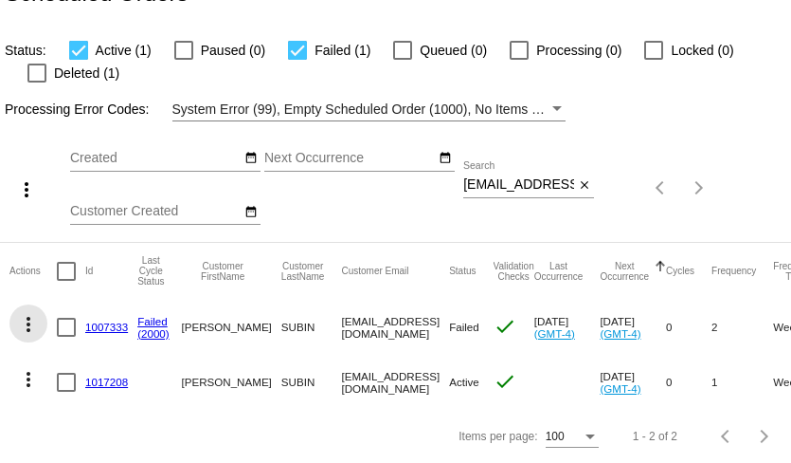
click at [27, 327] on mat-icon "more_vert" at bounding box center [28, 324] width 23 height 23
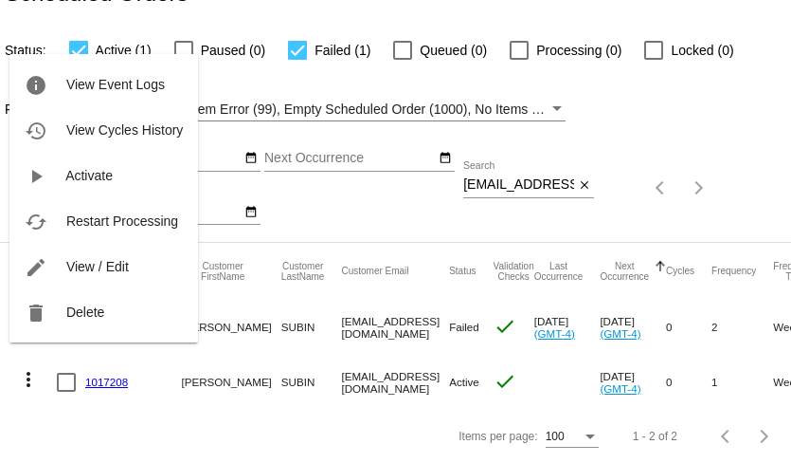
click at [298, 244] on div at bounding box center [395, 231] width 791 height 463
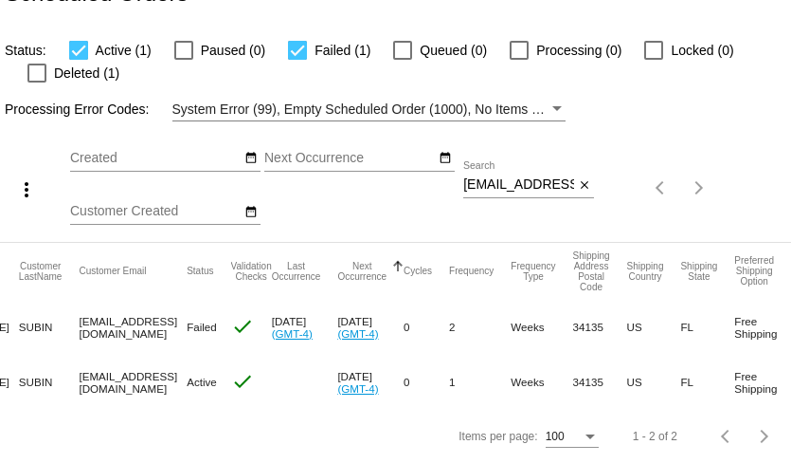
scroll to position [0, 385]
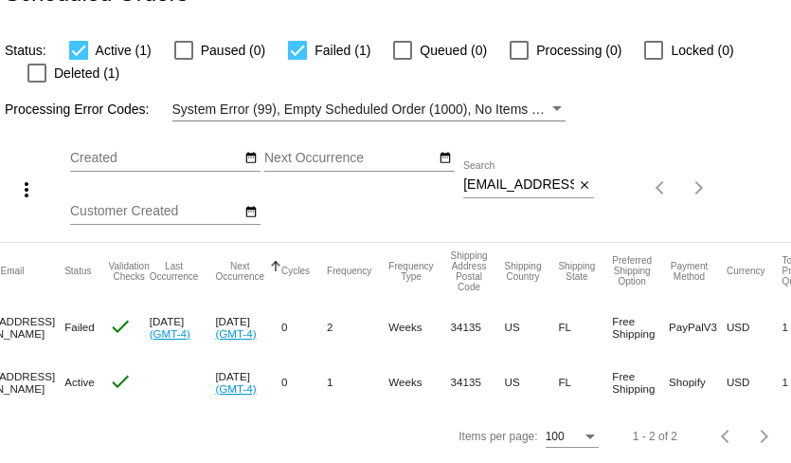
click at [293, 347] on mat-cell "0" at bounding box center [303, 326] width 45 height 55
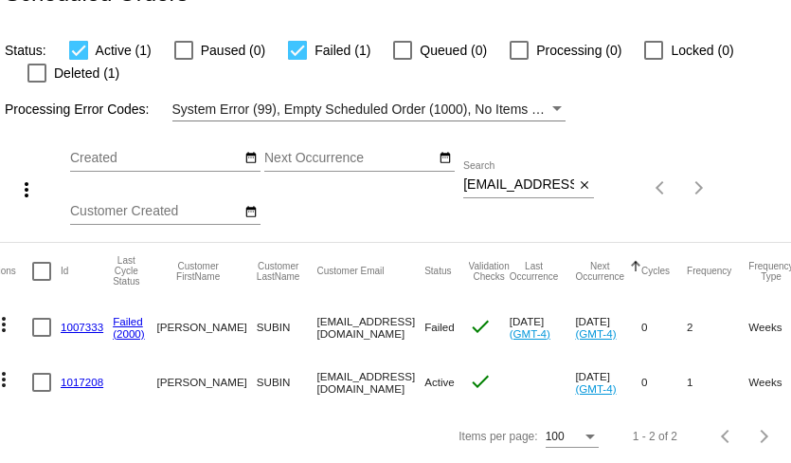
scroll to position [0, 0]
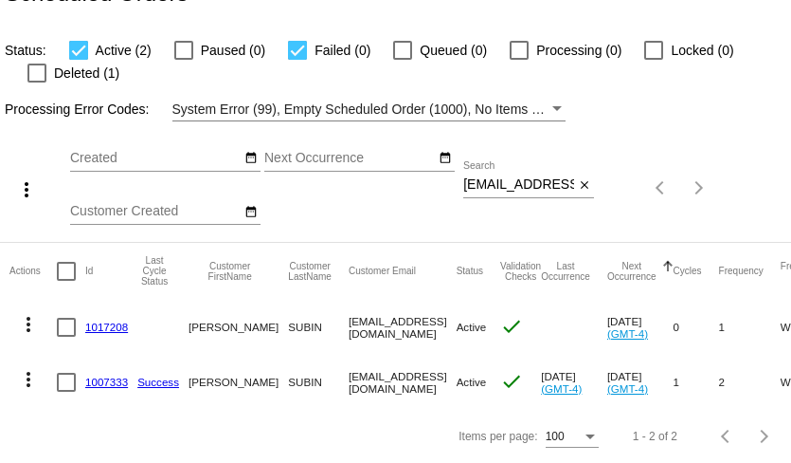
click at [31, 326] on mat-icon "more_vert" at bounding box center [28, 324] width 23 height 23
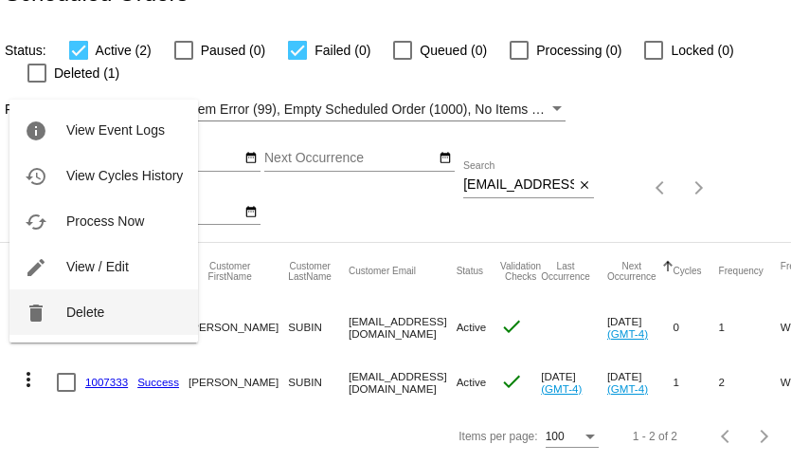
click at [63, 315] on button "delete Delete" at bounding box center [103, 311] width 189 height 45
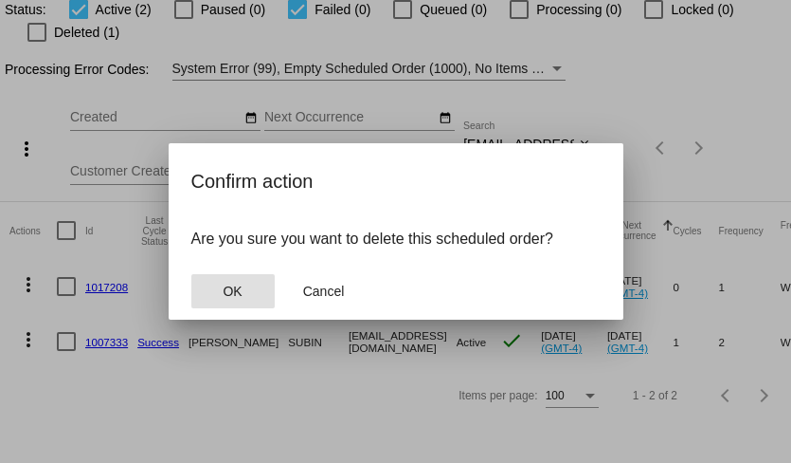
click at [222, 296] on button "OK" at bounding box center [232, 291] width 83 height 34
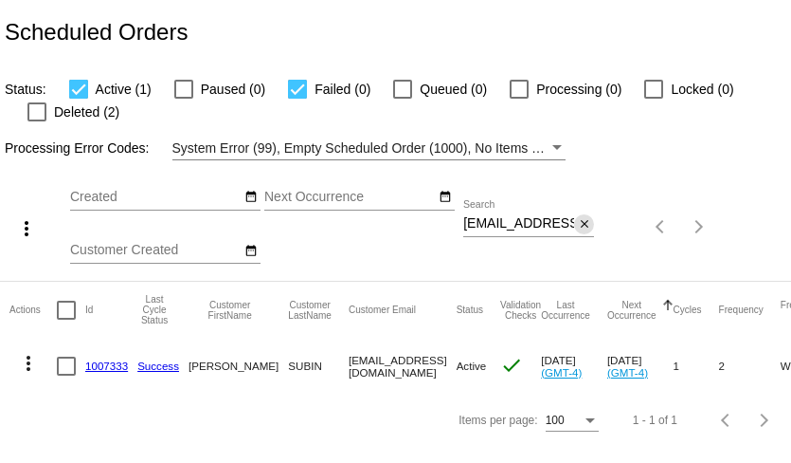
click at [587, 227] on mat-icon "close" at bounding box center [584, 224] width 13 height 15
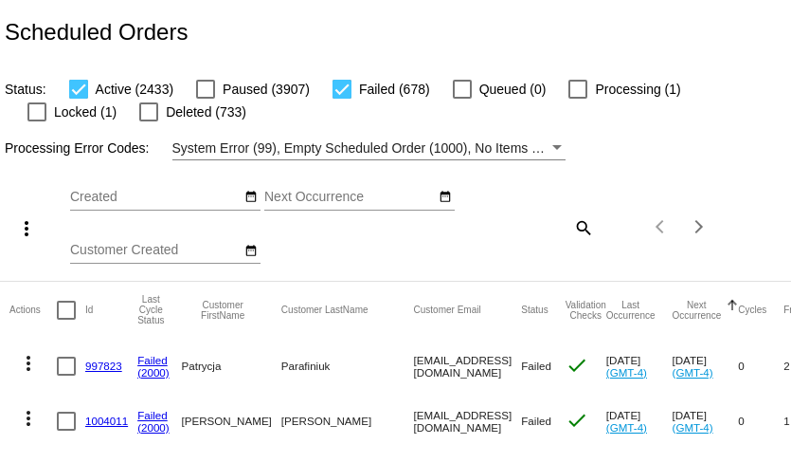
scroll to position [136, 0]
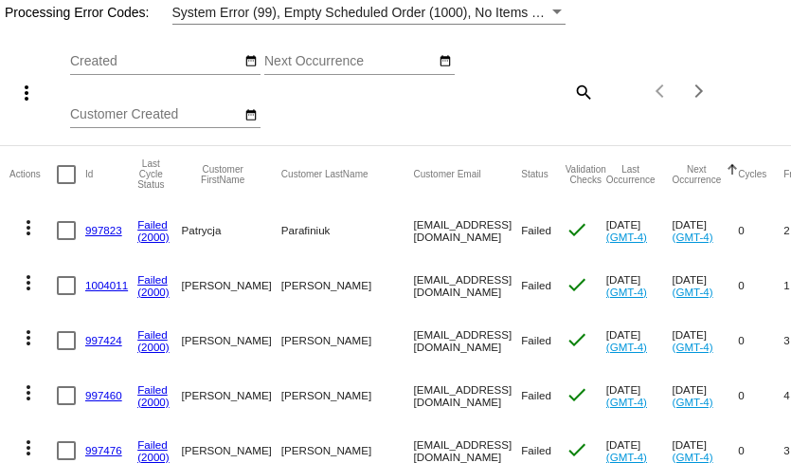
click at [93, 239] on mat-cell "997823" at bounding box center [111, 230] width 52 height 55
click at [99, 233] on link "997823" at bounding box center [103, 230] width 37 height 12
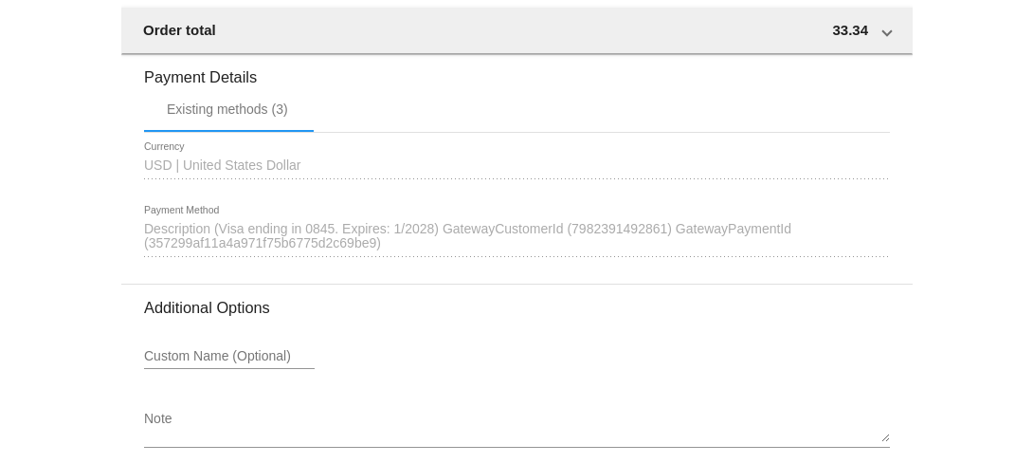
scroll to position [1868, 0]
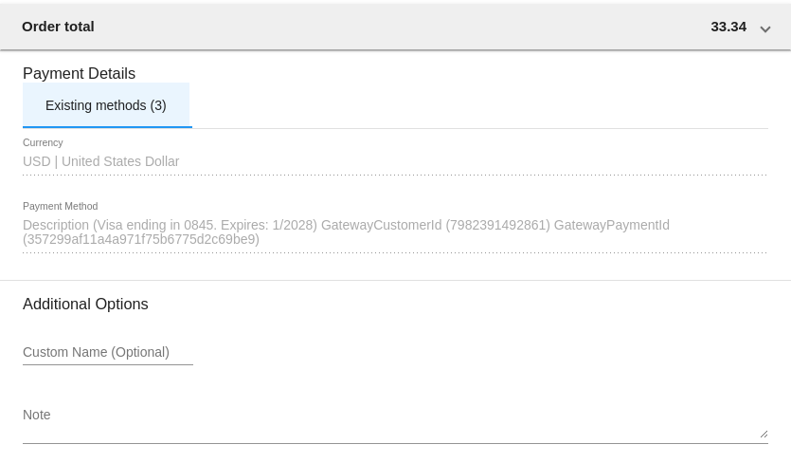
click at [164, 128] on div "Existing methods (3)" at bounding box center [106, 104] width 167 height 45
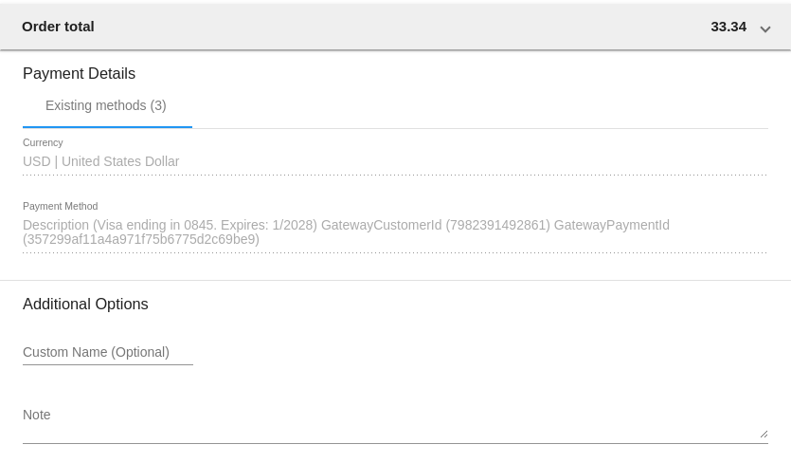
click at [439, 244] on span "Description (Visa ending in 0845. Expires: 1/2028) GatewayCustomerId (798239149…" at bounding box center [346, 232] width 647 height 30
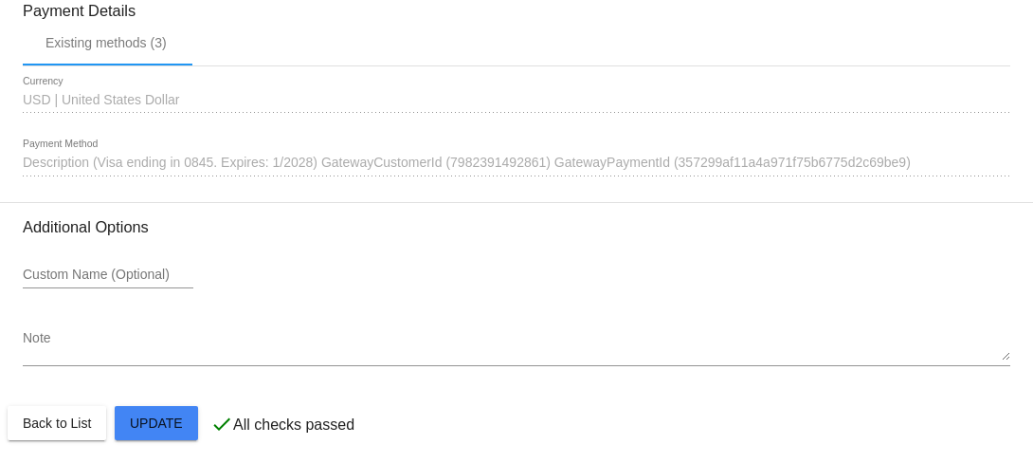
scroll to position [1841, 0]
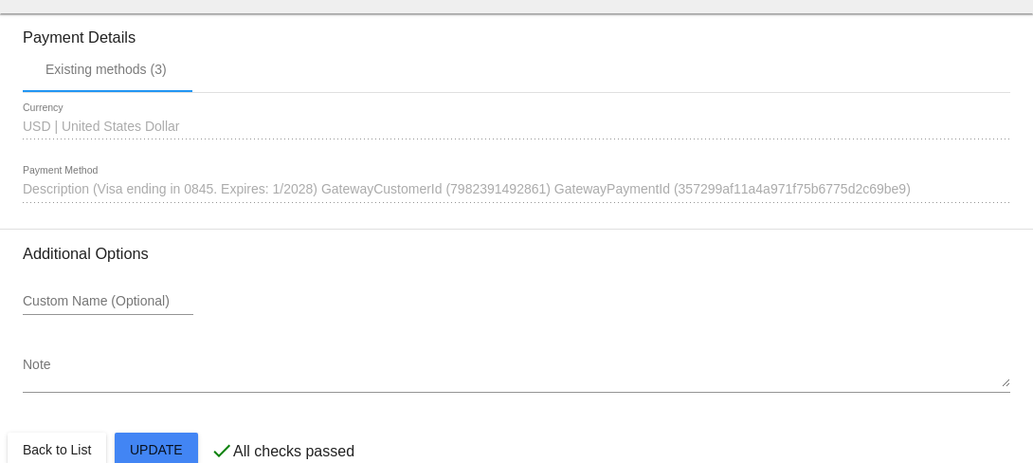
click at [790, 203] on div "1627557 Description (Visa ending in 0845. Expires: 1/2028) GatewayCustomerId (7…" at bounding box center [517, 184] width 988 height 37
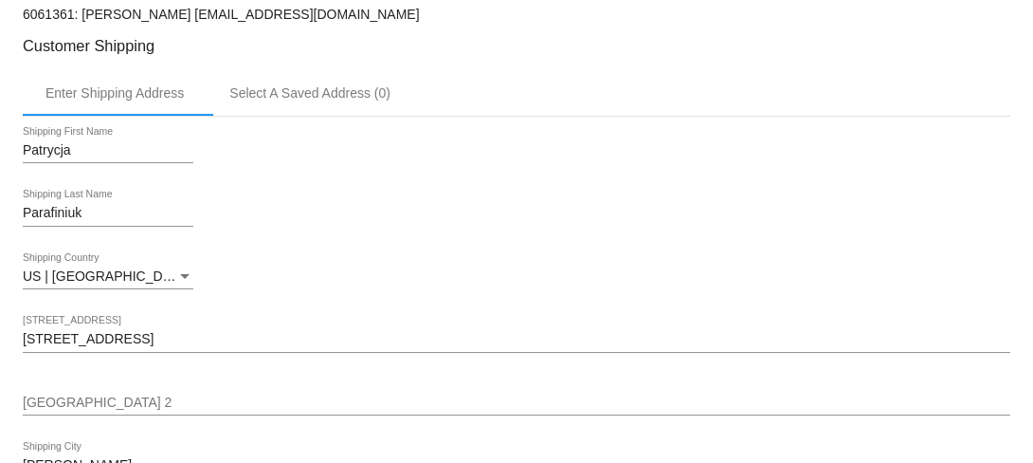
scroll to position [473, 0]
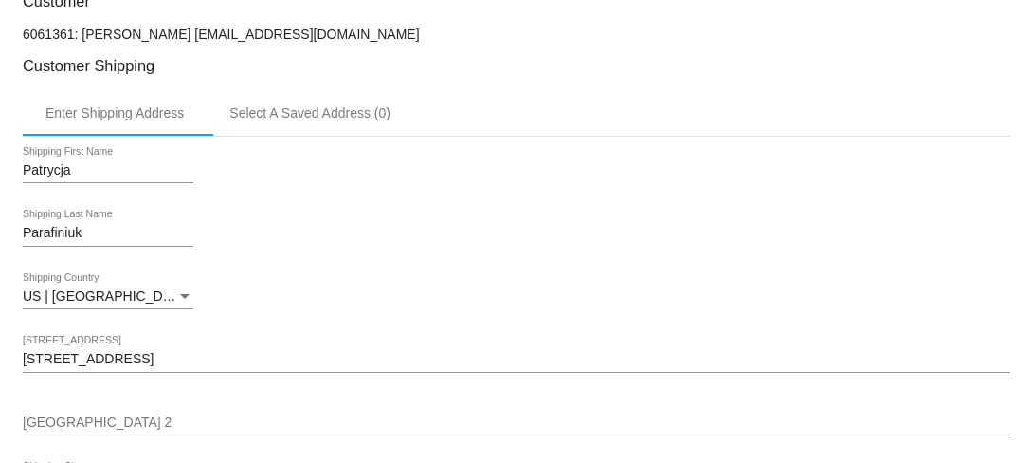
drag, startPoint x: 199, startPoint y: 78, endPoint x: 386, endPoint y: 77, distance: 186.7
click at [386, 42] on p "6061361: [PERSON_NAME] [EMAIL_ADDRESS][DOMAIN_NAME]" at bounding box center [517, 34] width 988 height 15
copy p "[EMAIL_ADDRESS][DOMAIN_NAME]"
